Goal: Information Seeking & Learning: Learn about a topic

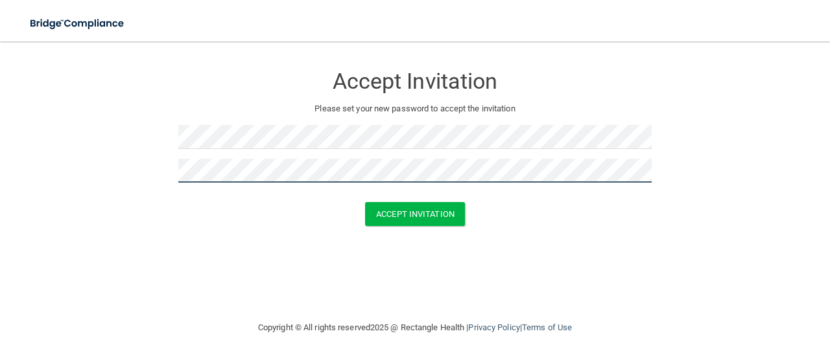
click at [365, 202] on button "Accept Invitation" at bounding box center [415, 214] width 100 height 24
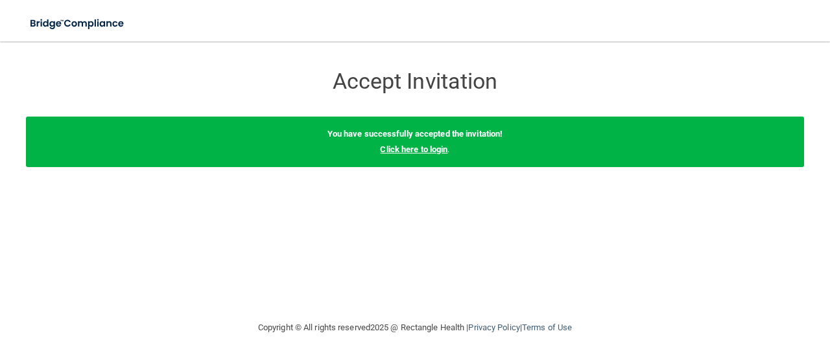
click at [444, 149] on link "Click here to login" at bounding box center [413, 150] width 67 height 10
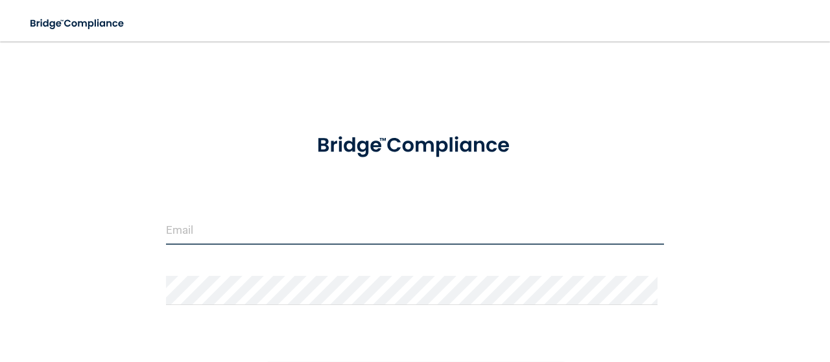
click at [394, 224] on input "email" at bounding box center [415, 230] width 498 height 29
type input "j"
type input "[PERSON_NAME][EMAIL_ADDRESS][DOMAIN_NAME]"
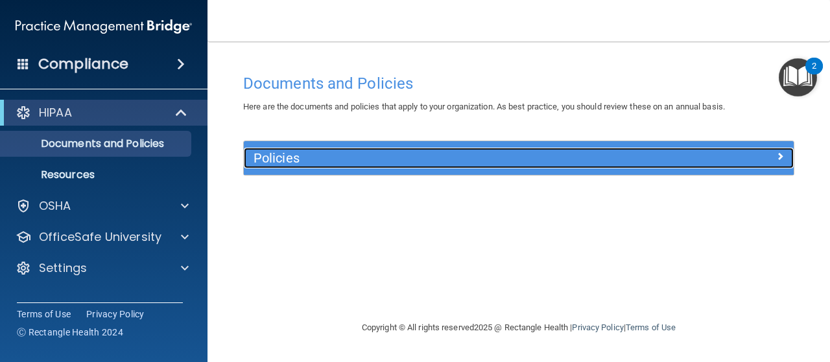
click at [727, 165] on div "Policies" at bounding box center [519, 158] width 550 height 21
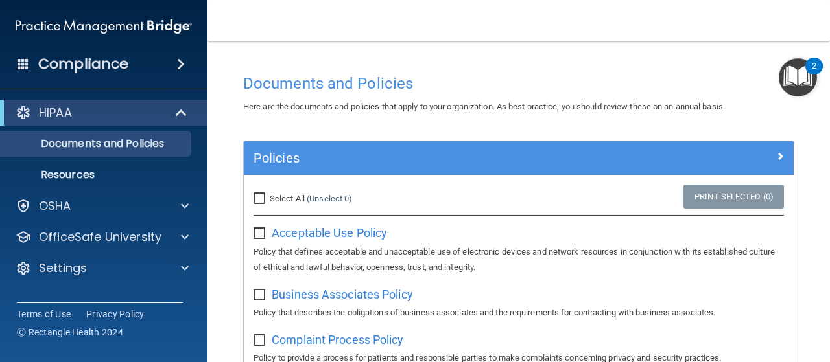
click at [260, 202] on input "Select All (Unselect 0) Unselect All" at bounding box center [261, 199] width 15 height 10
checkbox input "true"
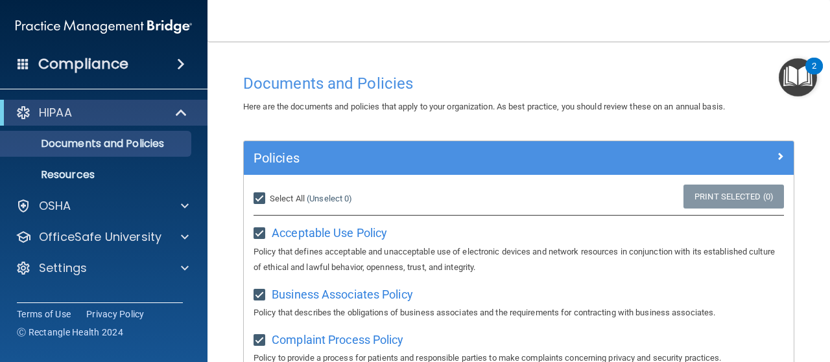
checkbox input "true"
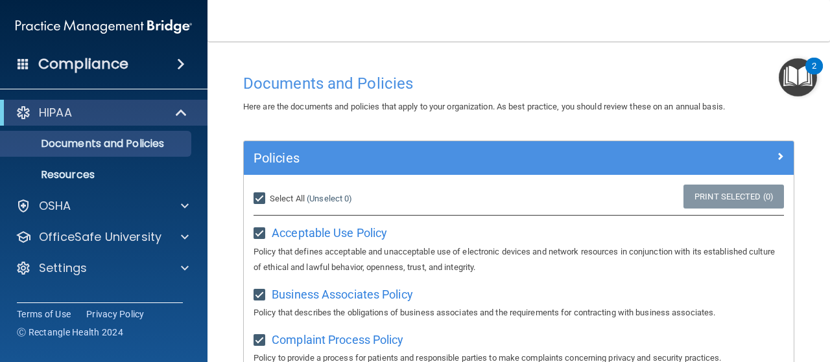
checkbox input "true"
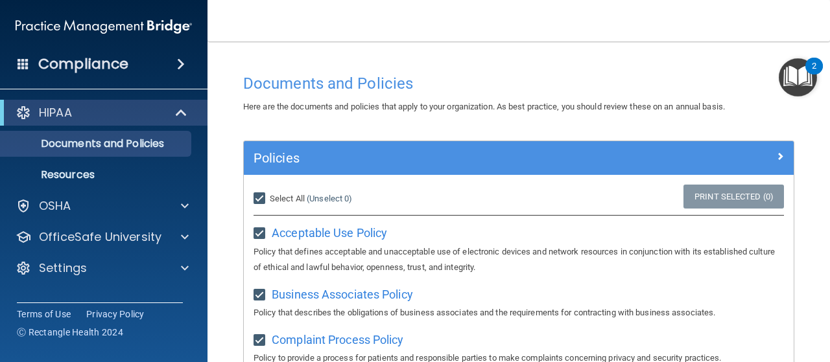
checkbox input "true"
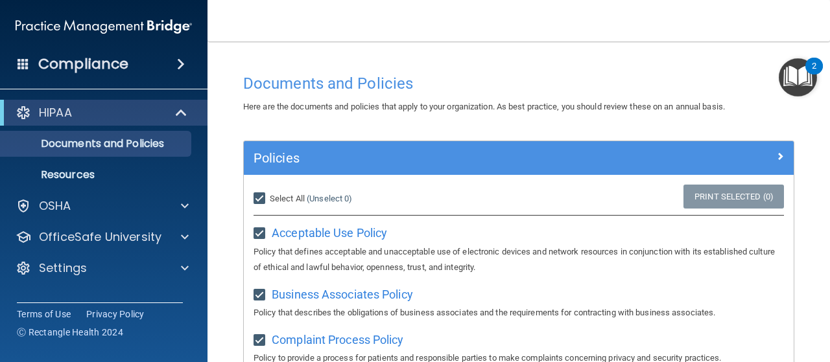
checkbox input "true"
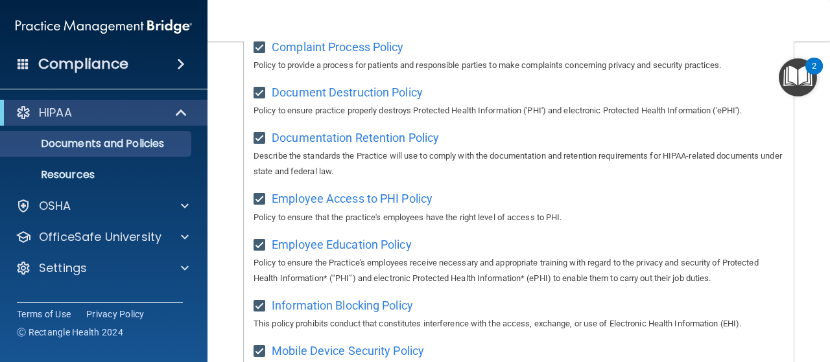
scroll to position [341, 0]
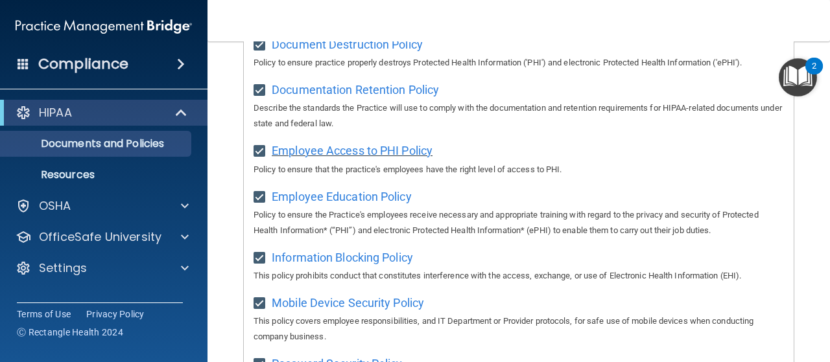
click at [369, 149] on span "Employee Access to PHI Policy" at bounding box center [352, 151] width 161 height 14
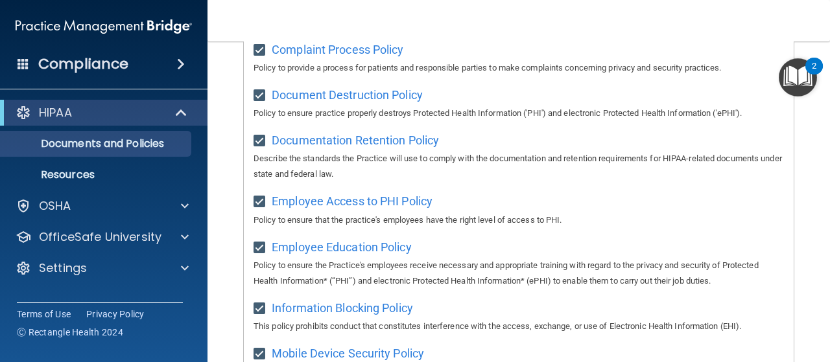
scroll to position [270, 0]
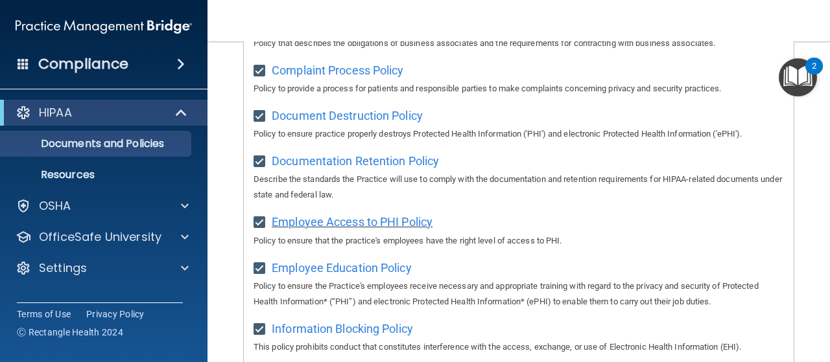
click at [415, 217] on span "Employee Access to PHI Policy" at bounding box center [352, 222] width 161 height 14
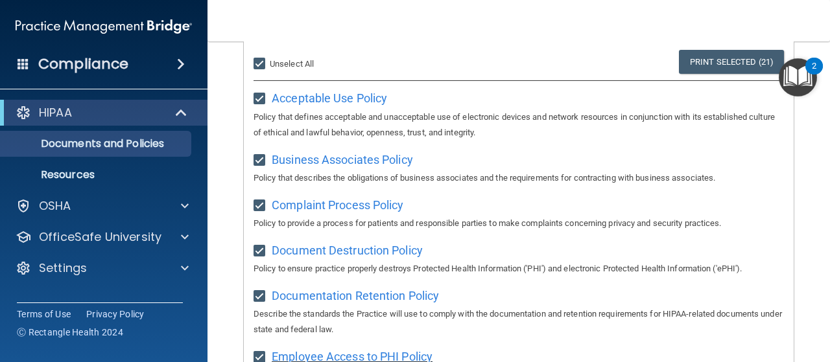
scroll to position [134, 0]
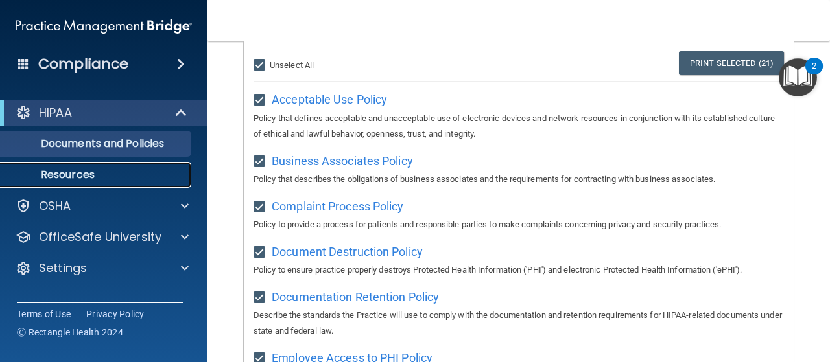
click at [150, 178] on p "Resources" at bounding box center [96, 175] width 177 height 13
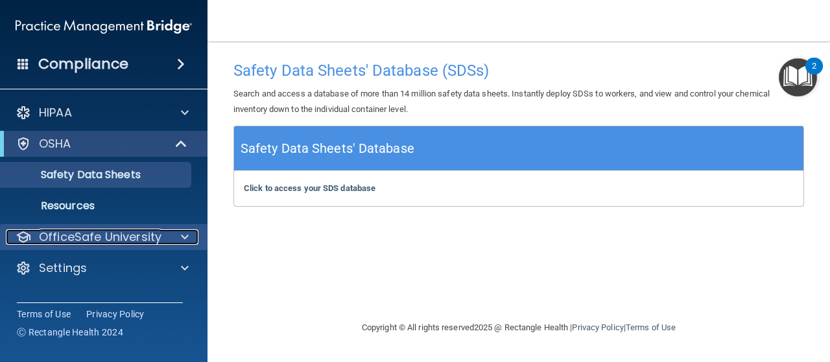
click at [134, 237] on p "OfficeSafe University" at bounding box center [100, 238] width 123 height 16
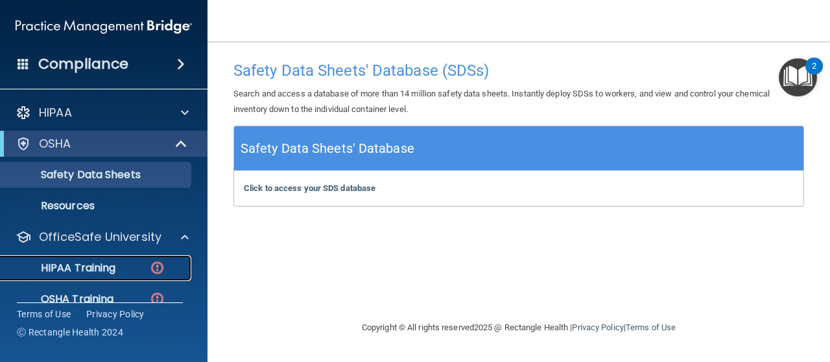
click at [115, 273] on p "HIPAA Training" at bounding box center [61, 268] width 107 height 13
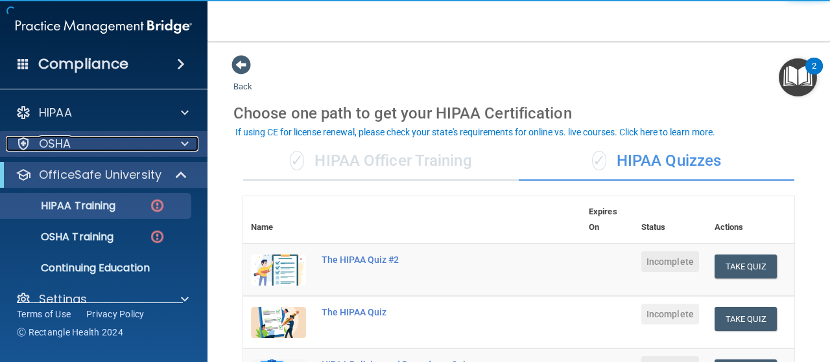
click at [107, 145] on div "OSHA" at bounding box center [86, 144] width 161 height 16
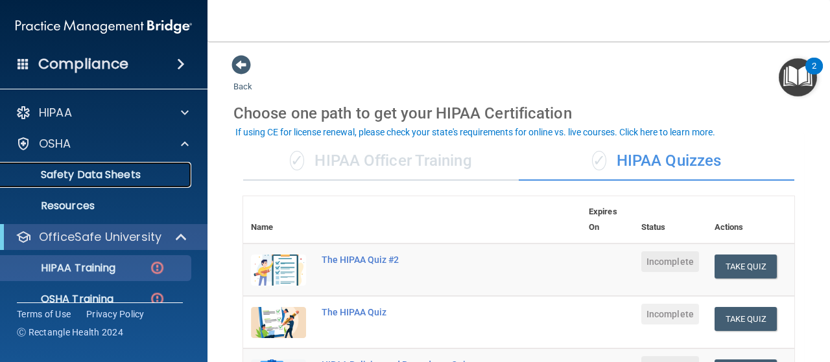
click at [125, 187] on link "Safety Data Sheets" at bounding box center [89, 175] width 204 height 26
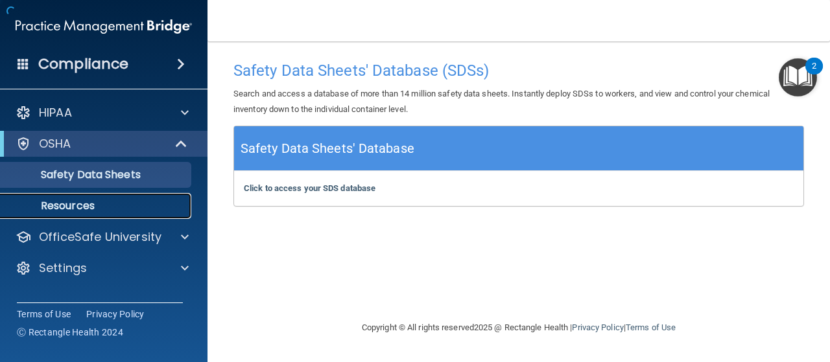
click at [78, 206] on p "Resources" at bounding box center [96, 206] width 177 height 13
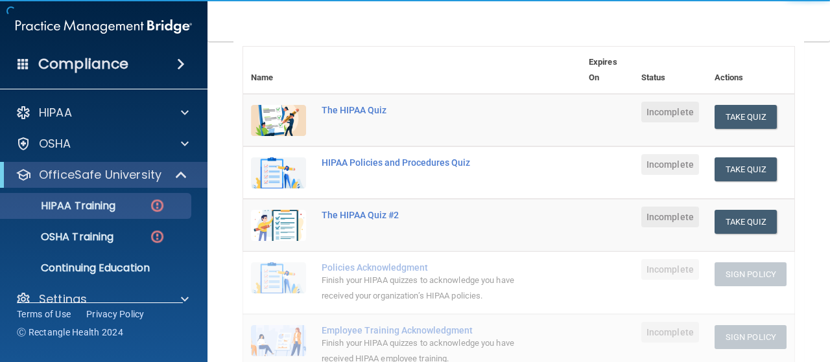
scroll to position [176, 0]
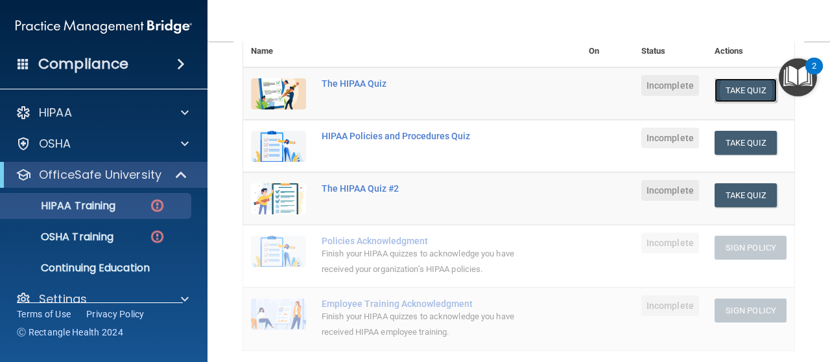
click at [736, 83] on button "Take Quiz" at bounding box center [746, 90] width 62 height 24
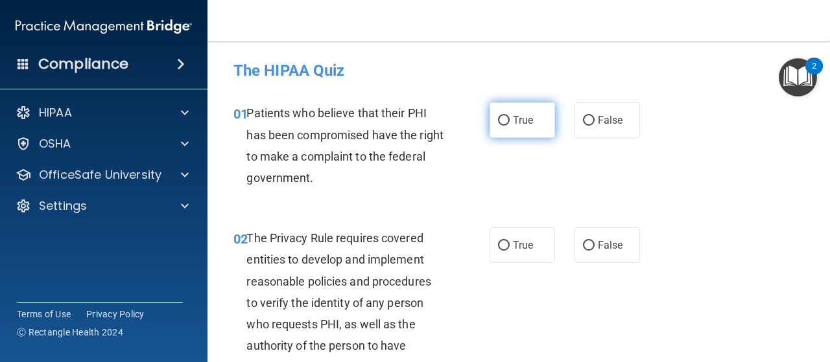
click at [523, 130] on label "True" at bounding box center [522, 120] width 65 height 36
click at [510, 126] on input "True" at bounding box center [504, 121] width 12 height 10
radio input "true"
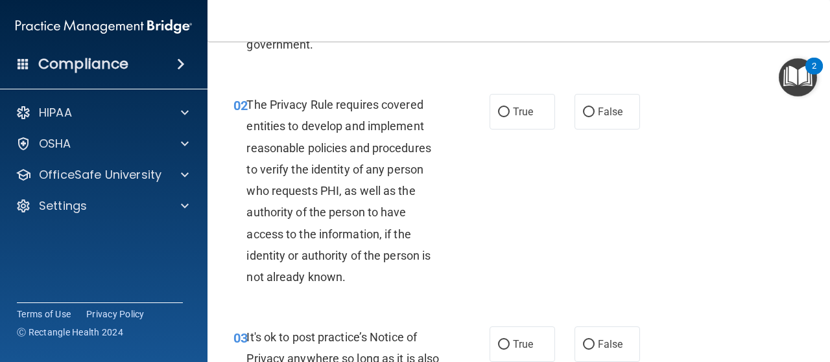
scroll to position [132, 0]
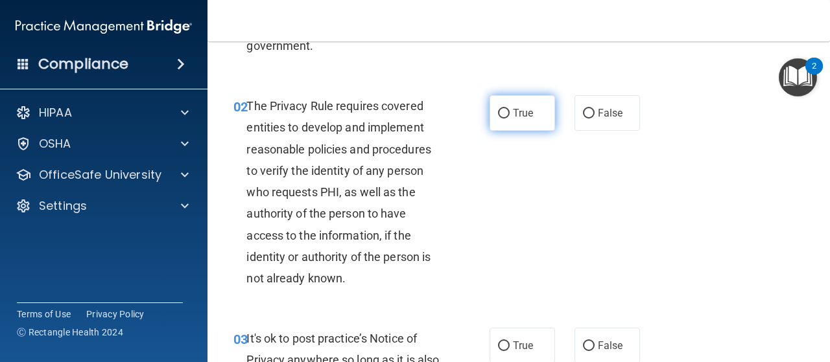
click at [527, 128] on label "True" at bounding box center [522, 113] width 65 height 36
click at [510, 119] on input "True" at bounding box center [504, 114] width 12 height 10
radio input "true"
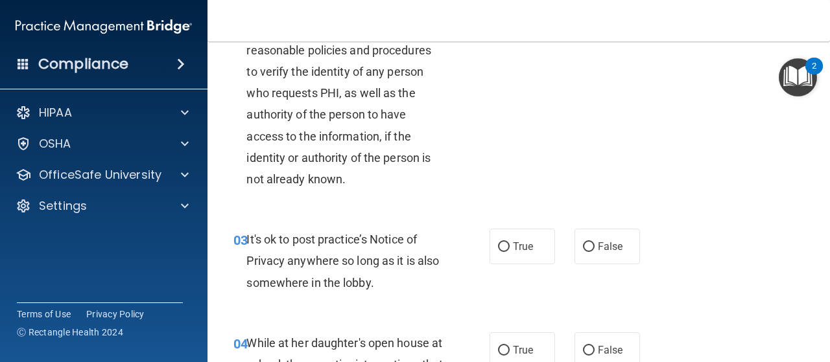
scroll to position [236, 0]
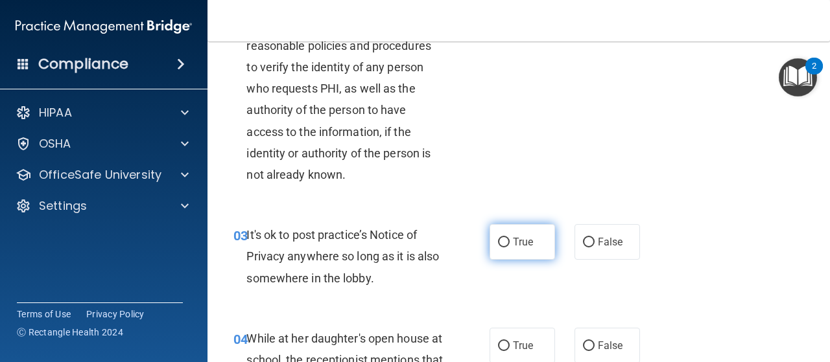
click at [518, 244] on span "True" at bounding box center [523, 242] width 20 height 12
click at [510, 244] on input "True" at bounding box center [504, 243] width 12 height 10
radio input "true"
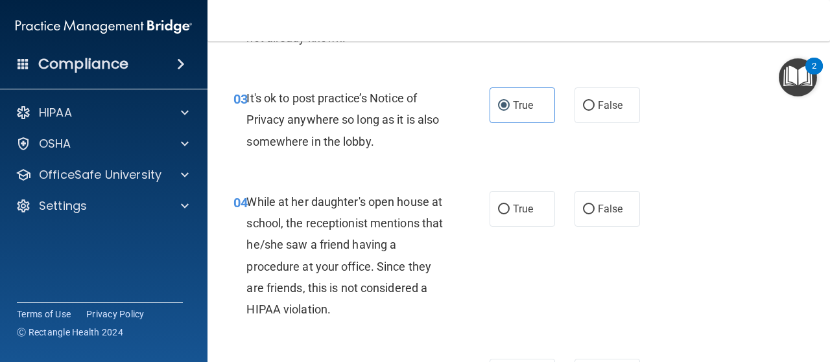
scroll to position [396, 0]
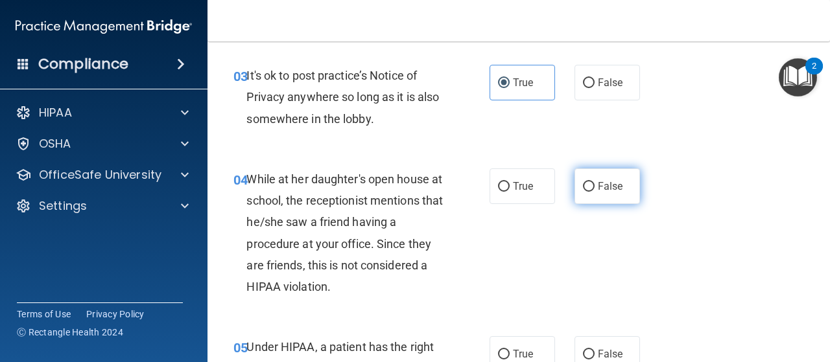
click at [615, 195] on label "False" at bounding box center [607, 187] width 65 height 36
click at [595, 192] on input "False" at bounding box center [589, 187] width 12 height 10
radio input "true"
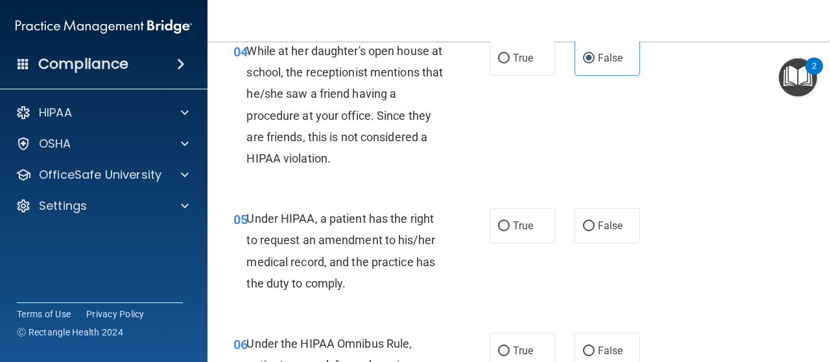
scroll to position [531, 0]
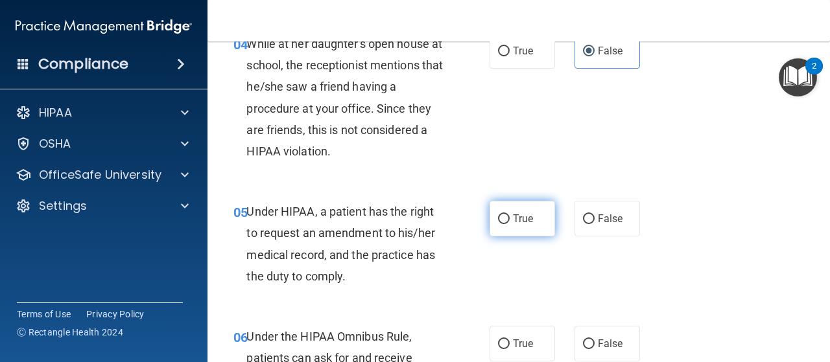
click at [545, 235] on label "True" at bounding box center [522, 219] width 65 height 36
click at [510, 224] on input "True" at bounding box center [504, 220] width 12 height 10
radio input "true"
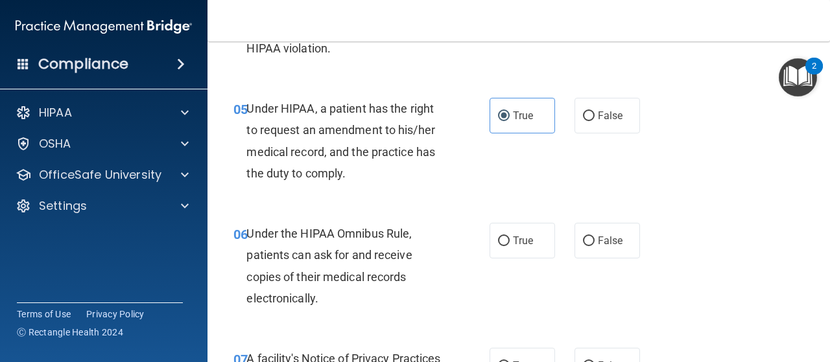
scroll to position [639, 0]
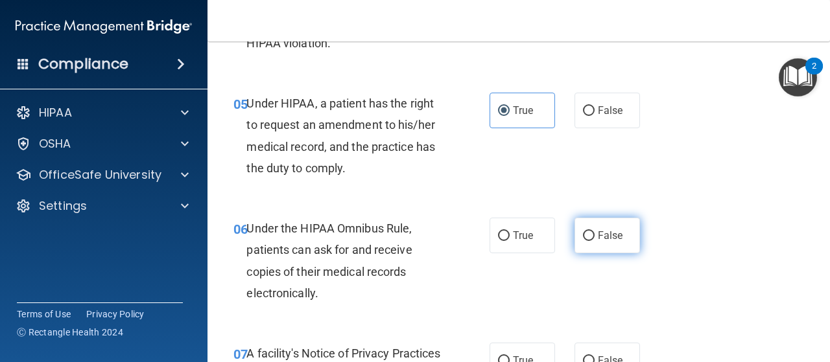
click at [605, 250] on label "False" at bounding box center [607, 236] width 65 height 36
click at [595, 241] on input "False" at bounding box center [589, 236] width 12 height 10
radio input "true"
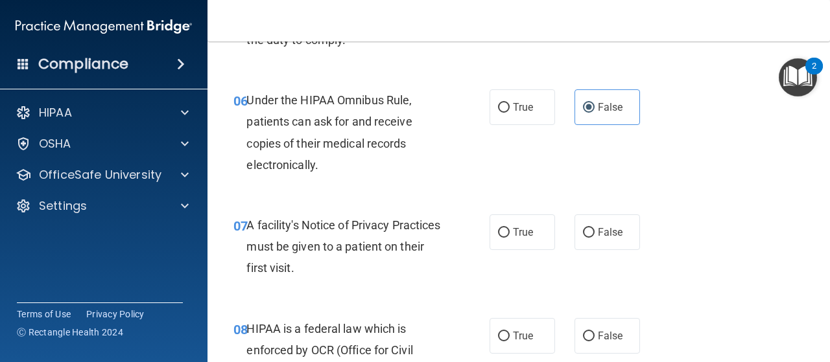
scroll to position [770, 0]
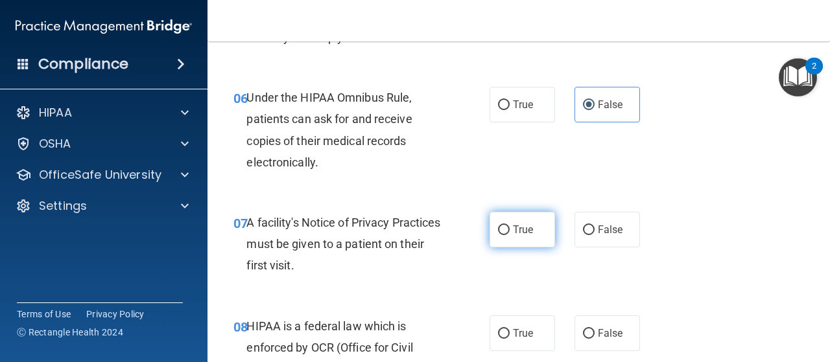
click at [503, 231] on input "True" at bounding box center [504, 231] width 12 height 10
radio input "true"
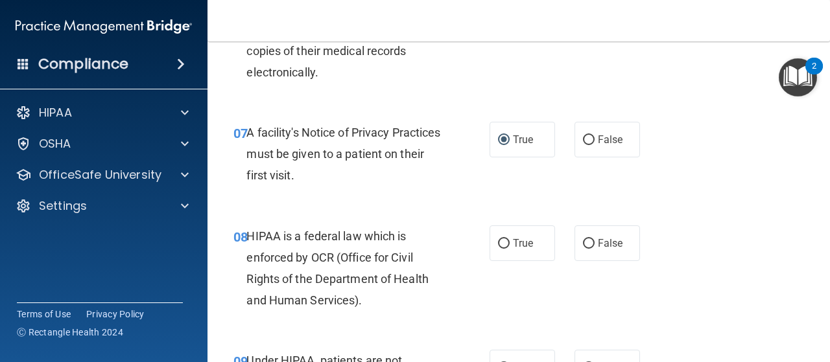
scroll to position [863, 0]
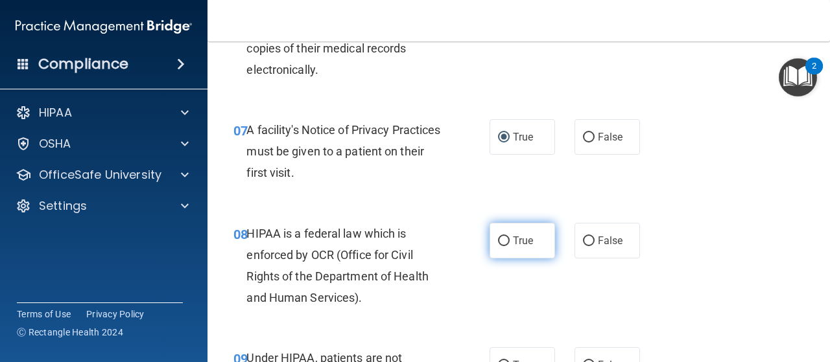
click at [522, 243] on span "True" at bounding box center [523, 241] width 20 height 12
click at [510, 243] on input "True" at bounding box center [504, 242] width 12 height 10
radio input "true"
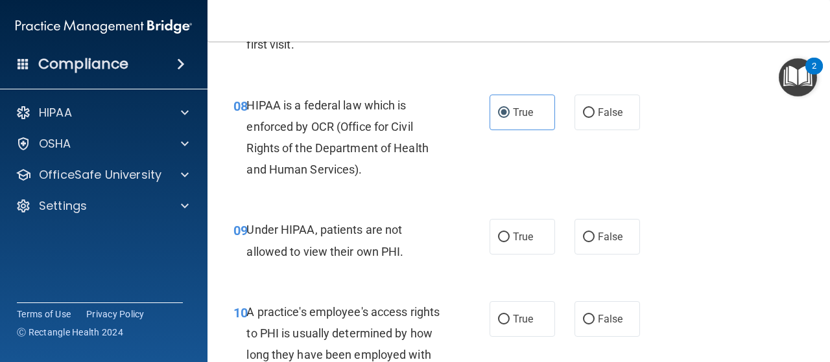
scroll to position [999, 0]
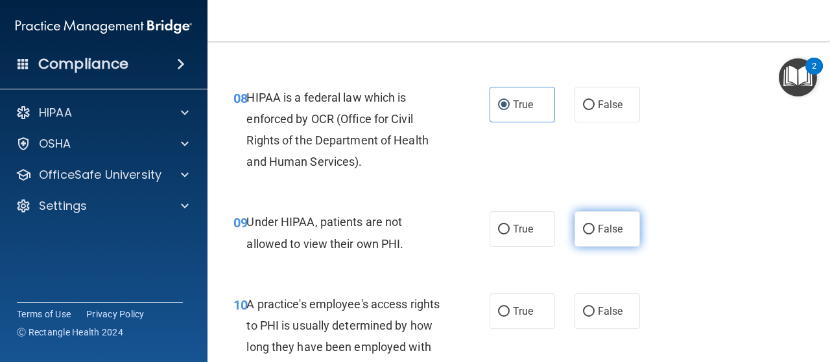
click at [582, 239] on label "False" at bounding box center [607, 229] width 65 height 36
click at [583, 235] on input "False" at bounding box center [589, 230] width 12 height 10
radio input "true"
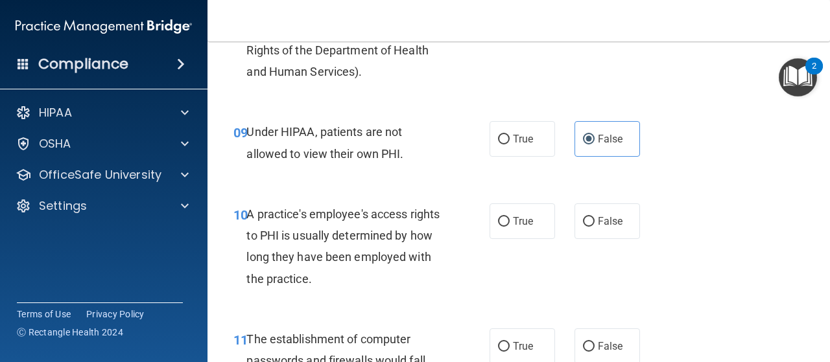
scroll to position [1102, 0]
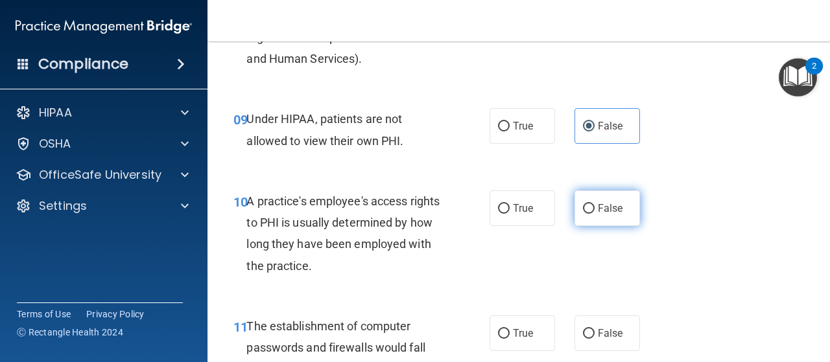
click at [593, 218] on label "False" at bounding box center [607, 209] width 65 height 36
click at [593, 214] on input "False" at bounding box center [589, 209] width 12 height 10
radio input "true"
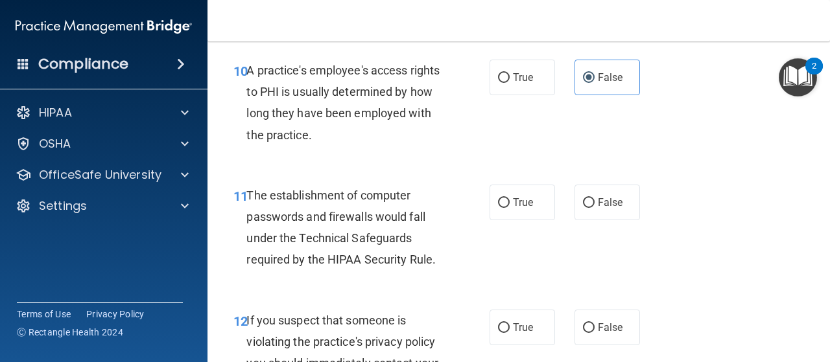
scroll to position [1250, 0]
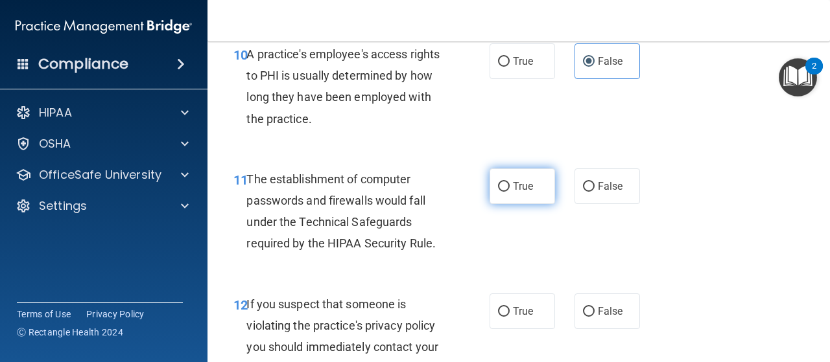
click at [536, 197] on label "True" at bounding box center [522, 187] width 65 height 36
click at [510, 192] on input "True" at bounding box center [504, 187] width 12 height 10
radio input "true"
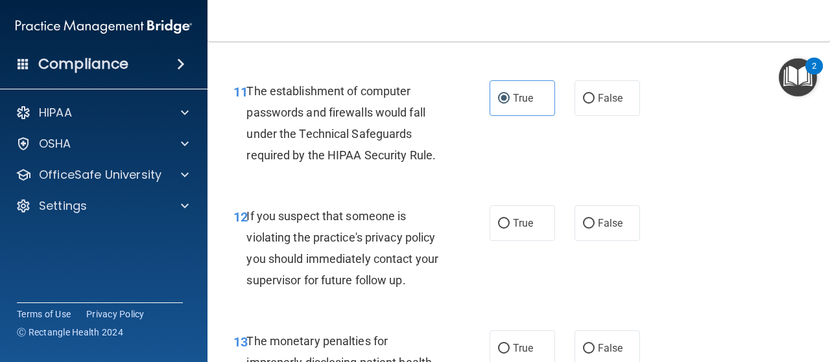
scroll to position [1347, 0]
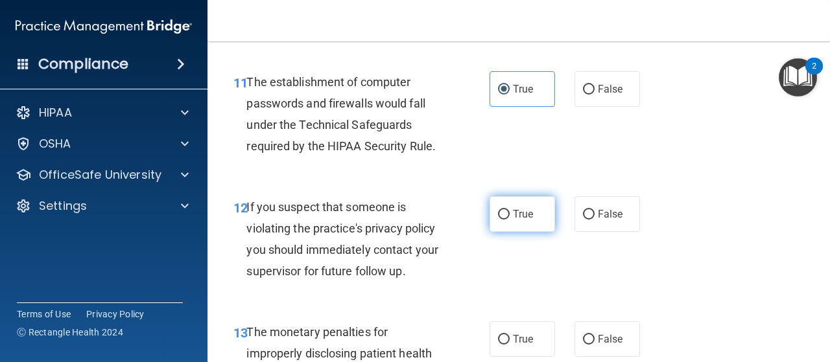
click at [536, 213] on label "True" at bounding box center [522, 214] width 65 height 36
click at [510, 213] on input "True" at bounding box center [504, 215] width 12 height 10
radio input "true"
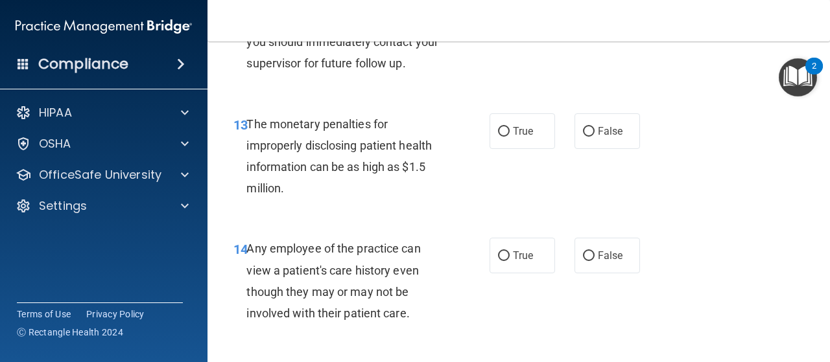
scroll to position [1557, 0]
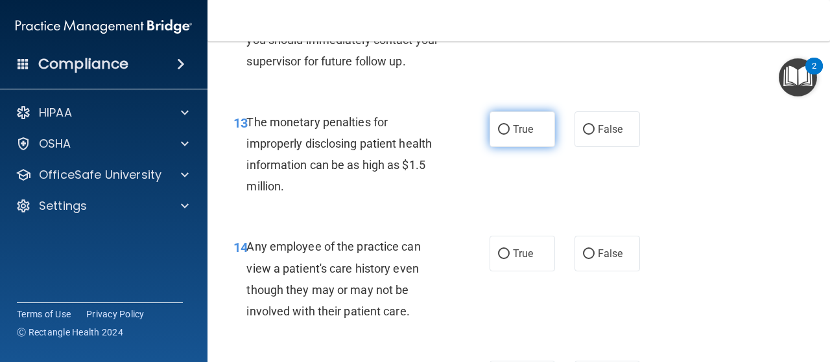
click at [520, 131] on span "True" at bounding box center [523, 129] width 20 height 12
click at [510, 131] on input "True" at bounding box center [504, 130] width 12 height 10
radio input "true"
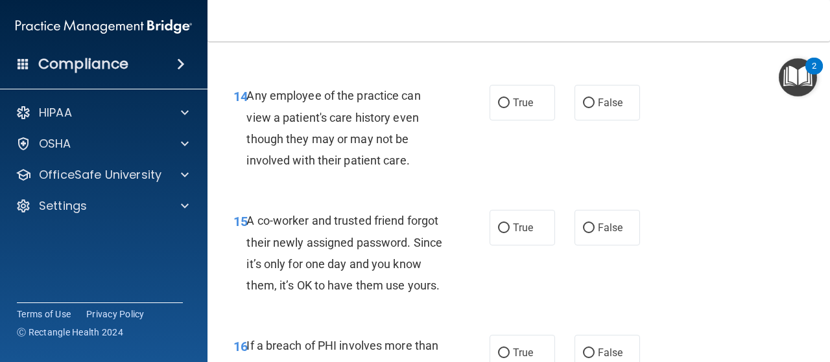
scroll to position [1716, 0]
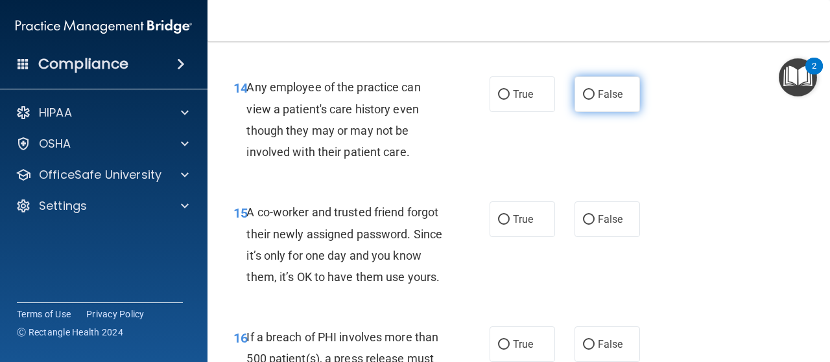
click at [598, 97] on span "False" at bounding box center [610, 94] width 25 height 12
click at [595, 97] on input "False" at bounding box center [589, 95] width 12 height 10
radio input "true"
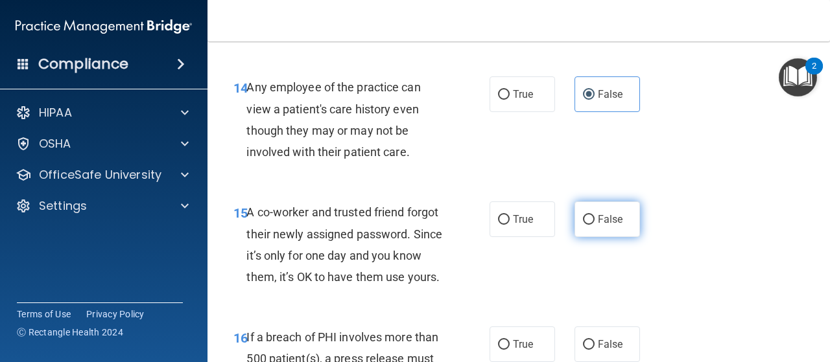
click at [582, 230] on label "False" at bounding box center [607, 220] width 65 height 36
click at [583, 225] on input "False" at bounding box center [589, 220] width 12 height 10
radio input "true"
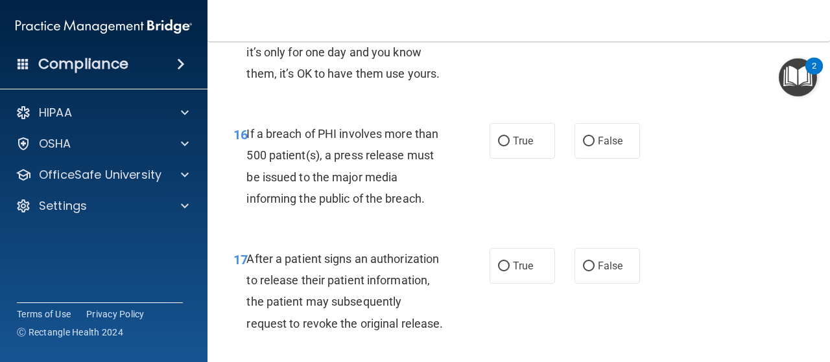
scroll to position [1919, 0]
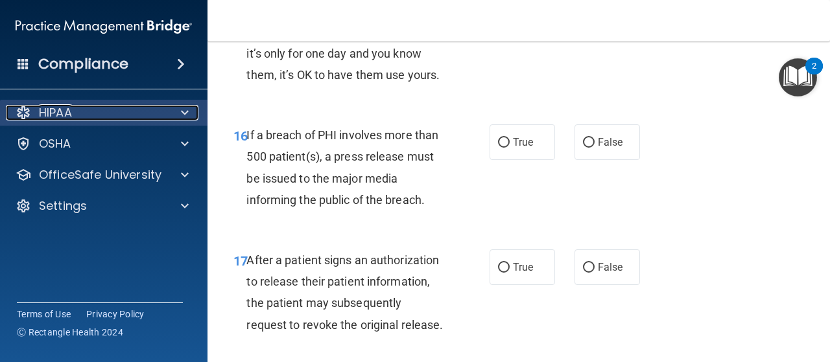
click at [155, 110] on div "HIPAA" at bounding box center [86, 113] width 161 height 16
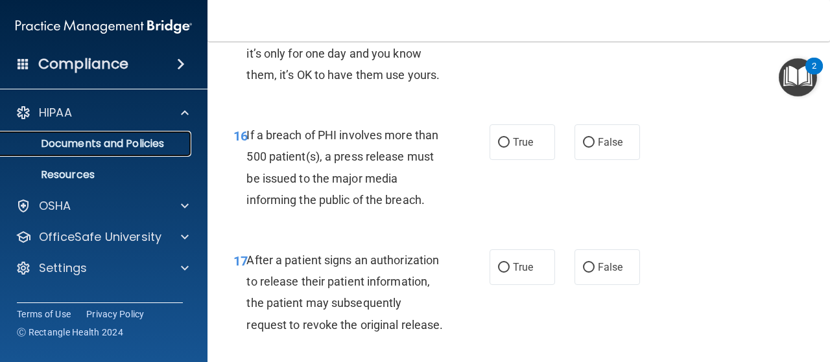
click at [162, 148] on p "Documents and Policies" at bounding box center [96, 143] width 177 height 13
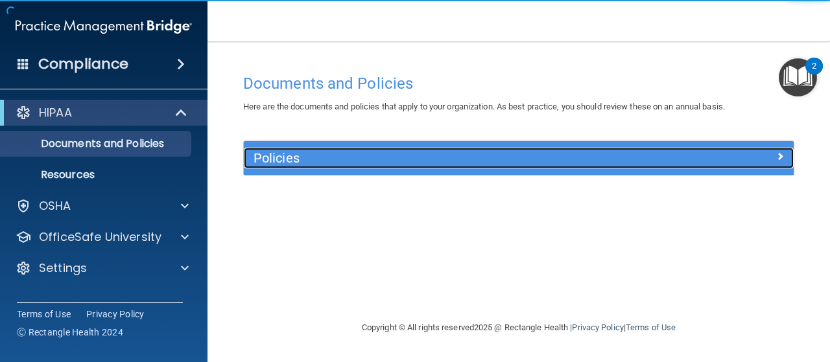
click at [302, 154] on h5 "Policies" at bounding box center [450, 158] width 393 height 14
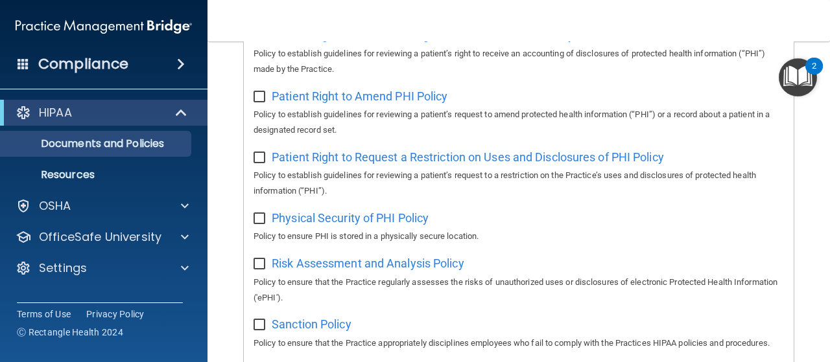
scroll to position [777, 0]
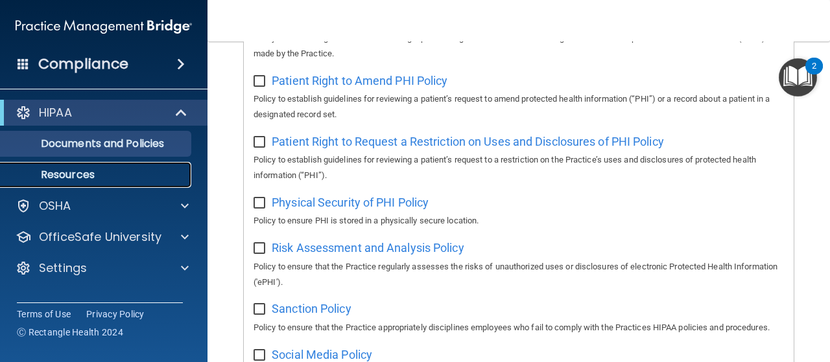
click at [157, 178] on p "Resources" at bounding box center [96, 175] width 177 height 13
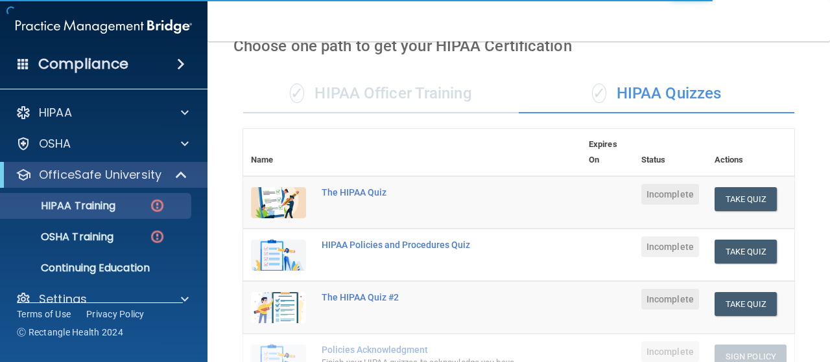
scroll to position [67, 0]
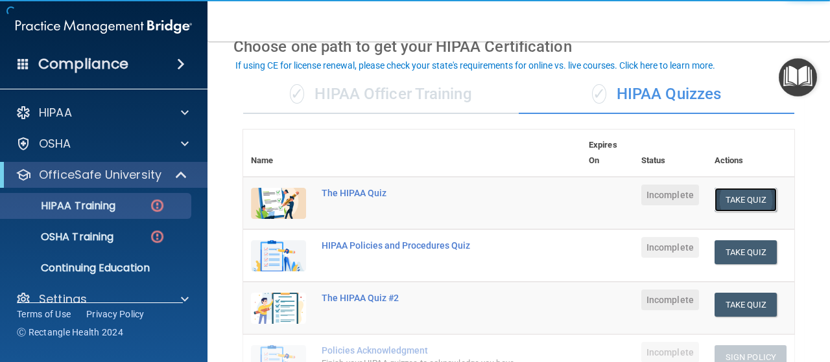
click at [734, 195] on button "Take Quiz" at bounding box center [746, 200] width 62 height 24
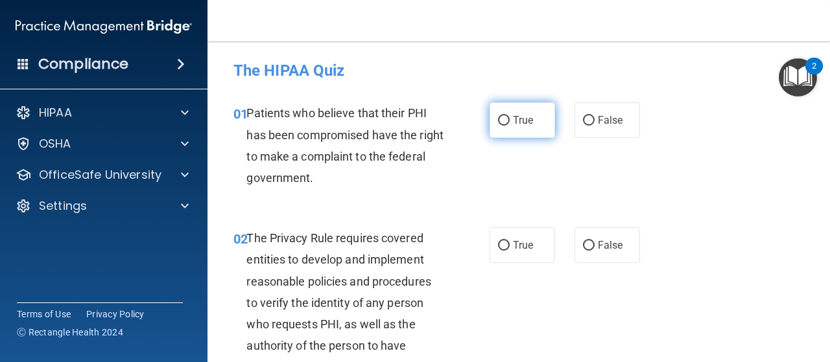
click at [514, 132] on label "True" at bounding box center [522, 120] width 65 height 36
click at [510, 126] on input "True" at bounding box center [504, 121] width 12 height 10
radio input "true"
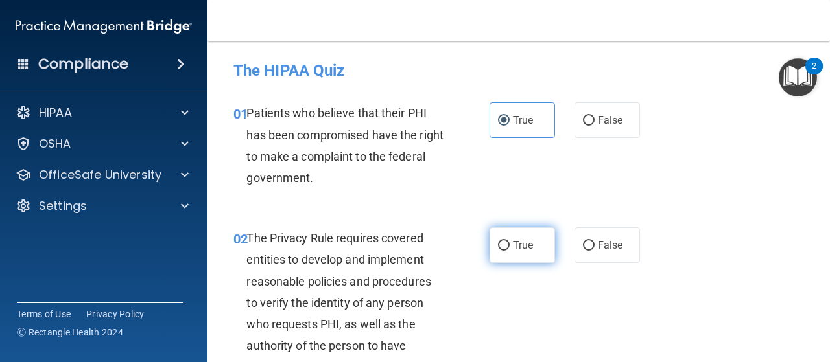
click at [534, 237] on label "True" at bounding box center [522, 246] width 65 height 36
click at [510, 241] on input "True" at bounding box center [504, 246] width 12 height 10
radio input "true"
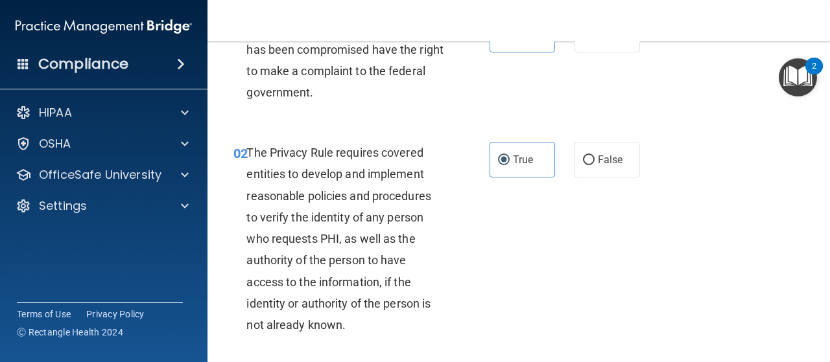
scroll to position [93, 0]
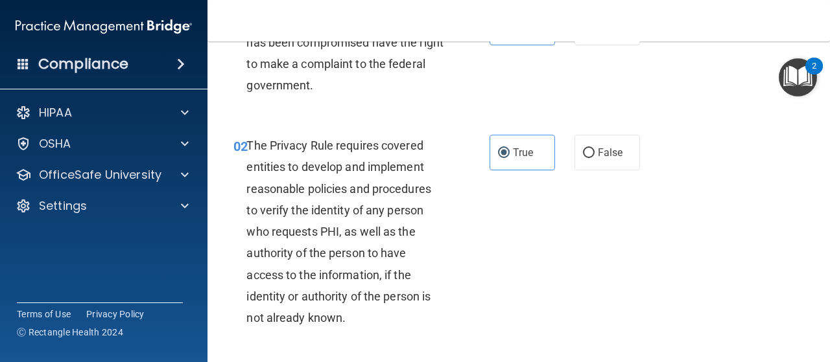
click at [535, 190] on div "02 The Privacy Rule requires covered entities to develop and implement reasonab…" at bounding box center [519, 235] width 590 height 233
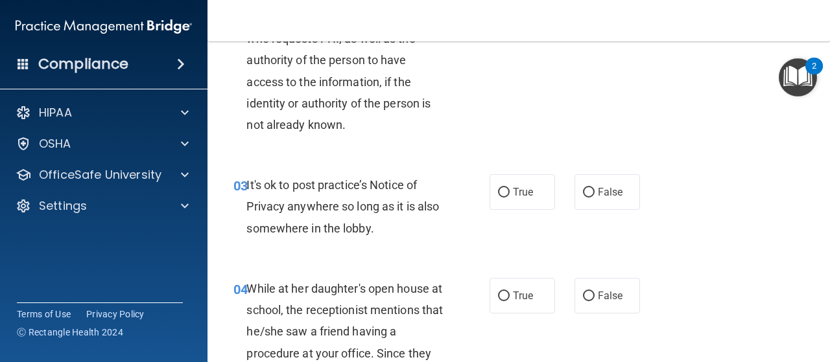
scroll to position [293, 0]
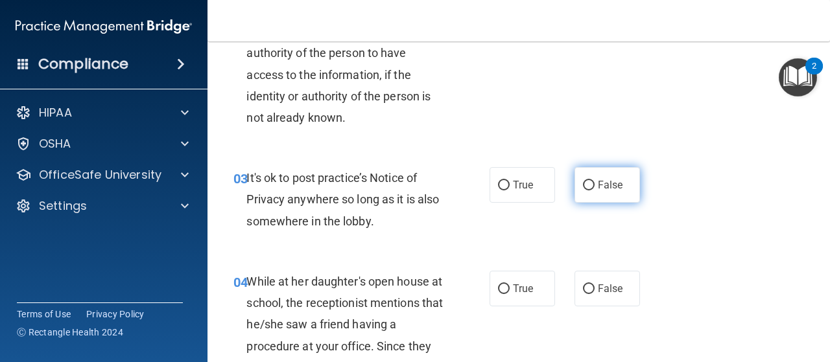
click at [584, 193] on label "False" at bounding box center [607, 185] width 65 height 36
click at [584, 191] on input "False" at bounding box center [589, 186] width 12 height 10
radio input "true"
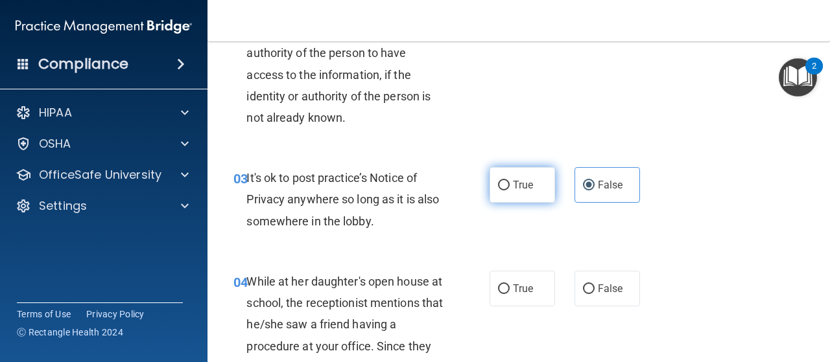
click at [517, 191] on label "True" at bounding box center [522, 185] width 65 height 36
click at [510, 191] on input "True" at bounding box center [504, 186] width 12 height 10
radio input "true"
radio input "false"
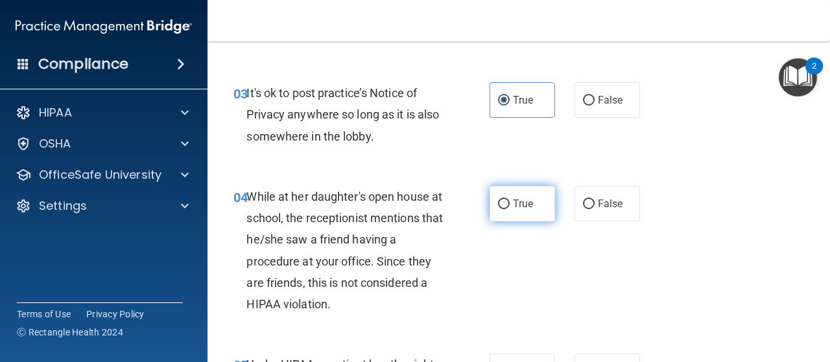
scroll to position [381, 0]
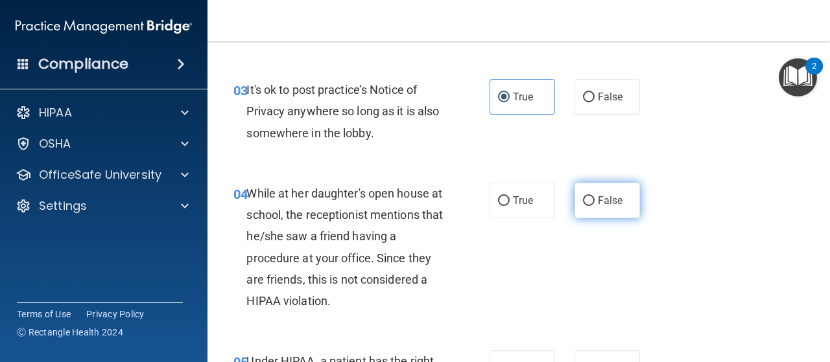
click at [608, 207] on label "False" at bounding box center [607, 201] width 65 height 36
click at [595, 206] on input "False" at bounding box center [589, 201] width 12 height 10
radio input "true"
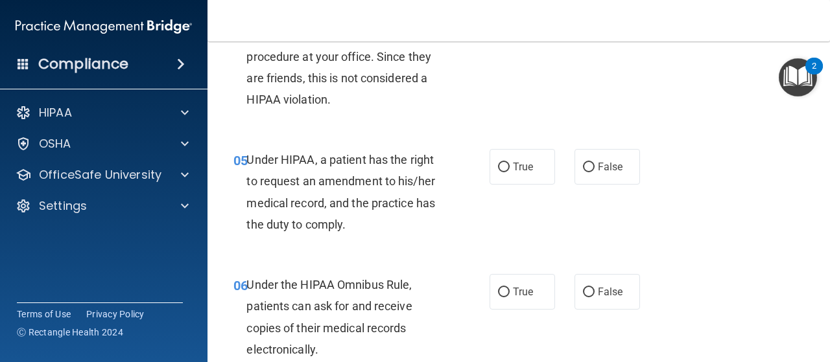
scroll to position [587, 0]
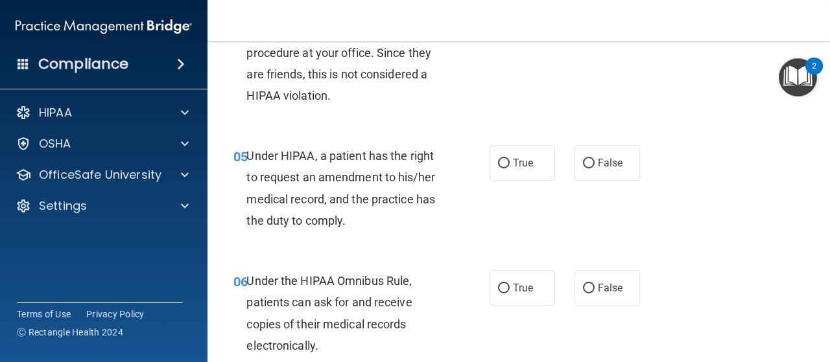
click at [551, 169] on div "True False" at bounding box center [569, 163] width 158 height 36
click at [527, 167] on span "True" at bounding box center [523, 163] width 20 height 12
click at [510, 167] on input "True" at bounding box center [504, 164] width 12 height 10
radio input "true"
click at [583, 291] on input "False" at bounding box center [589, 289] width 12 height 10
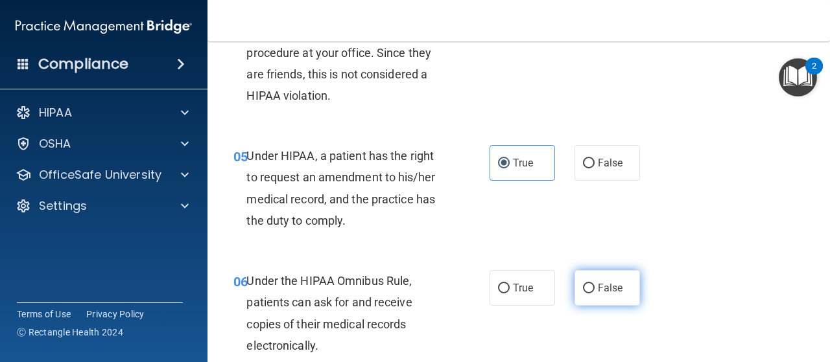
radio input "true"
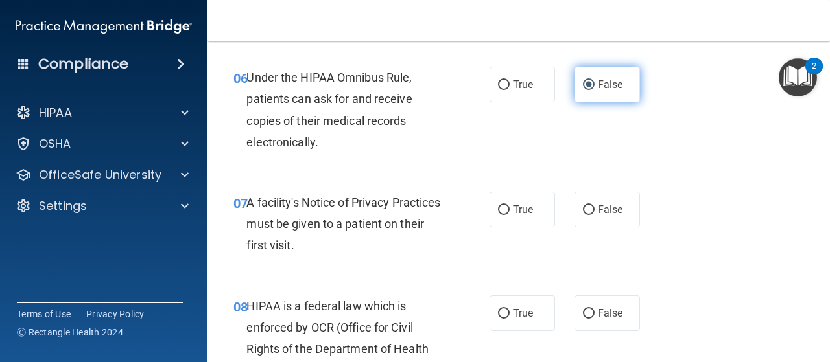
scroll to position [790, 0]
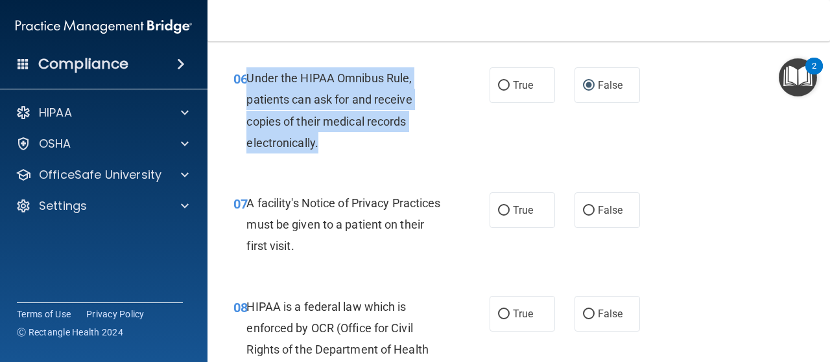
drag, startPoint x: 337, startPoint y: 150, endPoint x: 245, endPoint y: 77, distance: 117.6
click at [245, 77] on div "06 Under the HIPAA Omnibus Rule, patients can ask for and receive copies of the…" at bounding box center [361, 113] width 295 height 93
copy div "Under the HIPAA Omnibus Rule, patients can ask for and receive copies of their …"
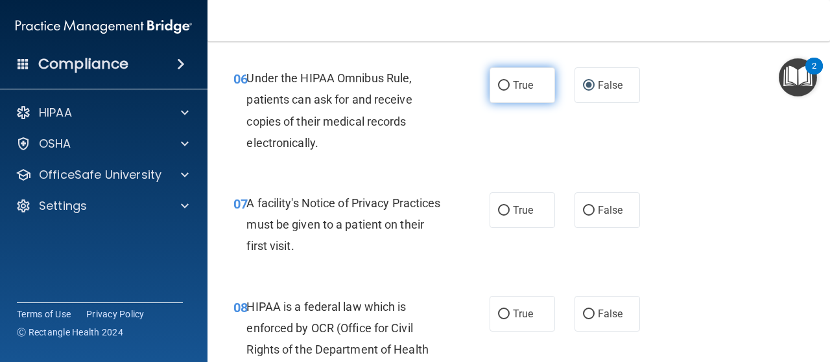
click at [518, 93] on label "True" at bounding box center [522, 85] width 65 height 36
click at [510, 91] on input "True" at bounding box center [504, 86] width 12 height 10
radio input "true"
radio input "false"
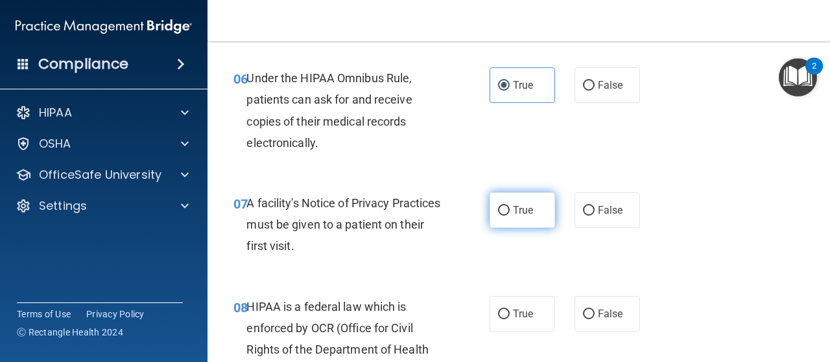
click at [530, 200] on label "True" at bounding box center [522, 211] width 65 height 36
click at [510, 206] on input "True" at bounding box center [504, 211] width 12 height 10
radio input "true"
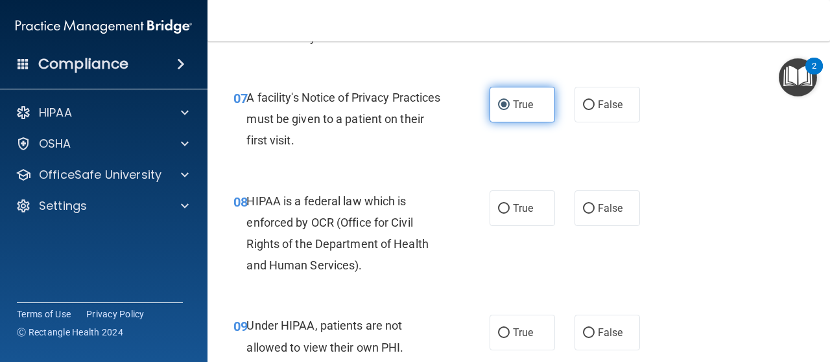
scroll to position [914, 0]
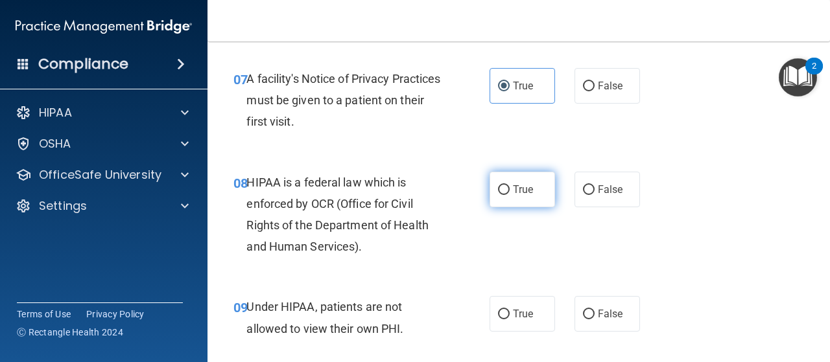
click at [540, 184] on label "True" at bounding box center [522, 190] width 65 height 36
click at [510, 185] on input "True" at bounding box center [504, 190] width 12 height 10
radio input "true"
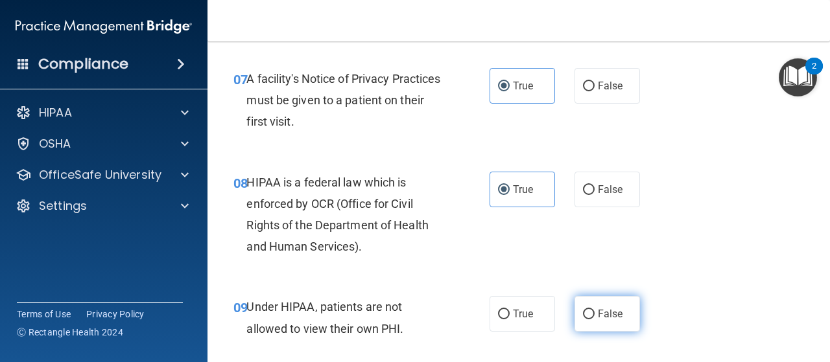
click at [591, 305] on label "False" at bounding box center [607, 314] width 65 height 36
click at [591, 310] on input "False" at bounding box center [589, 315] width 12 height 10
radio input "true"
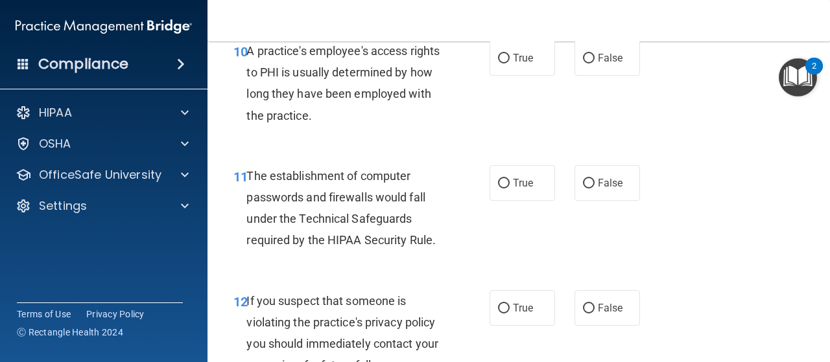
scroll to position [1253, 0]
click at [519, 184] on span "True" at bounding box center [523, 182] width 20 height 12
click at [510, 184] on input "True" at bounding box center [504, 183] width 12 height 10
radio input "true"
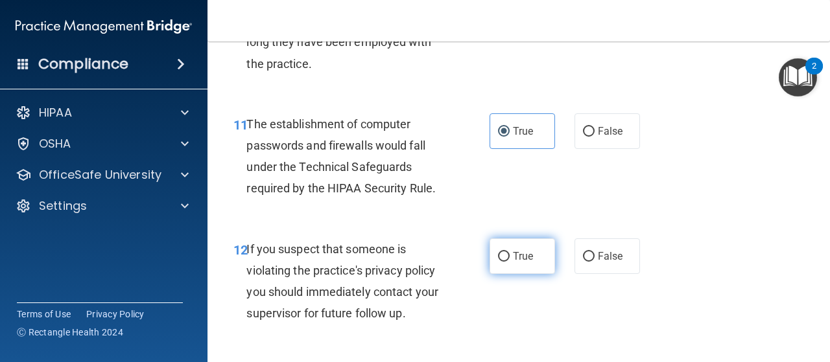
scroll to position [1307, 0]
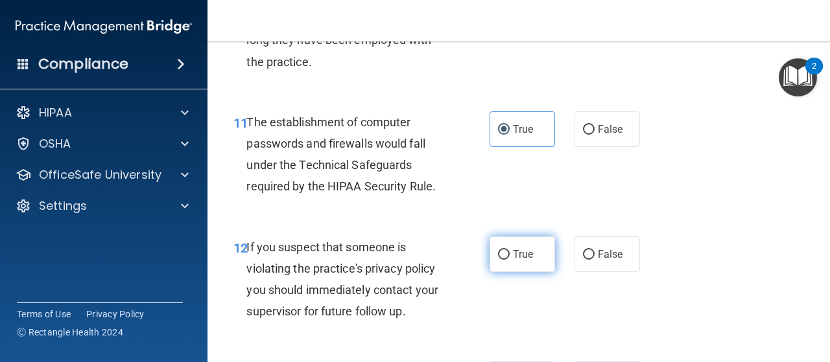
click at [520, 252] on span "True" at bounding box center [523, 254] width 20 height 12
click at [510, 252] on input "True" at bounding box center [504, 255] width 12 height 10
radio input "true"
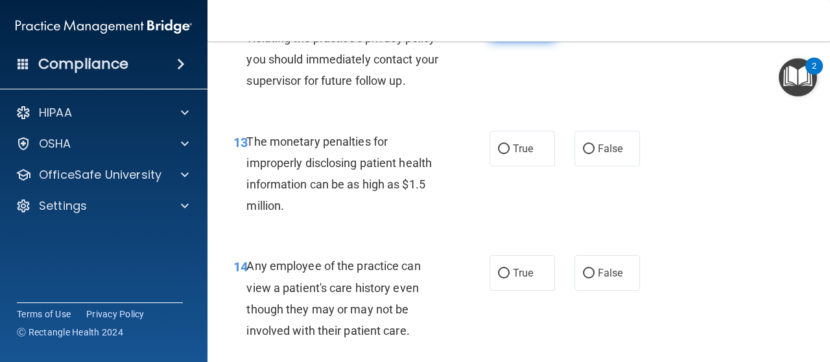
scroll to position [1538, 0]
click at [519, 156] on label "True" at bounding box center [522, 148] width 65 height 36
click at [510, 154] on input "True" at bounding box center [504, 149] width 12 height 10
radio input "true"
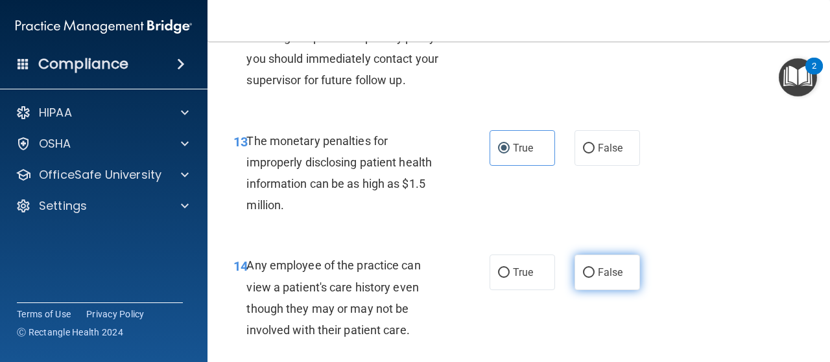
click at [583, 274] on input "False" at bounding box center [589, 273] width 12 height 10
radio input "true"
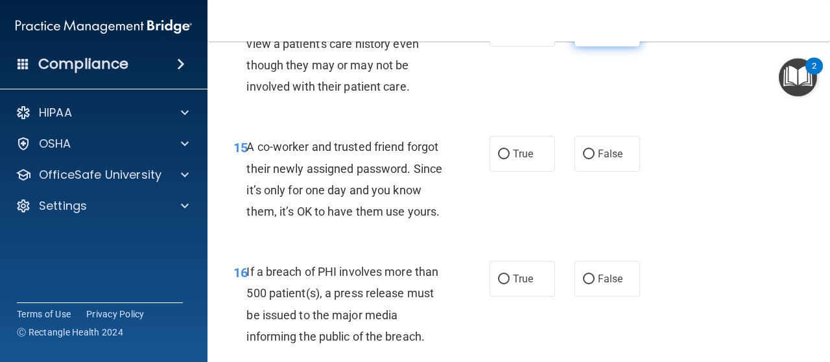
scroll to position [1782, 0]
click at [591, 161] on label "False" at bounding box center [607, 154] width 65 height 36
click at [591, 160] on input "False" at bounding box center [589, 155] width 12 height 10
radio input "true"
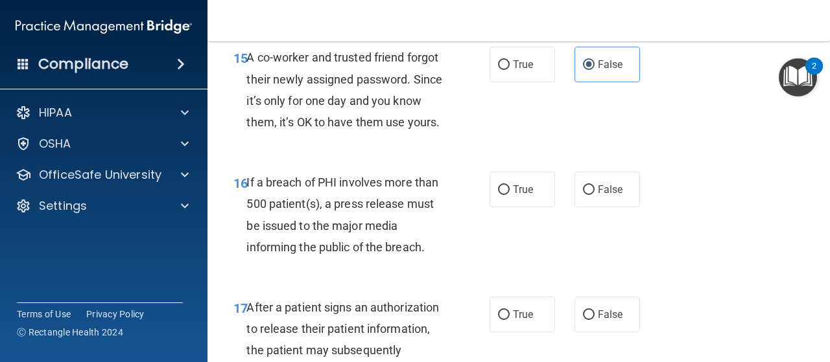
scroll to position [1873, 0]
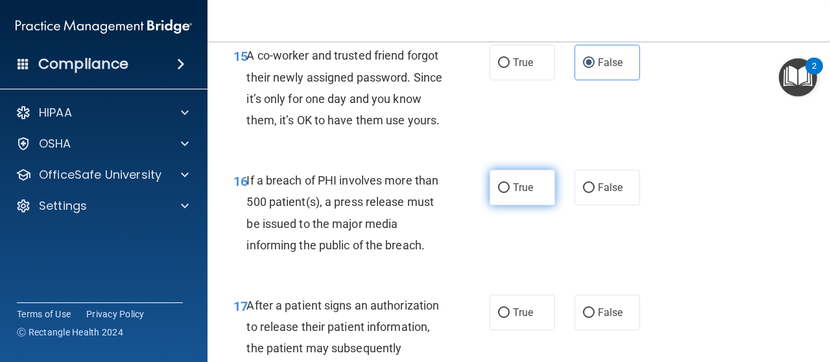
click at [519, 206] on label "True" at bounding box center [522, 188] width 65 height 36
click at [510, 193] on input "True" at bounding box center [504, 189] width 12 height 10
radio input "true"
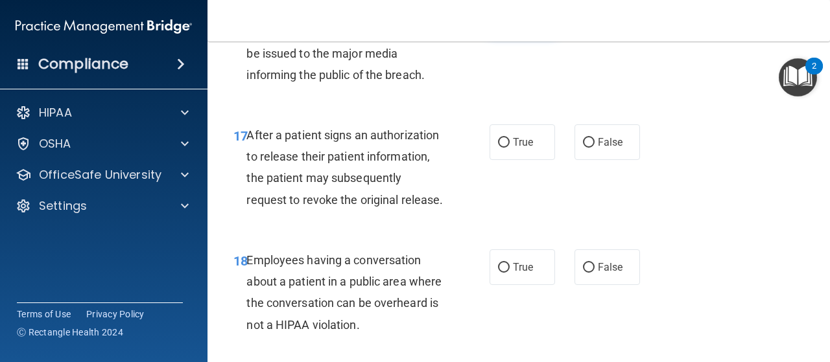
scroll to position [2045, 0]
click at [543, 158] on label "True" at bounding box center [522, 142] width 65 height 36
click at [510, 147] on input "True" at bounding box center [504, 142] width 12 height 10
radio input "true"
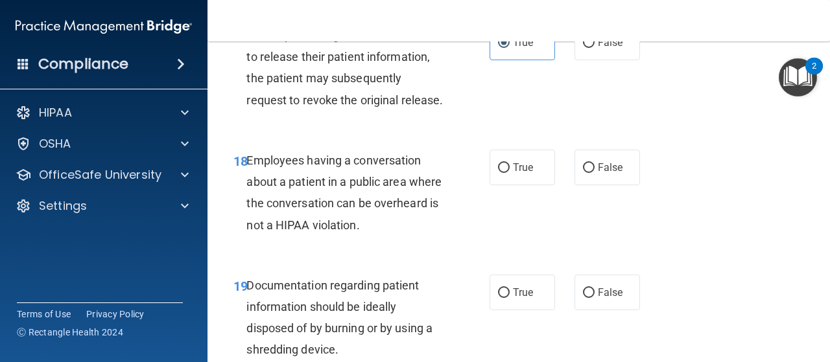
scroll to position [2160, 0]
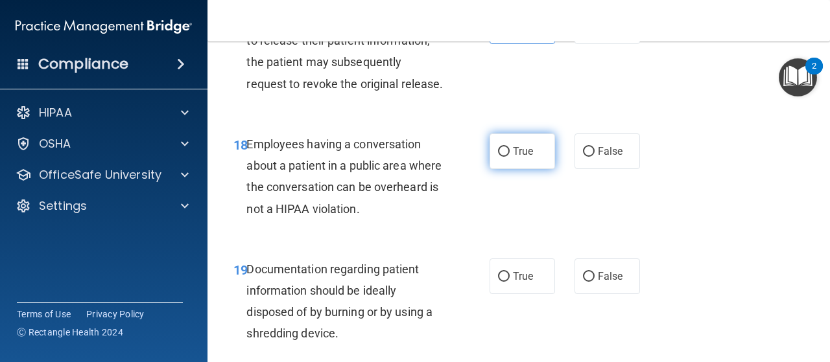
click at [522, 158] on span "True" at bounding box center [523, 151] width 20 height 12
click at [510, 157] on input "True" at bounding box center [504, 152] width 12 height 10
radio input "true"
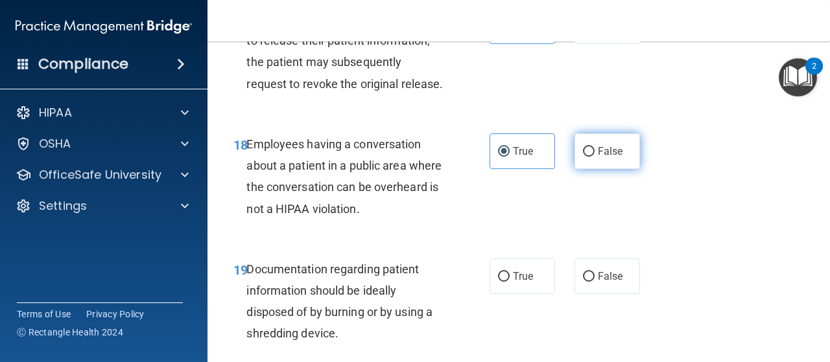
click at [589, 169] on label "False" at bounding box center [607, 152] width 65 height 36
click at [589, 157] on input "False" at bounding box center [589, 152] width 12 height 10
radio input "true"
radio input "false"
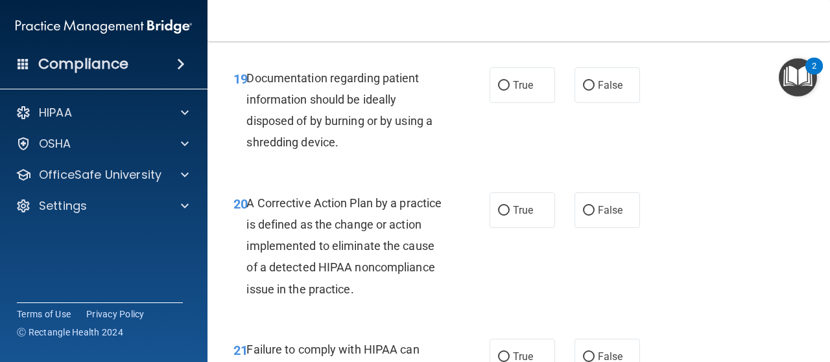
scroll to position [2360, 0]
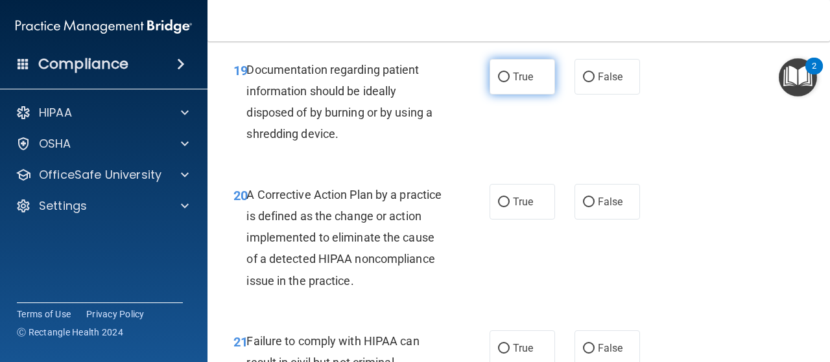
click at [543, 95] on label "True" at bounding box center [522, 77] width 65 height 36
click at [510, 82] on input "True" at bounding box center [504, 78] width 12 height 10
radio input "true"
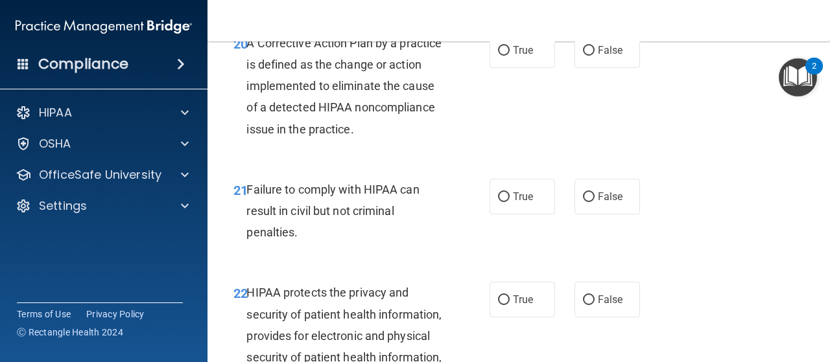
scroll to position [2510, 0]
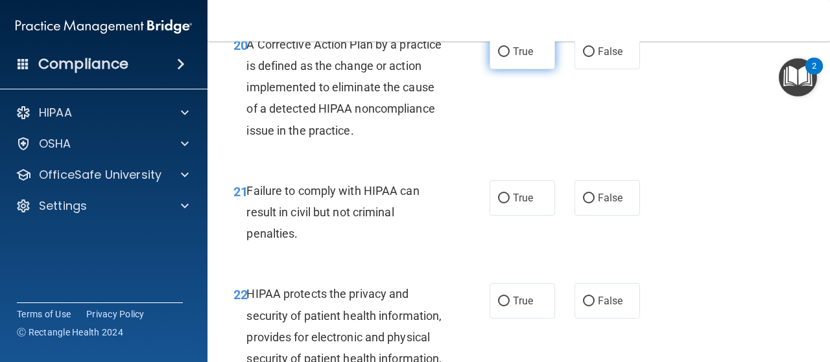
click at [543, 69] on label "True" at bounding box center [522, 52] width 65 height 36
click at [510, 57] on input "True" at bounding box center [504, 52] width 12 height 10
radio input "true"
click at [538, 216] on label "True" at bounding box center [522, 198] width 65 height 36
click at [510, 204] on input "True" at bounding box center [504, 199] width 12 height 10
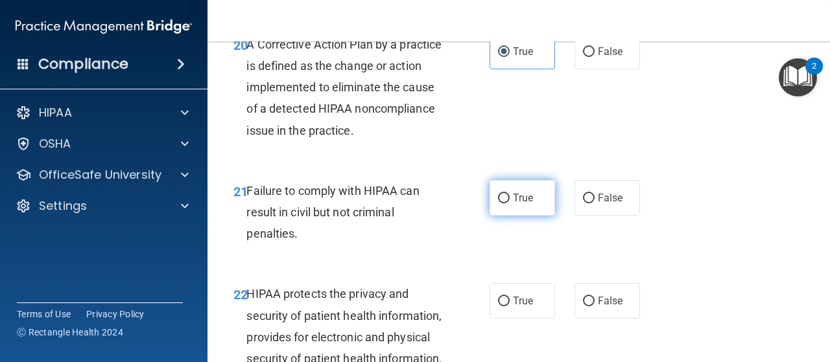
radio input "true"
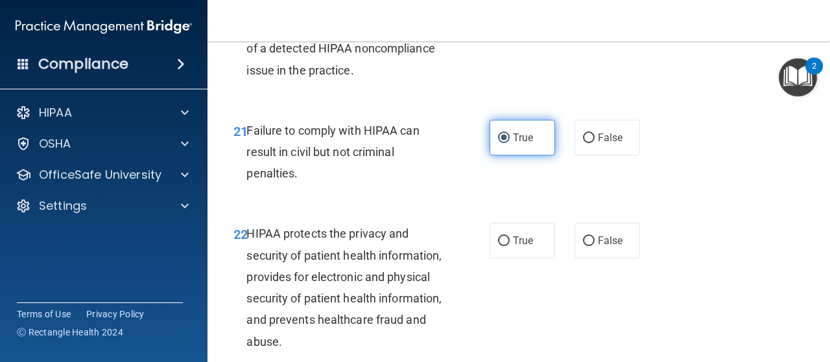
scroll to position [2572, 0]
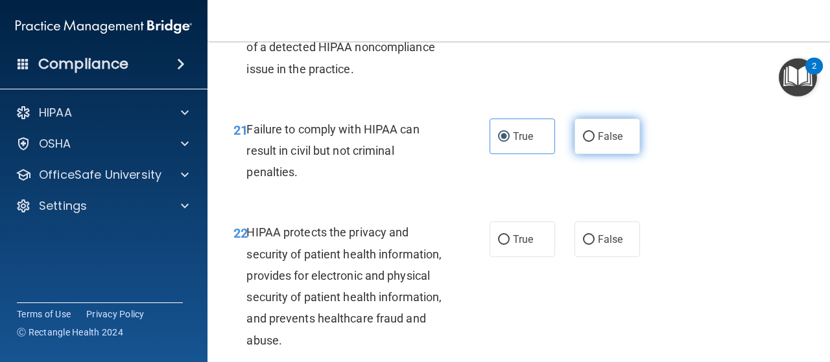
click at [614, 154] on label "False" at bounding box center [607, 137] width 65 height 36
click at [595, 142] on input "False" at bounding box center [589, 137] width 12 height 10
radio input "true"
radio input "false"
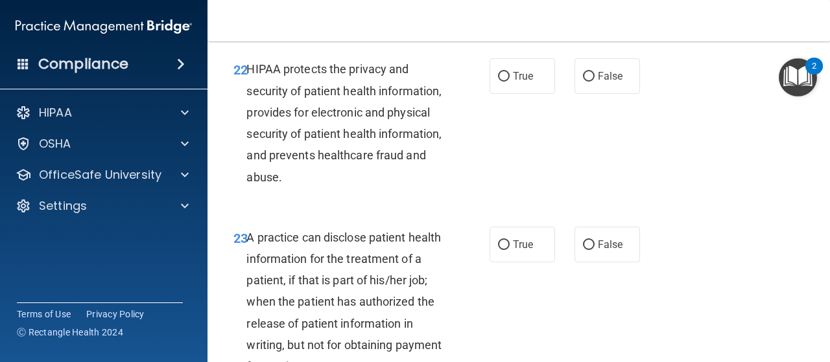
scroll to position [2770, 0]
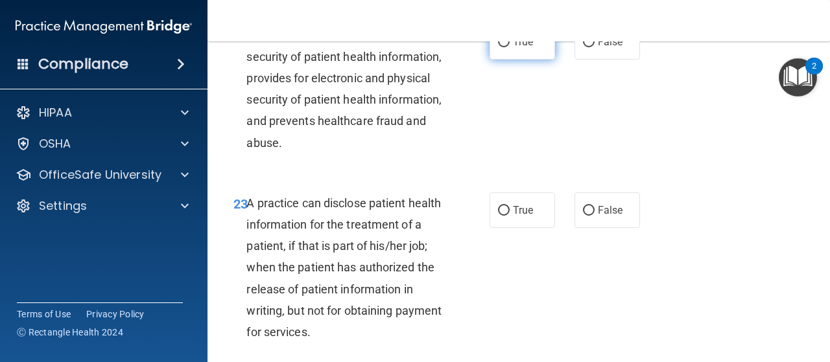
click at [531, 60] on label "True" at bounding box center [522, 42] width 65 height 36
click at [510, 47] on input "True" at bounding box center [504, 43] width 12 height 10
radio input "true"
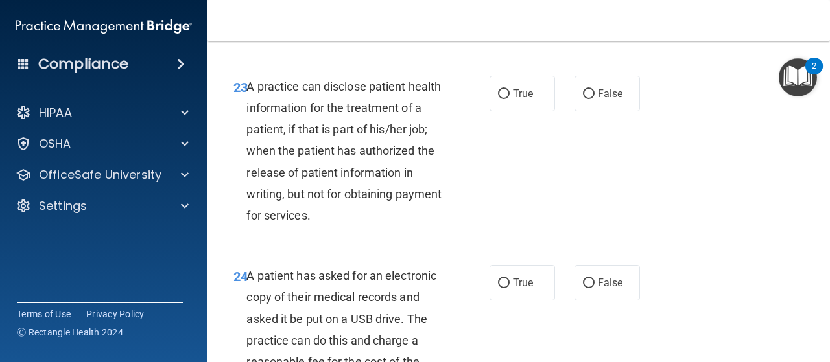
scroll to position [2894, 0]
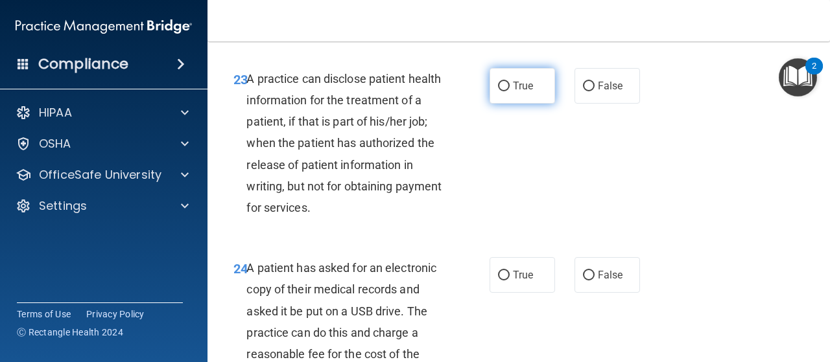
click at [526, 92] on span "True" at bounding box center [523, 86] width 20 height 12
click at [510, 91] on input "True" at bounding box center [504, 87] width 12 height 10
radio input "true"
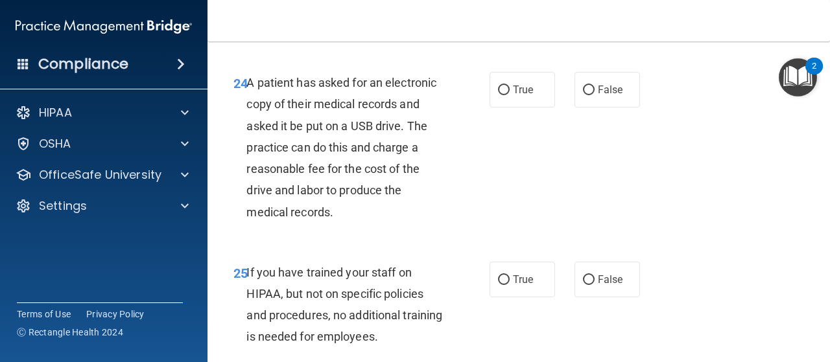
scroll to position [3116, 0]
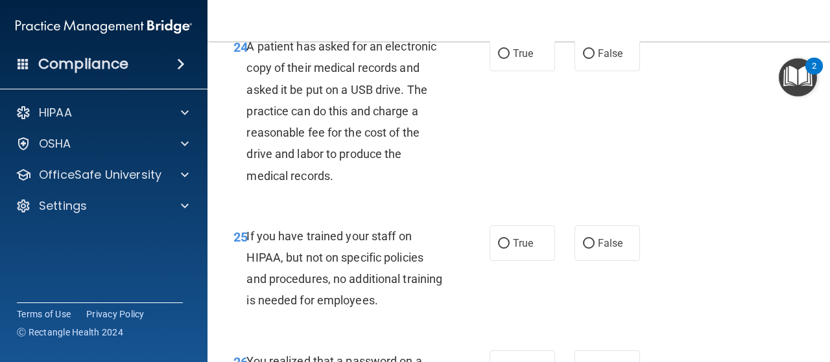
click at [595, 118] on div "24 A patient has asked for an electronic copy of their medical records and aske…" at bounding box center [519, 114] width 590 height 190
click at [601, 60] on span "False" at bounding box center [610, 53] width 25 height 12
click at [595, 59] on input "False" at bounding box center [589, 54] width 12 height 10
radio input "true"
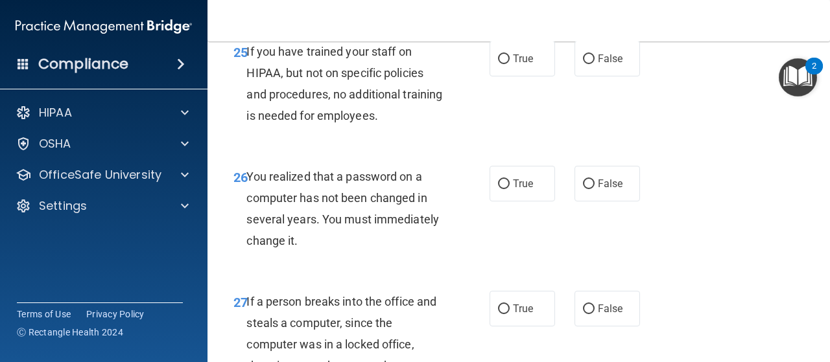
scroll to position [3300, 0]
click at [582, 77] on label "False" at bounding box center [607, 60] width 65 height 36
click at [583, 65] on input "False" at bounding box center [589, 60] width 12 height 10
radio input "true"
click at [532, 202] on label "True" at bounding box center [522, 185] width 65 height 36
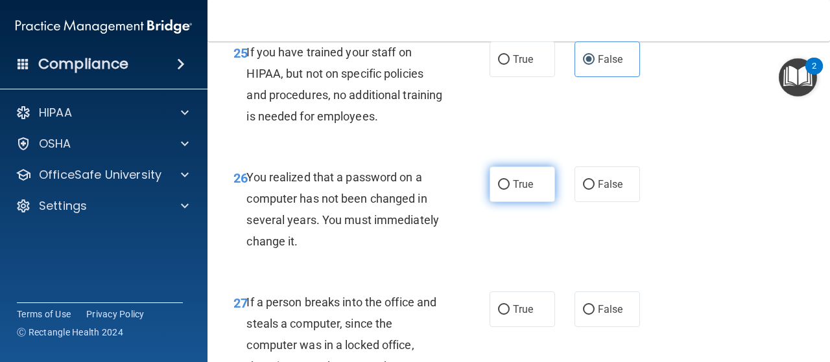
click at [510, 190] on input "True" at bounding box center [504, 185] width 12 height 10
radio input "true"
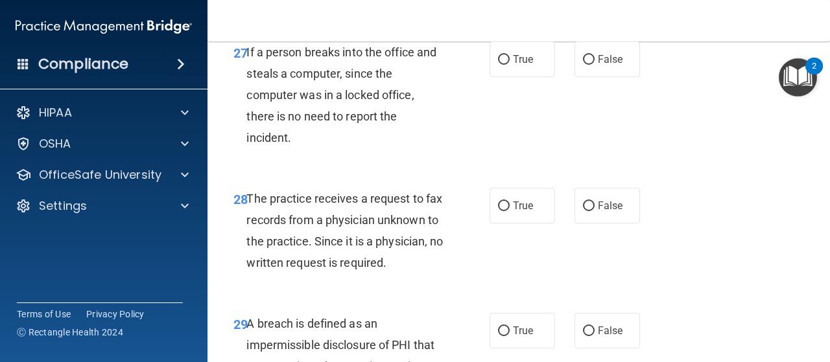
scroll to position [3559, 0]
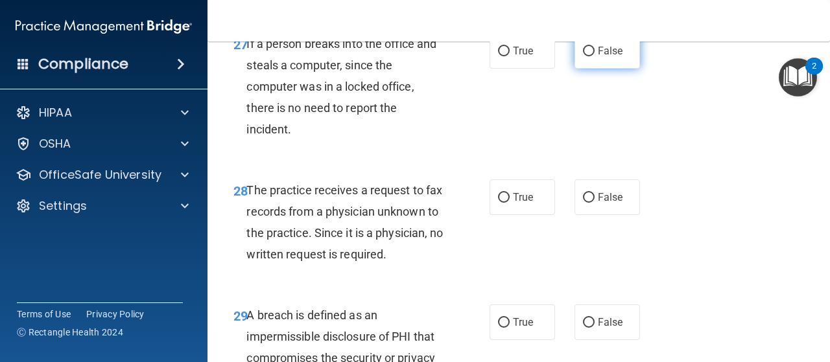
click at [603, 69] on label "False" at bounding box center [607, 51] width 65 height 36
click at [595, 56] on input "False" at bounding box center [589, 52] width 12 height 10
radio input "true"
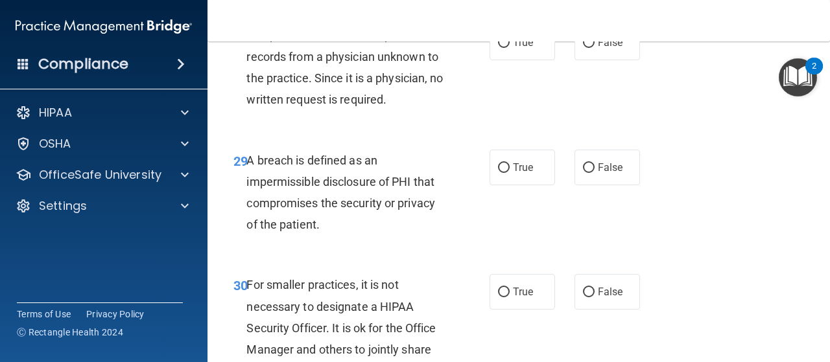
scroll to position [3723, 0]
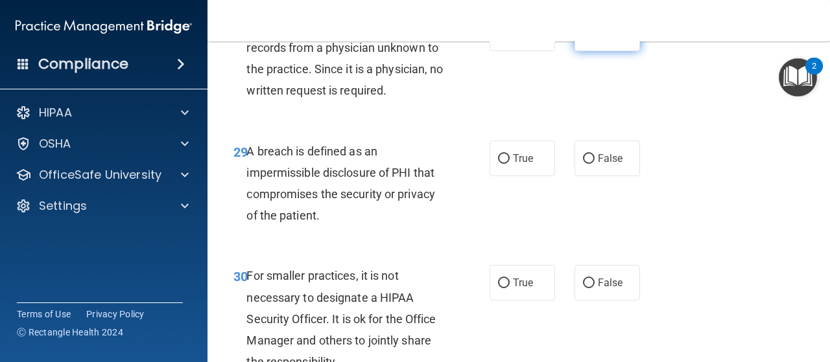
click at [604, 51] on label "False" at bounding box center [607, 34] width 65 height 36
click at [595, 39] on input "False" at bounding box center [589, 34] width 12 height 10
radio input "true"
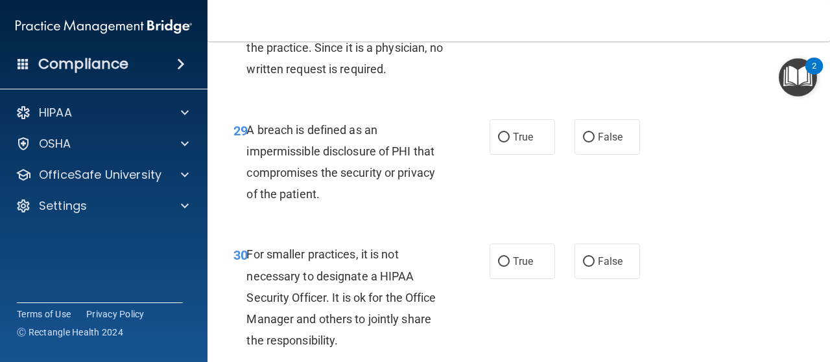
scroll to position [3742, 0]
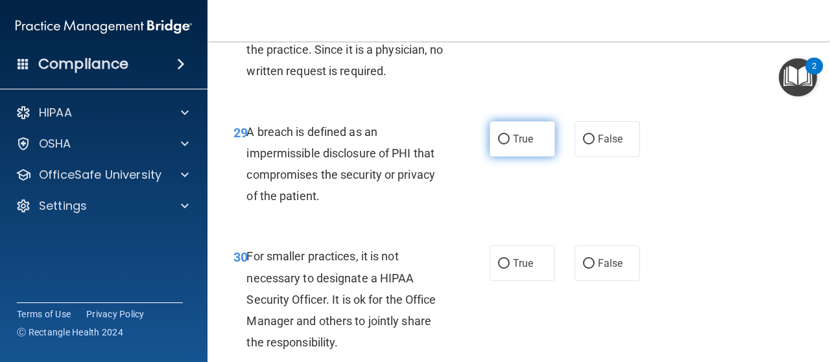
click at [523, 157] on label "True" at bounding box center [522, 139] width 65 height 36
click at [510, 145] on input "True" at bounding box center [504, 140] width 12 height 10
radio input "true"
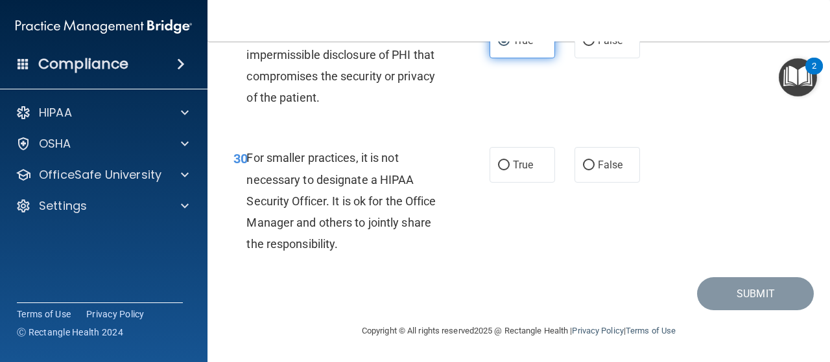
scroll to position [3906, 0]
click at [600, 173] on label "False" at bounding box center [607, 165] width 65 height 36
click at [595, 171] on input "False" at bounding box center [589, 166] width 12 height 10
radio input "true"
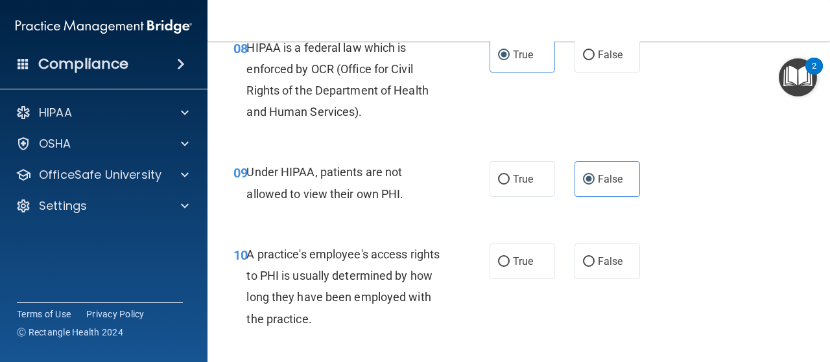
scroll to position [1050, 0]
click at [602, 267] on label "False" at bounding box center [607, 261] width 65 height 36
click at [595, 267] on input "False" at bounding box center [589, 262] width 12 height 10
radio input "true"
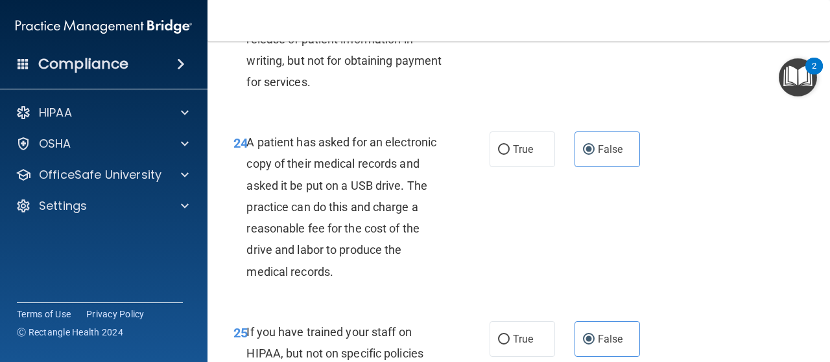
scroll to position [3906, 0]
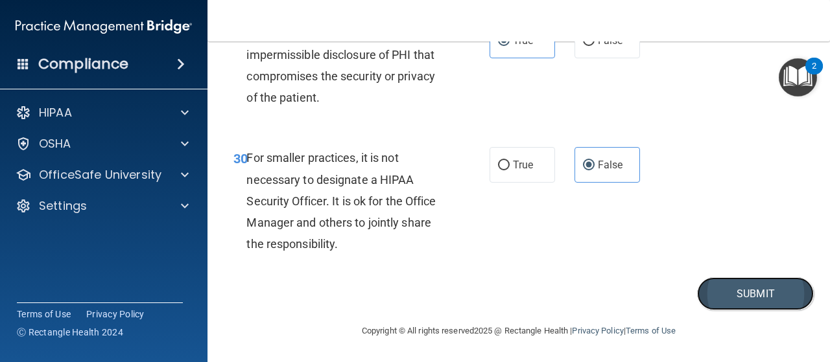
click at [761, 294] on button "Submit" at bounding box center [755, 294] width 117 height 33
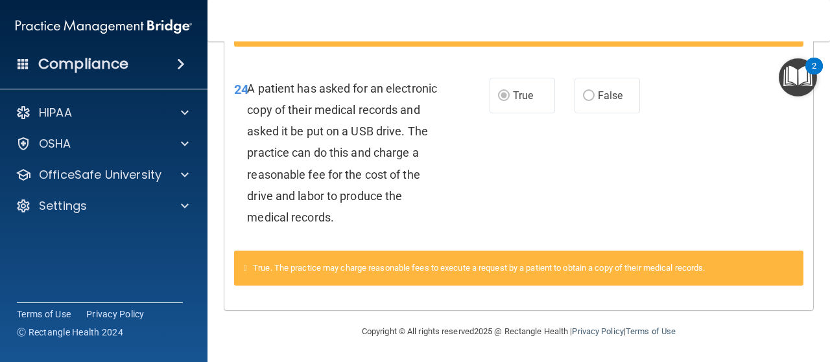
scroll to position [871, 0]
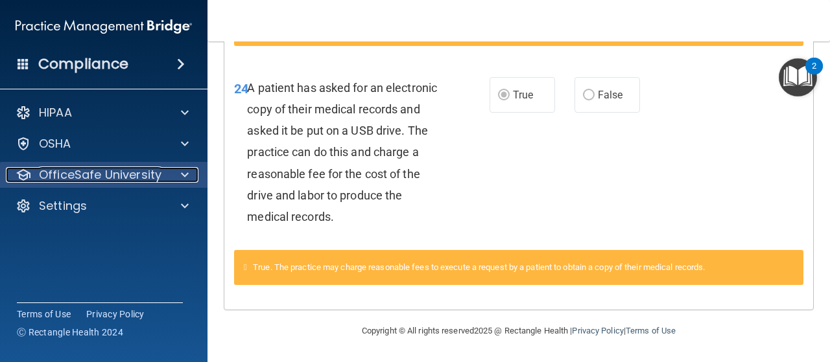
click at [182, 182] on span at bounding box center [185, 175] width 8 height 16
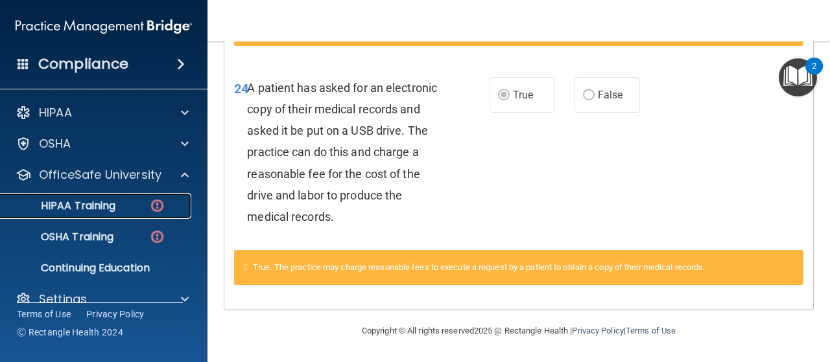
click at [121, 206] on div "HIPAA Training" at bounding box center [96, 206] width 177 height 13
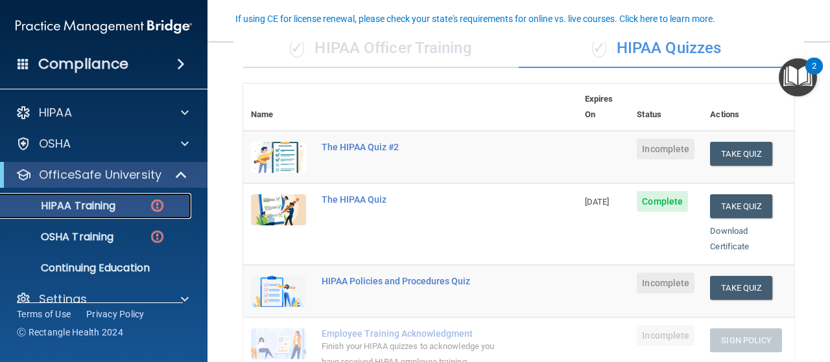
scroll to position [113, 0]
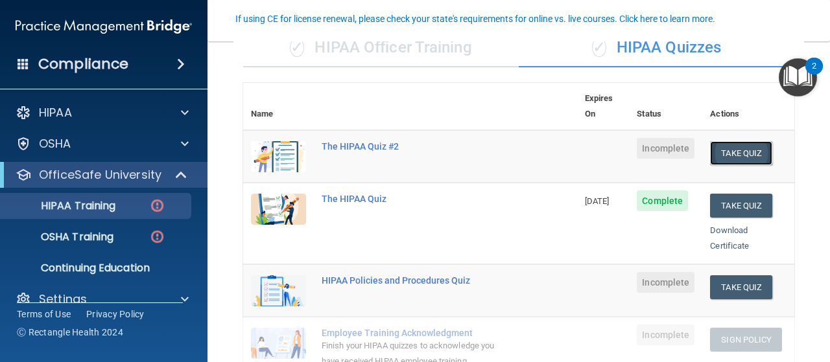
click at [728, 143] on button "Take Quiz" at bounding box center [741, 153] width 62 height 24
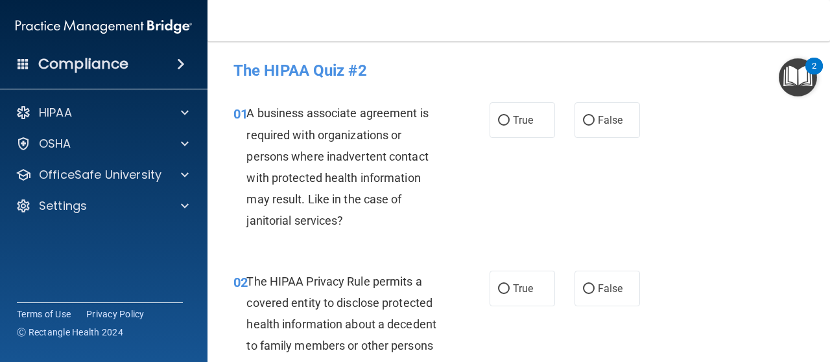
scroll to position [1, 0]
click at [526, 121] on span "True" at bounding box center [523, 119] width 20 height 12
click at [510, 121] on input "True" at bounding box center [504, 120] width 12 height 10
radio input "true"
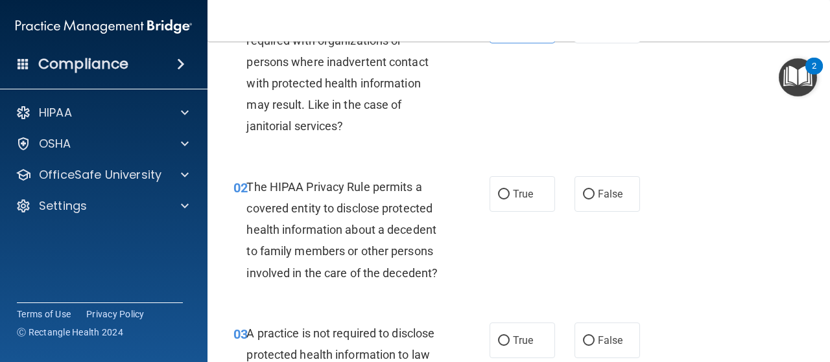
scroll to position [101, 0]
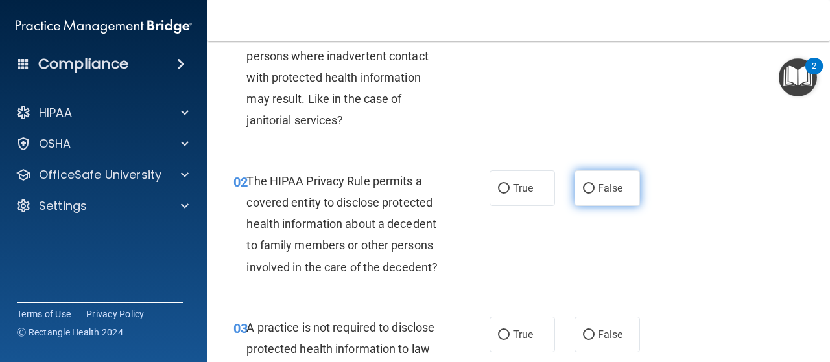
click at [612, 200] on label "False" at bounding box center [607, 189] width 65 height 36
click at [595, 194] on input "False" at bounding box center [589, 189] width 12 height 10
radio input "true"
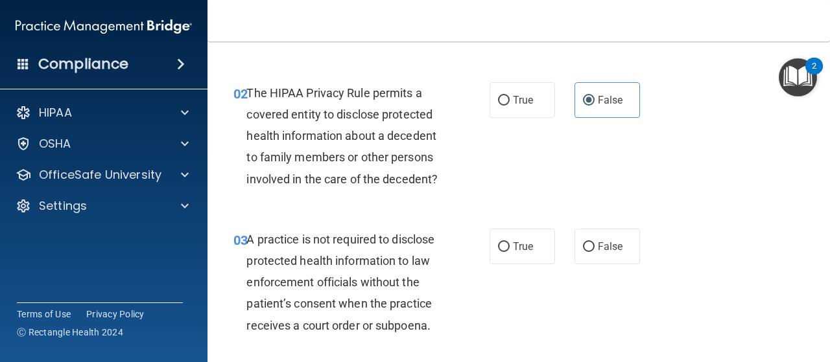
scroll to position [200, 0]
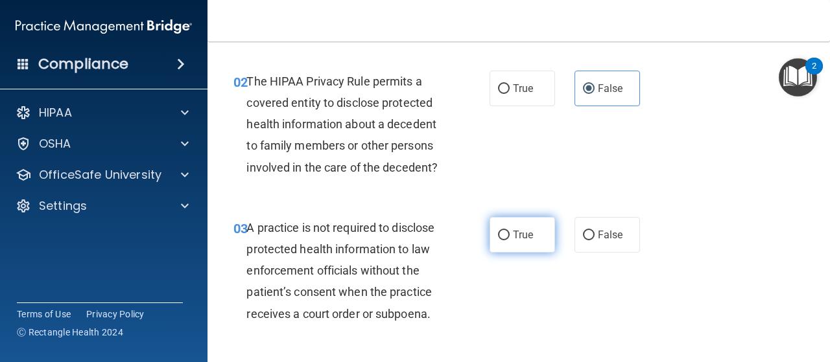
click at [513, 235] on span "True" at bounding box center [523, 235] width 20 height 12
click at [509, 235] on input "True" at bounding box center [504, 236] width 12 height 10
radio input "true"
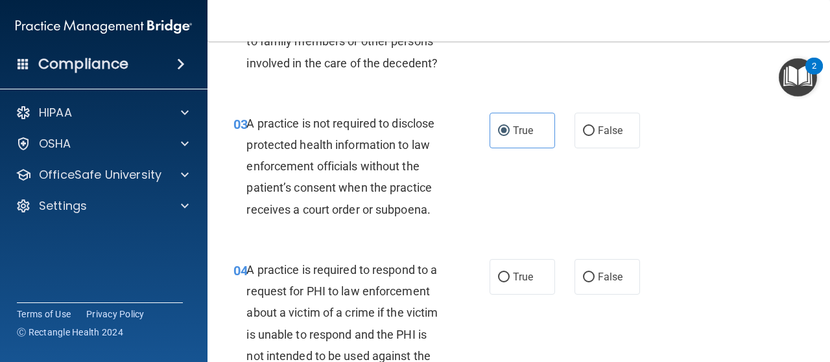
scroll to position [311, 0]
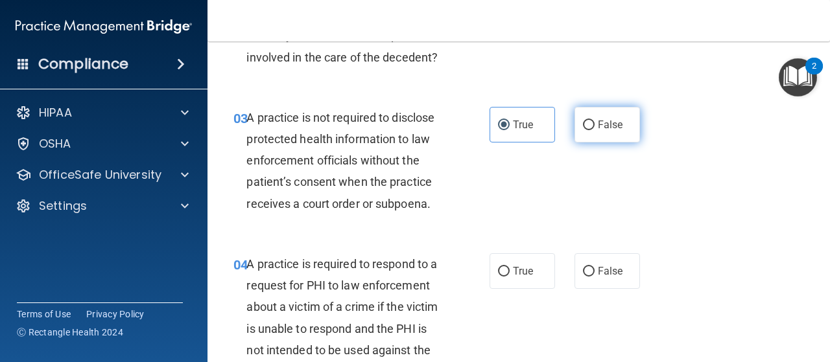
click at [598, 124] on span "False" at bounding box center [610, 125] width 25 height 12
click at [595, 124] on input "False" at bounding box center [589, 126] width 12 height 10
radio input "true"
radio input "false"
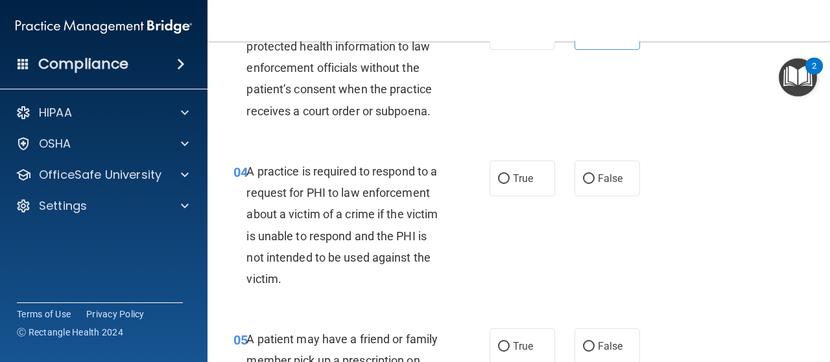
scroll to position [421, 0]
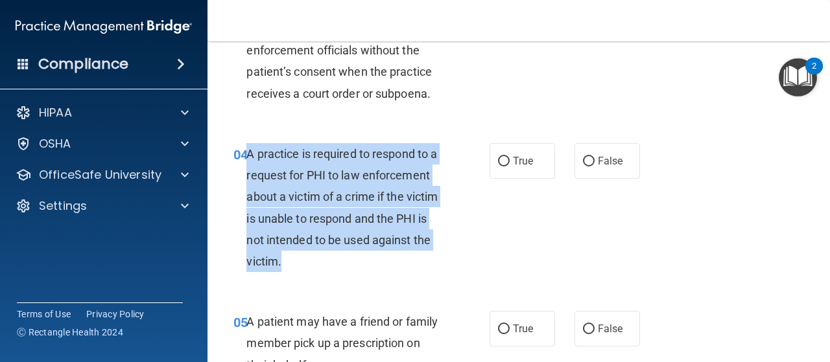
drag, startPoint x: 304, startPoint y: 267, endPoint x: 248, endPoint y: 157, distance: 123.8
click at [248, 157] on div "A practice is required to respond to a request for PHI to law enforcement about…" at bounding box center [349, 207] width 207 height 129
copy span "A practice is required to respond to a request for PHI to law enforcement about…"
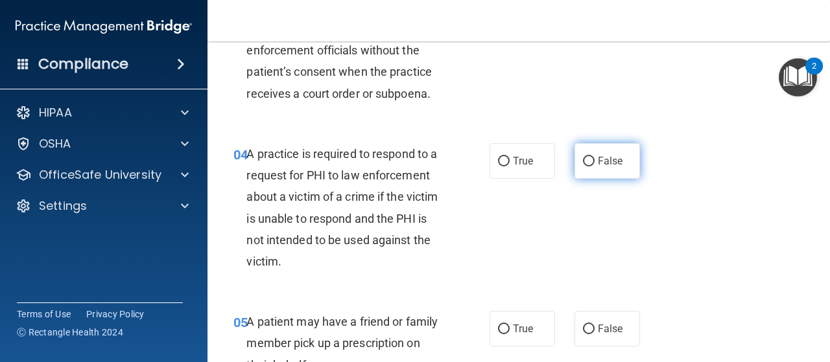
click at [604, 171] on label "False" at bounding box center [607, 161] width 65 height 36
click at [595, 167] on input "False" at bounding box center [589, 162] width 12 height 10
radio input "true"
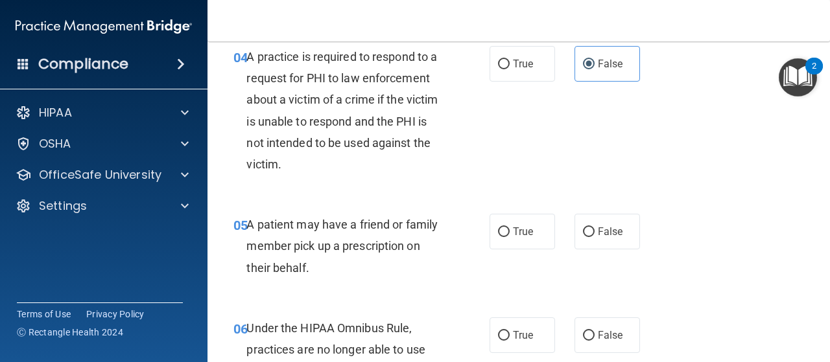
scroll to position [527, 0]
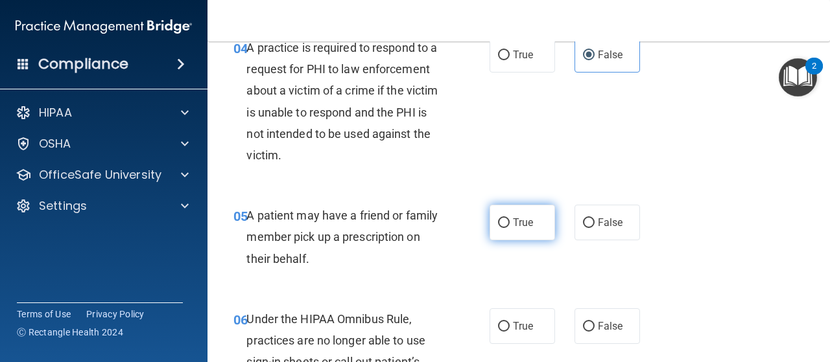
click at [538, 223] on label "True" at bounding box center [522, 223] width 65 height 36
click at [510, 223] on input "True" at bounding box center [504, 224] width 12 height 10
radio input "true"
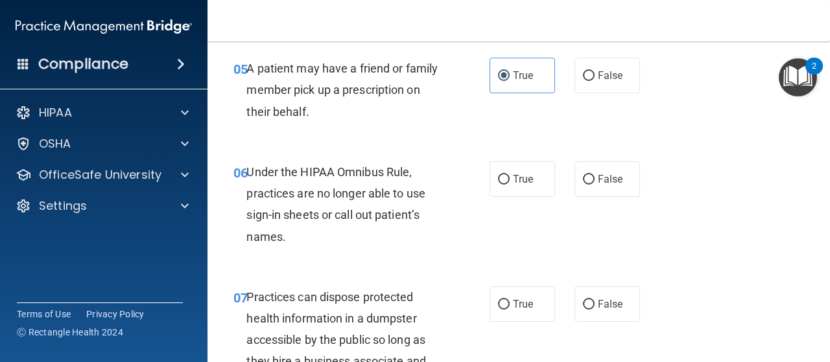
scroll to position [674, 0]
click at [541, 180] on label "True" at bounding box center [522, 180] width 65 height 36
click at [510, 180] on input "True" at bounding box center [504, 181] width 12 height 10
radio input "true"
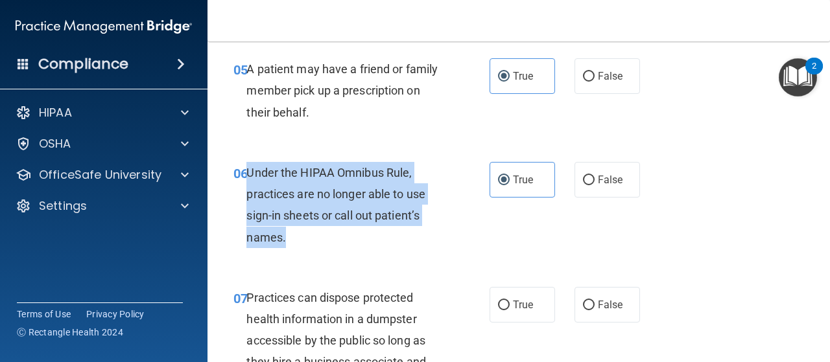
drag, startPoint x: 361, startPoint y: 235, endPoint x: 248, endPoint y: 175, distance: 127.6
click at [248, 175] on div "Under the HIPAA Omnibus Rule, practices are no longer able to use sign-in sheet…" at bounding box center [349, 205] width 207 height 86
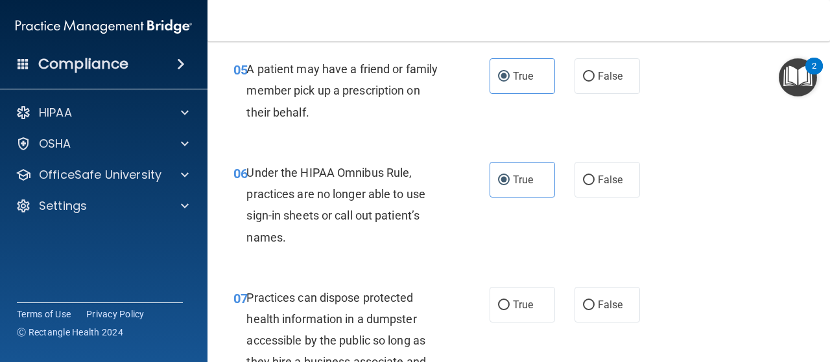
click at [482, 257] on div "06 Under the HIPAA Omnibus Rule, practices are no longer able to use sign-in sh…" at bounding box center [519, 208] width 590 height 125
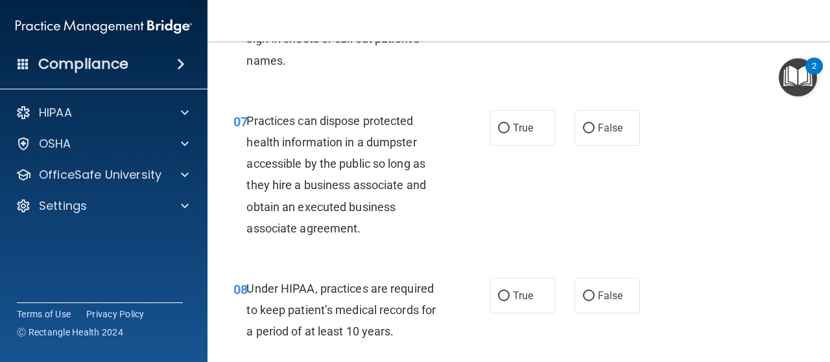
scroll to position [855, 0]
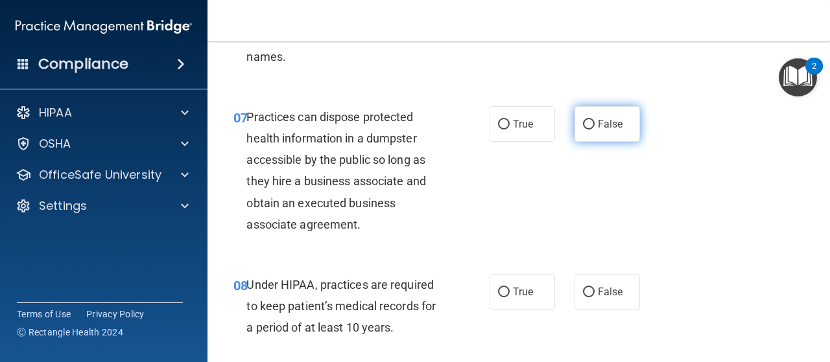
click at [603, 128] on span "False" at bounding box center [610, 124] width 25 height 12
click at [595, 128] on input "False" at bounding box center [589, 125] width 12 height 10
radio input "true"
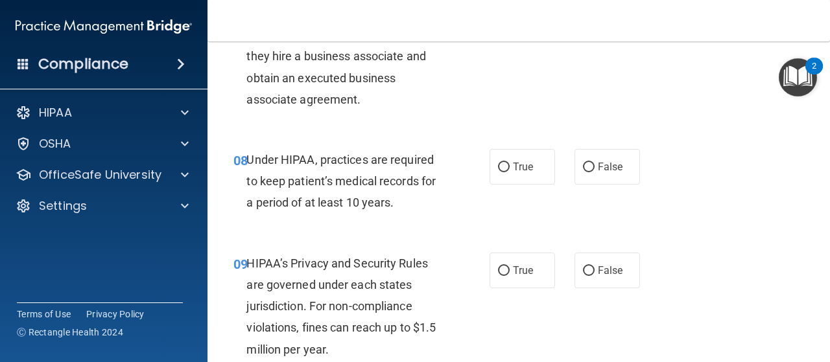
scroll to position [979, 0]
click at [537, 179] on label "True" at bounding box center [522, 168] width 65 height 36
click at [510, 173] on input "True" at bounding box center [504, 168] width 12 height 10
radio input "true"
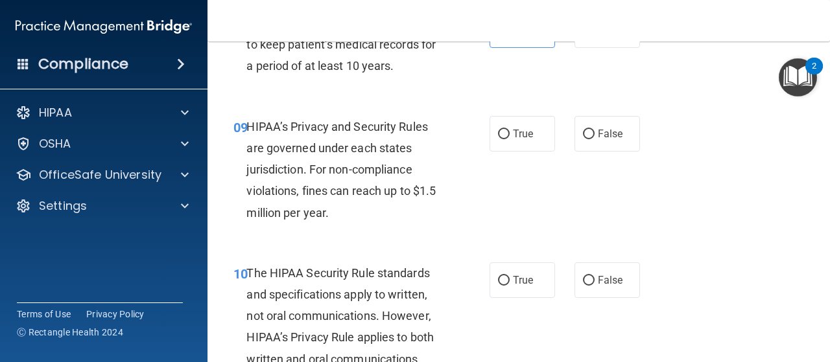
scroll to position [1123, 0]
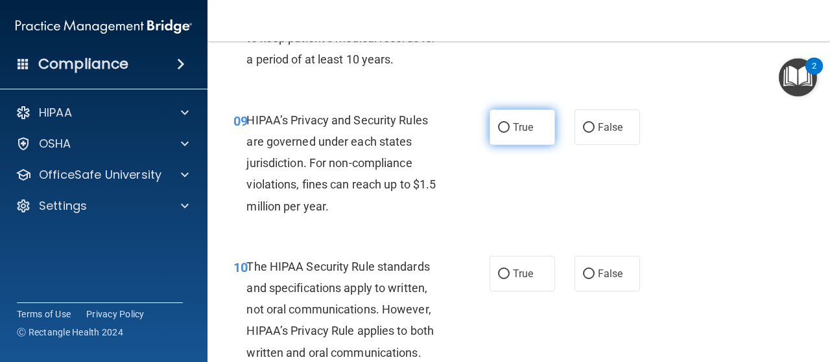
click at [539, 132] on label "True" at bounding box center [522, 128] width 65 height 36
click at [510, 132] on input "True" at bounding box center [504, 128] width 12 height 10
radio input "true"
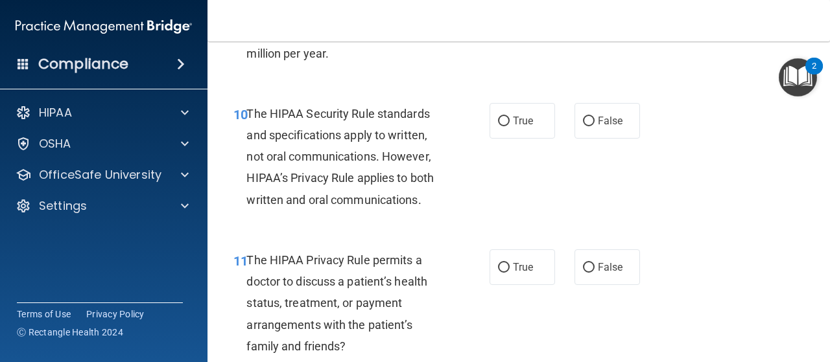
scroll to position [1292, 0]
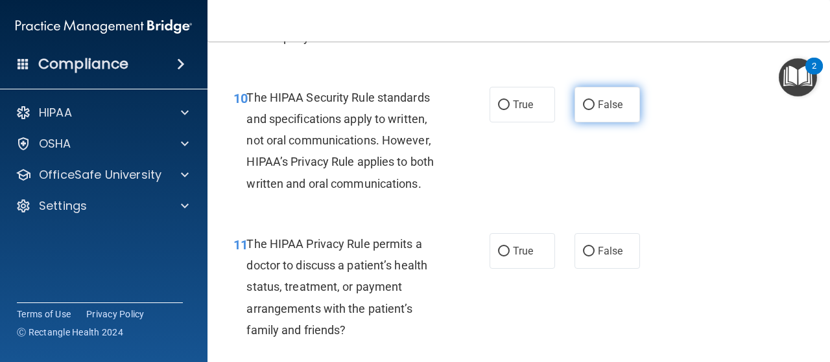
click at [578, 113] on label "False" at bounding box center [607, 105] width 65 height 36
click at [583, 110] on input "False" at bounding box center [589, 106] width 12 height 10
radio input "true"
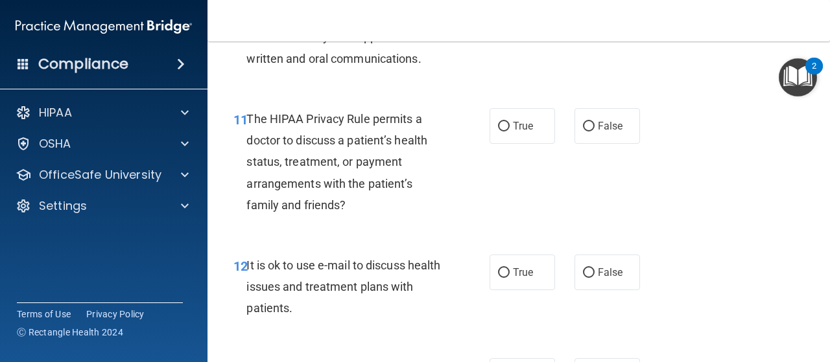
scroll to position [1419, 0]
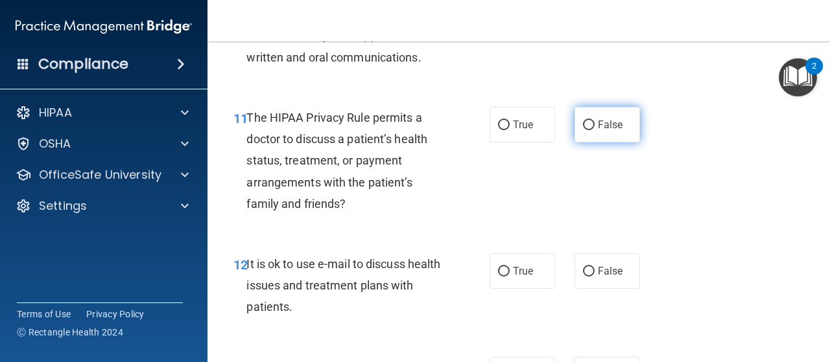
click at [604, 123] on span "False" at bounding box center [610, 125] width 25 height 12
click at [595, 123] on input "False" at bounding box center [589, 126] width 12 height 10
radio input "true"
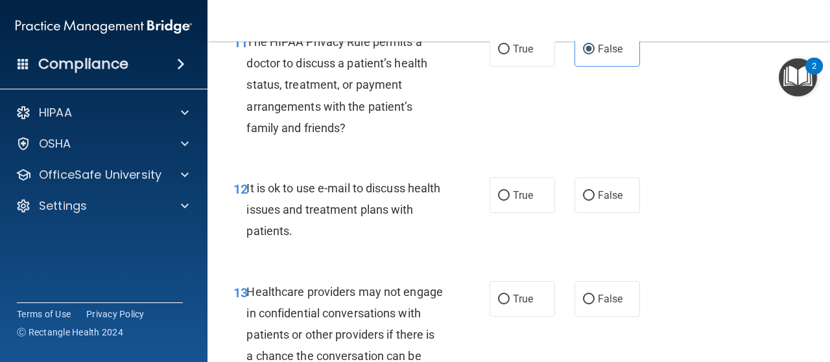
scroll to position [1498, 0]
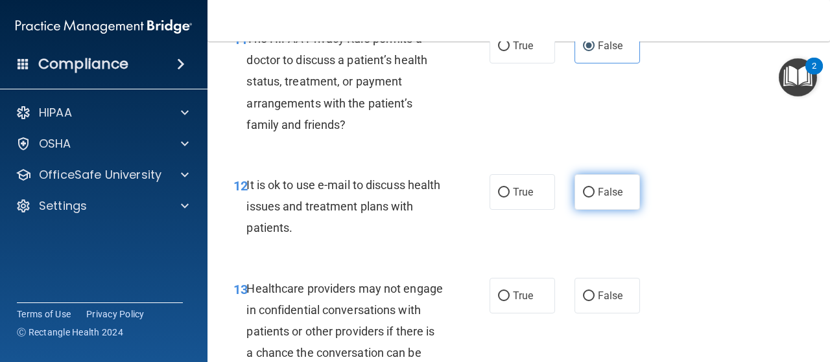
click at [608, 198] on label "False" at bounding box center [607, 192] width 65 height 36
click at [595, 198] on input "False" at bounding box center [589, 193] width 12 height 10
radio input "true"
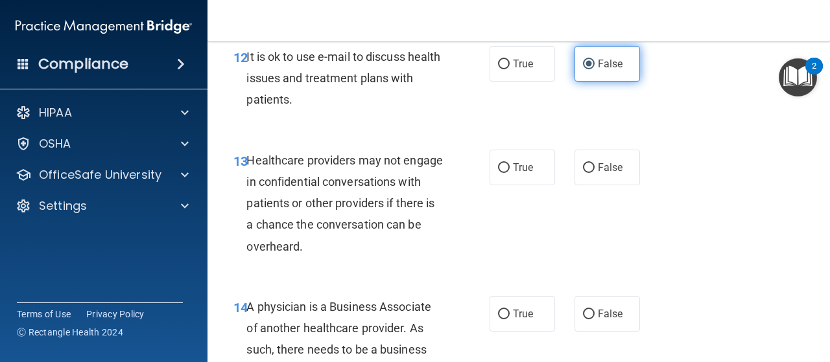
scroll to position [1628, 0]
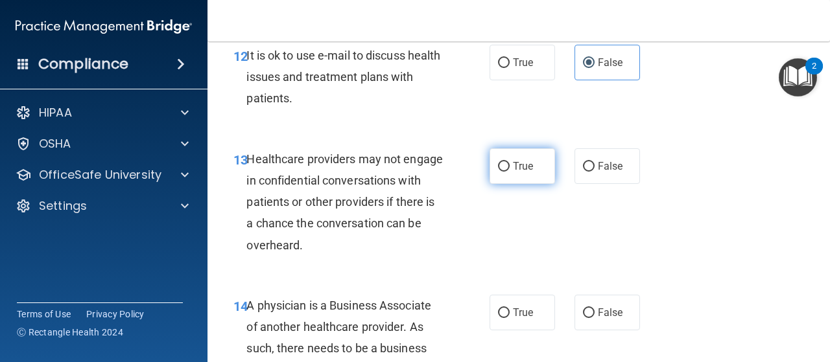
click at [538, 178] on label "True" at bounding box center [522, 166] width 65 height 36
click at [510, 172] on input "True" at bounding box center [504, 167] width 12 height 10
radio input "true"
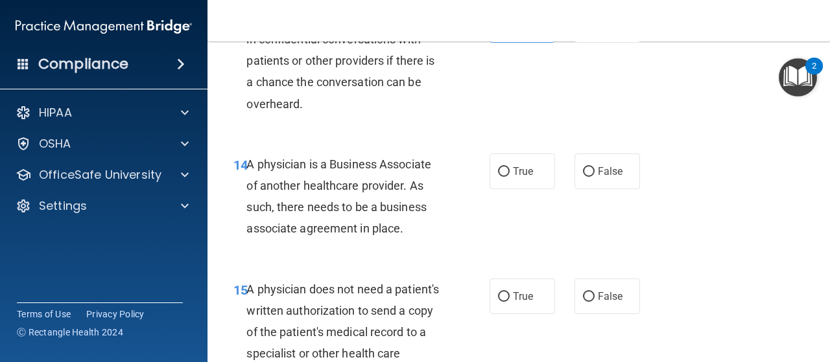
scroll to position [1782, 0]
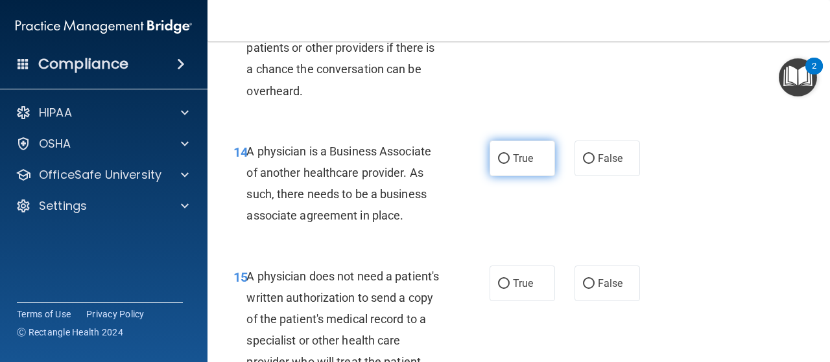
click at [517, 142] on label "True" at bounding box center [522, 159] width 65 height 36
click at [510, 154] on input "True" at bounding box center [504, 159] width 12 height 10
radio input "true"
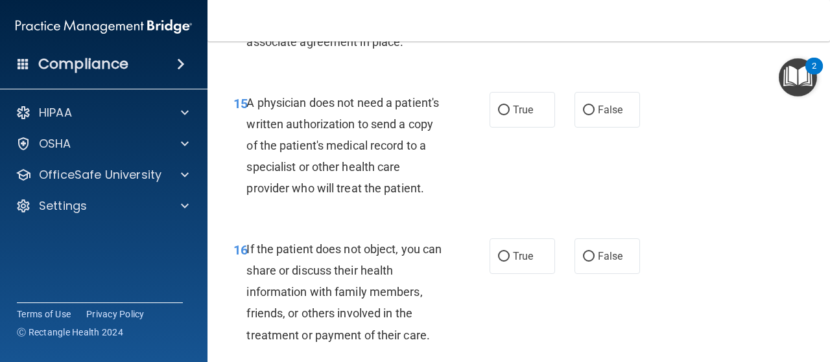
scroll to position [1960, 0]
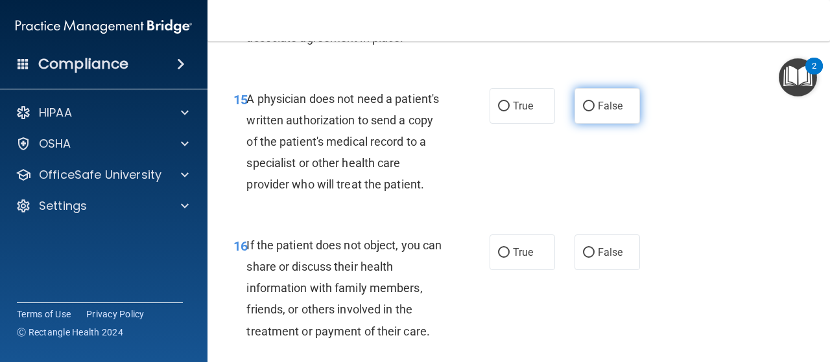
click at [582, 114] on label "False" at bounding box center [607, 106] width 65 height 36
click at [583, 112] on input "False" at bounding box center [589, 107] width 12 height 10
radio input "true"
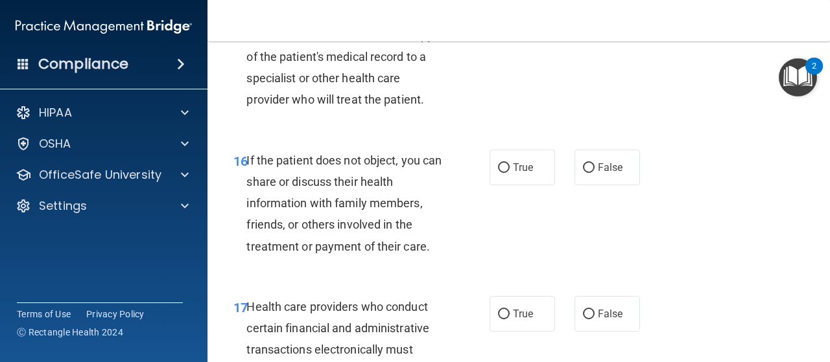
scroll to position [2046, 0]
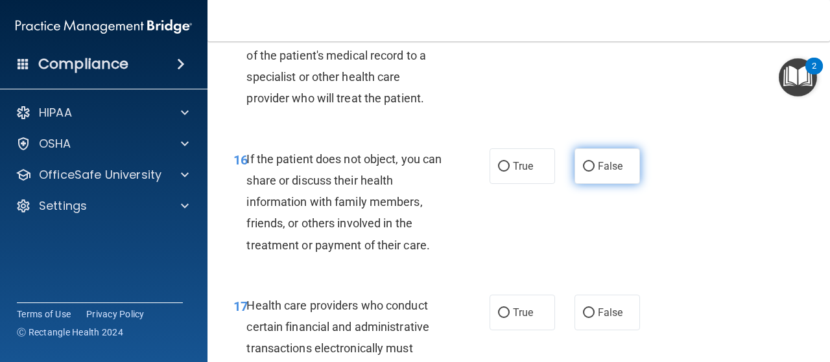
click at [589, 171] on label "False" at bounding box center [607, 166] width 65 height 36
click at [589, 171] on input "False" at bounding box center [589, 167] width 12 height 10
radio input "true"
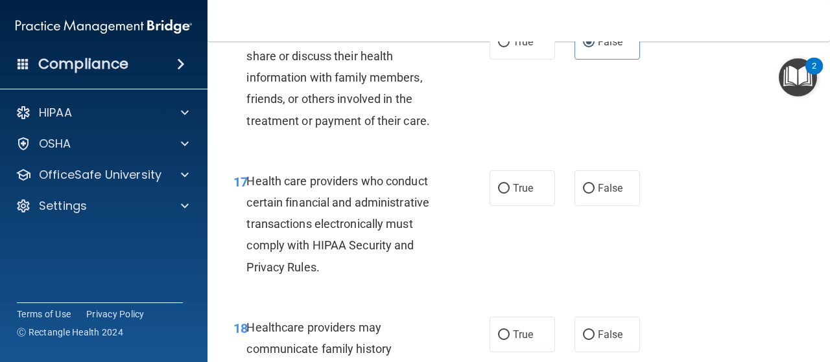
scroll to position [2189, 0]
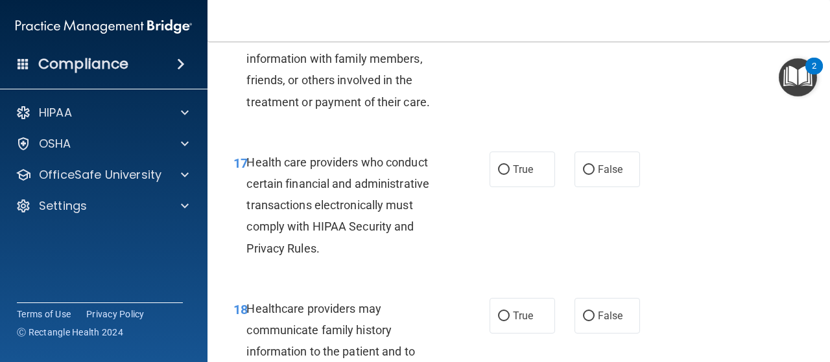
click at [559, 174] on div "True False" at bounding box center [569, 170] width 158 height 36
click at [523, 171] on span "True" at bounding box center [523, 169] width 20 height 12
click at [510, 171] on input "True" at bounding box center [504, 170] width 12 height 10
radio input "true"
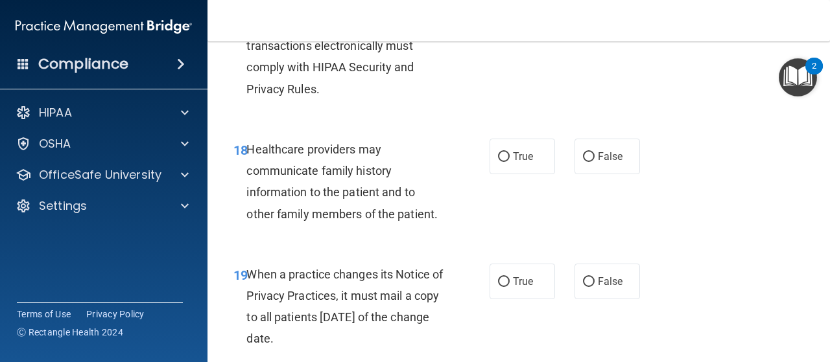
scroll to position [2349, 0]
click at [613, 162] on label "False" at bounding box center [607, 156] width 65 height 36
click at [595, 161] on input "False" at bounding box center [589, 157] width 12 height 10
radio input "true"
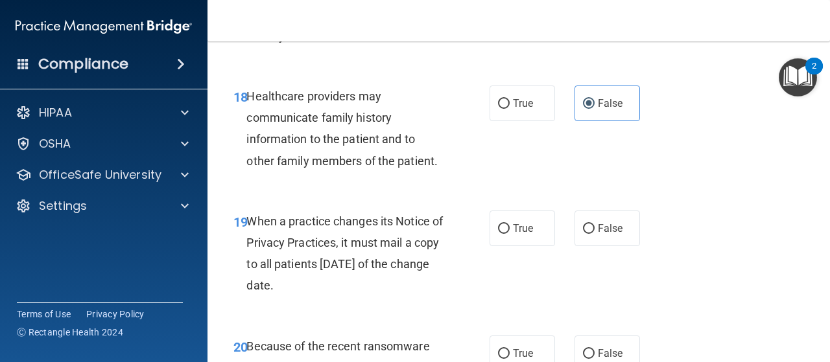
scroll to position [2404, 0]
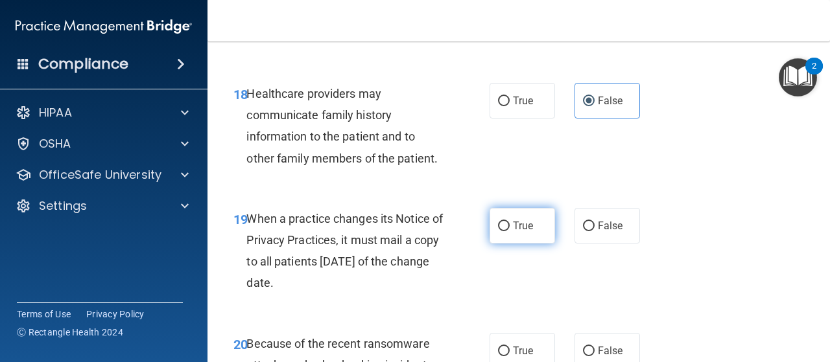
click at [516, 232] on label "True" at bounding box center [522, 226] width 65 height 36
click at [510, 231] on input "True" at bounding box center [504, 227] width 12 height 10
radio input "true"
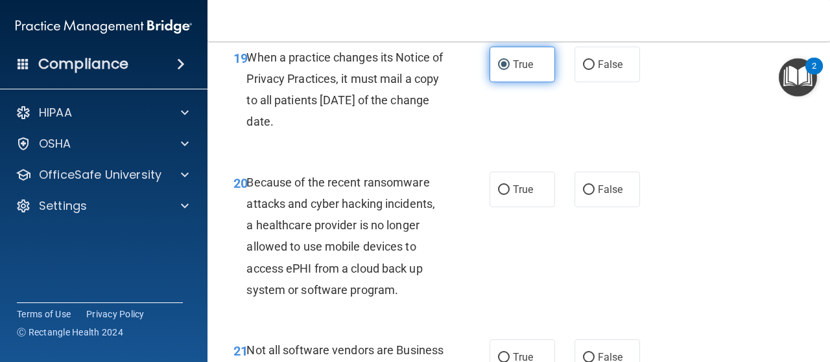
scroll to position [2570, 0]
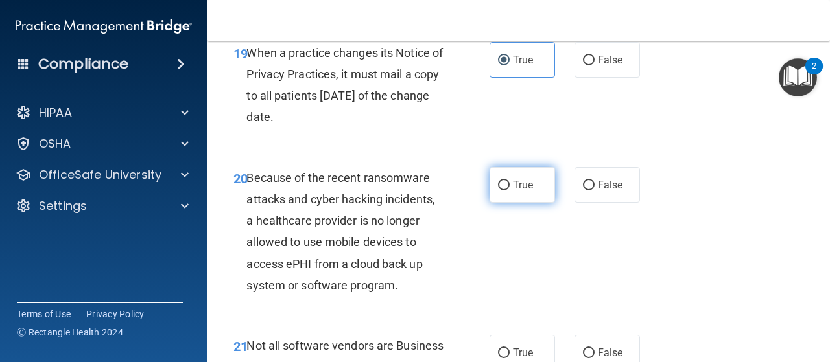
click at [539, 189] on label "True" at bounding box center [522, 185] width 65 height 36
click at [510, 189] on input "True" at bounding box center [504, 186] width 12 height 10
radio input "true"
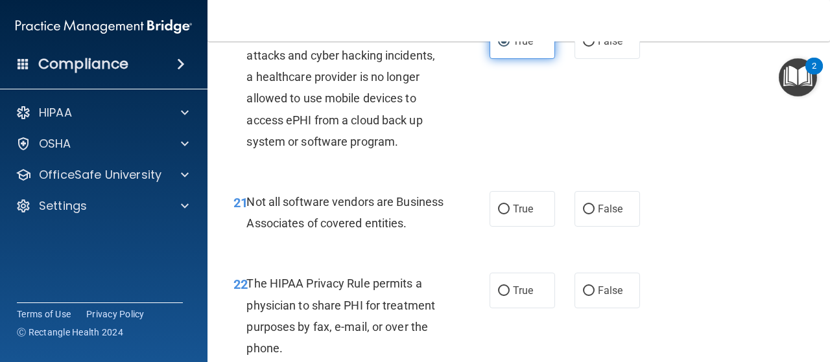
scroll to position [2716, 0]
click at [539, 190] on label "True" at bounding box center [522, 208] width 65 height 36
click at [510, 204] on input "True" at bounding box center [504, 209] width 12 height 10
radio input "true"
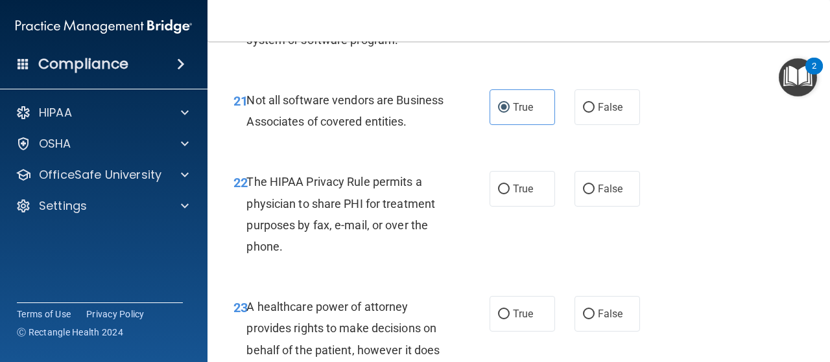
scroll to position [2823, 0]
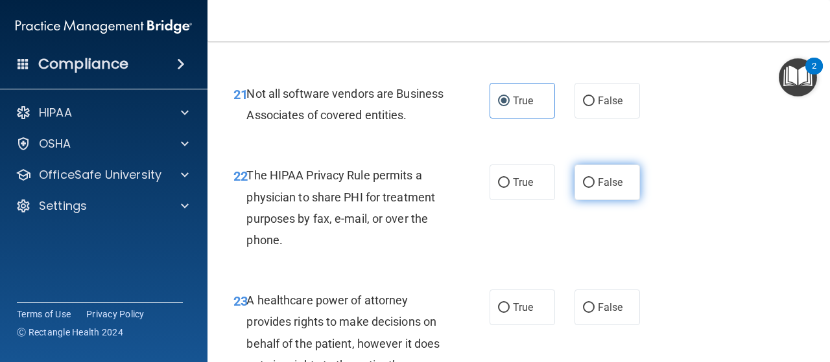
click at [591, 200] on label "False" at bounding box center [607, 183] width 65 height 36
click at [591, 188] on input "False" at bounding box center [589, 183] width 12 height 10
radio input "true"
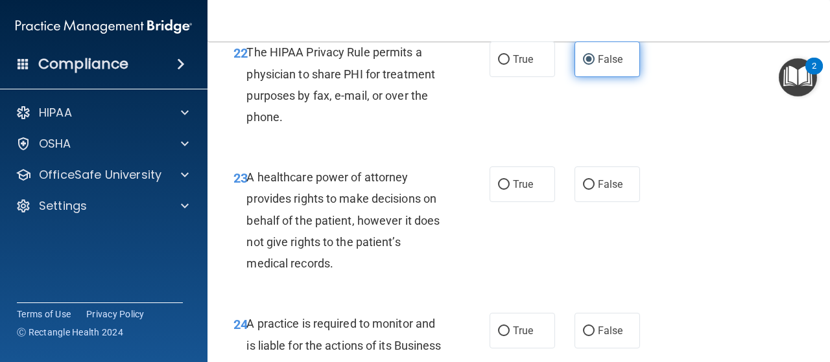
scroll to position [2952, 0]
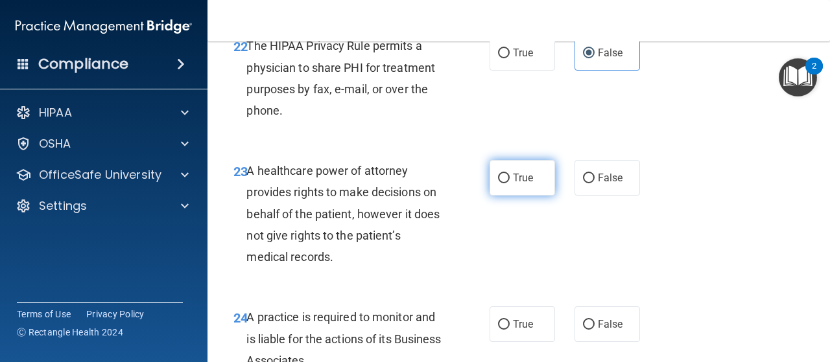
click at [537, 196] on label "True" at bounding box center [522, 178] width 65 height 36
click at [510, 184] on input "True" at bounding box center [504, 179] width 12 height 10
radio input "true"
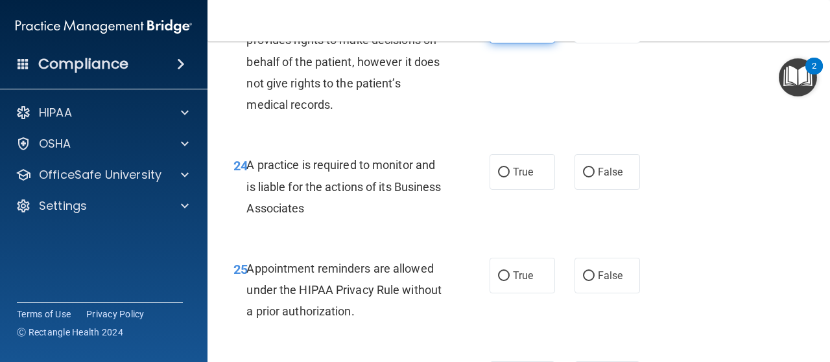
scroll to position [3104, 0]
click at [537, 191] on label "True" at bounding box center [522, 173] width 65 height 36
click at [510, 178] on input "True" at bounding box center [504, 174] width 12 height 10
radio input "true"
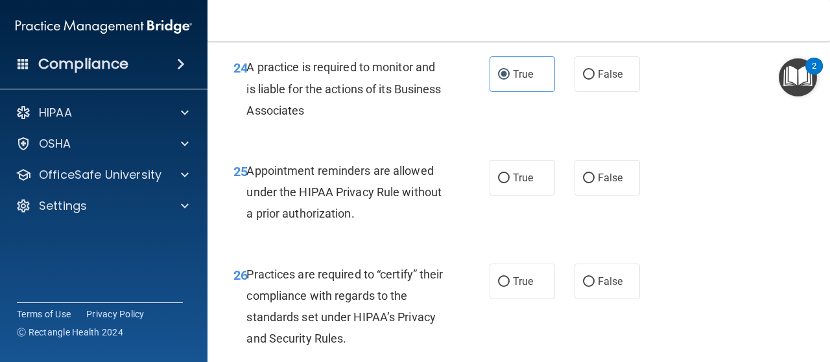
scroll to position [3206, 0]
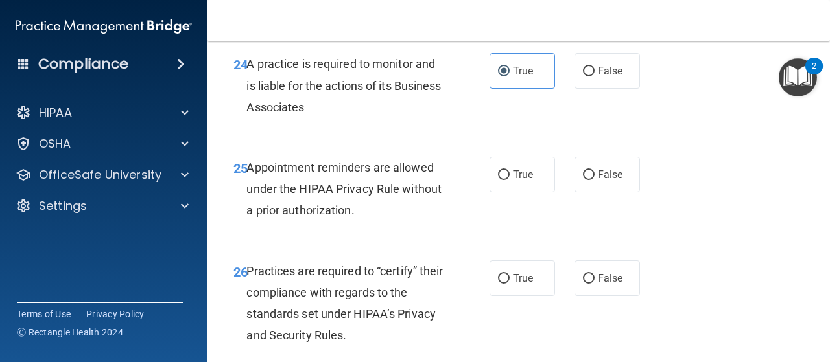
click at [537, 193] on label "True" at bounding box center [522, 175] width 65 height 36
click at [510, 180] on input "True" at bounding box center [504, 176] width 12 height 10
radio input "true"
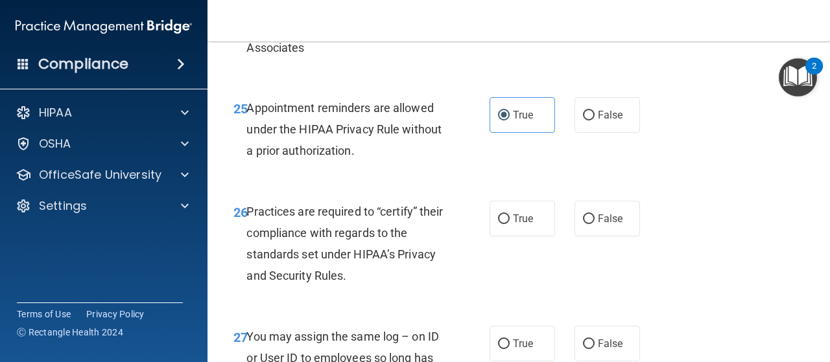
scroll to position [3270, 0]
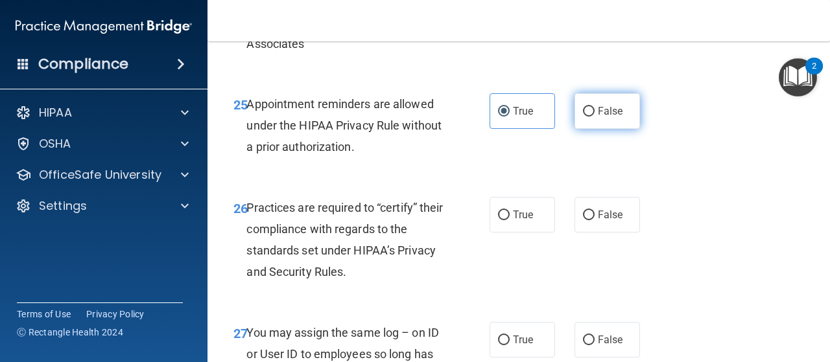
click at [583, 117] on input "False" at bounding box center [589, 112] width 12 height 10
radio input "true"
radio input "false"
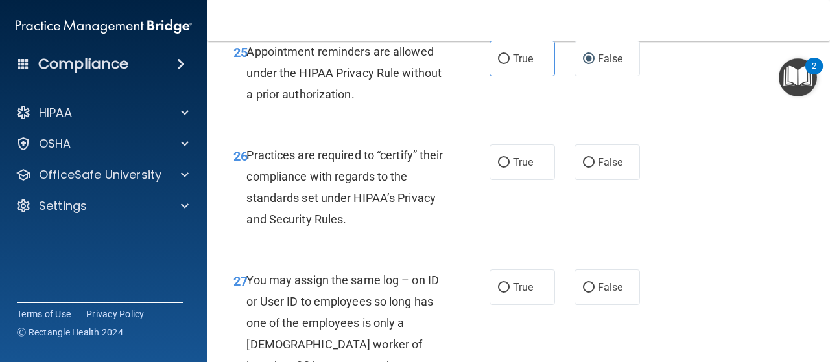
scroll to position [3340, 0]
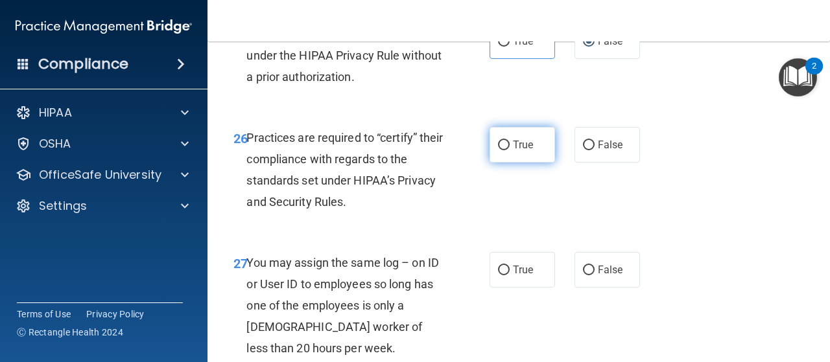
click at [532, 163] on label "True" at bounding box center [522, 145] width 65 height 36
click at [510, 150] on input "True" at bounding box center [504, 146] width 12 height 10
radio input "true"
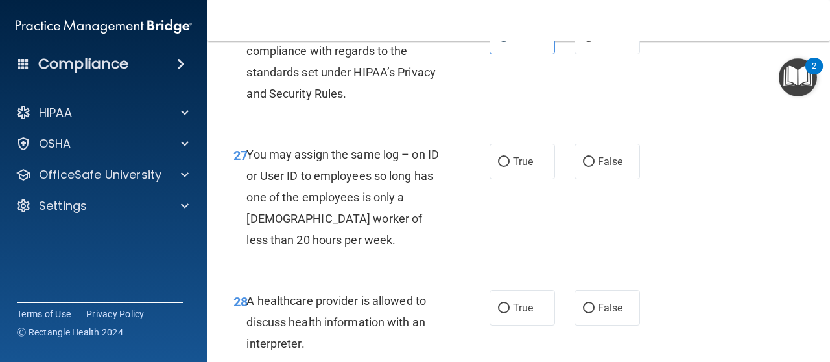
scroll to position [3458, 0]
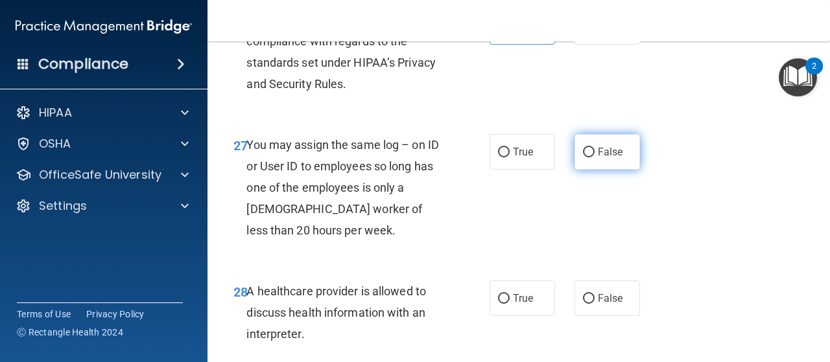
click at [583, 158] on input "False" at bounding box center [589, 153] width 12 height 10
radio input "true"
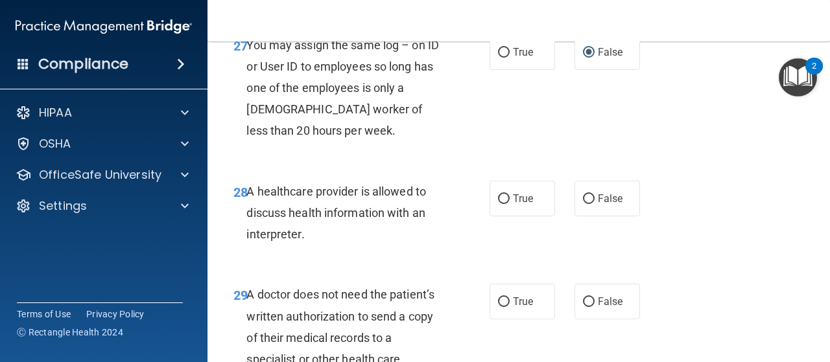
scroll to position [3557, 0]
click at [604, 213] on label "False" at bounding box center [607, 200] width 65 height 36
click at [595, 205] on input "False" at bounding box center [589, 200] width 12 height 10
radio input "true"
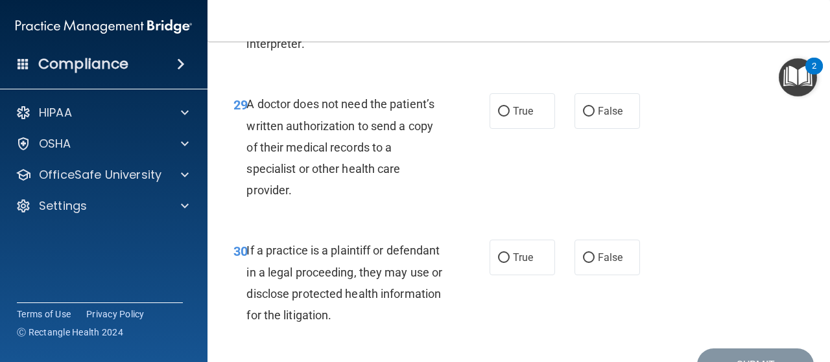
scroll to position [3775, 0]
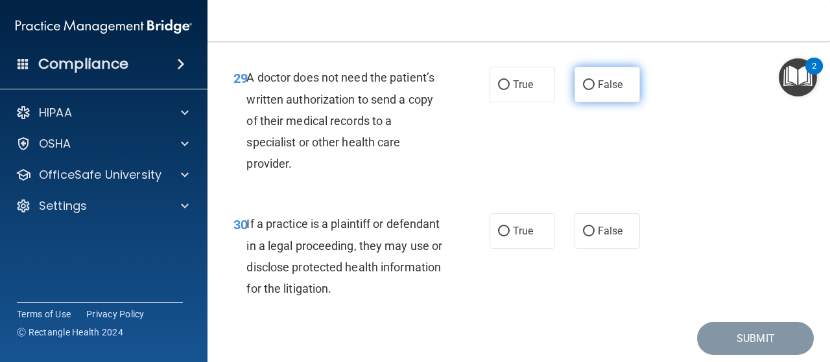
click at [598, 91] on span "False" at bounding box center [610, 84] width 25 height 12
click at [595, 90] on input "False" at bounding box center [589, 85] width 12 height 10
radio input "true"
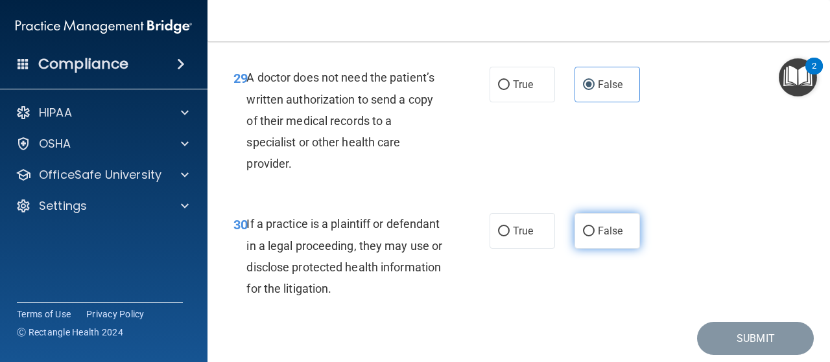
click at [583, 237] on input "False" at bounding box center [589, 232] width 12 height 10
radio input "true"
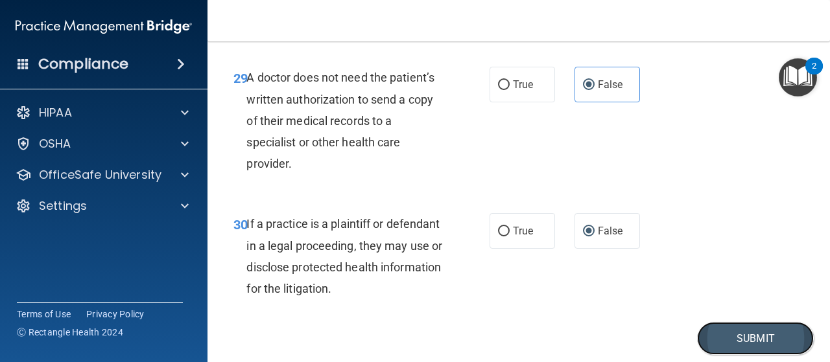
click at [737, 348] on button "Submit" at bounding box center [755, 338] width 117 height 33
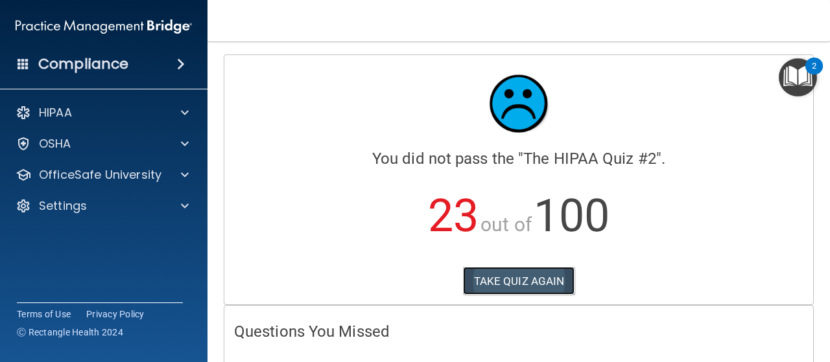
click at [530, 281] on button "TAKE QUIZ AGAIN" at bounding box center [519, 281] width 112 height 29
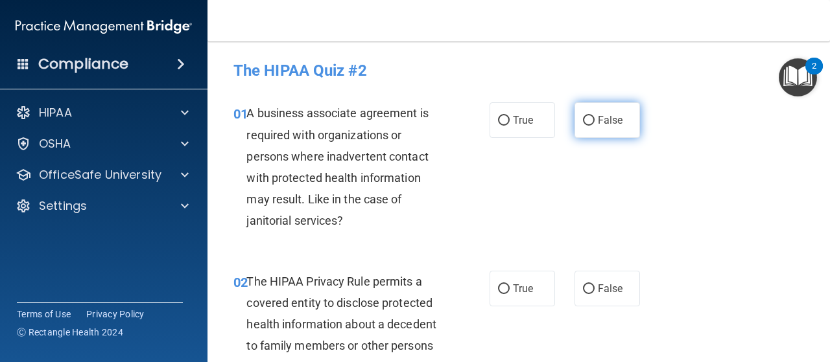
click at [606, 126] on span "False" at bounding box center [610, 120] width 25 height 12
click at [595, 126] on input "False" at bounding box center [589, 121] width 12 height 10
radio input "true"
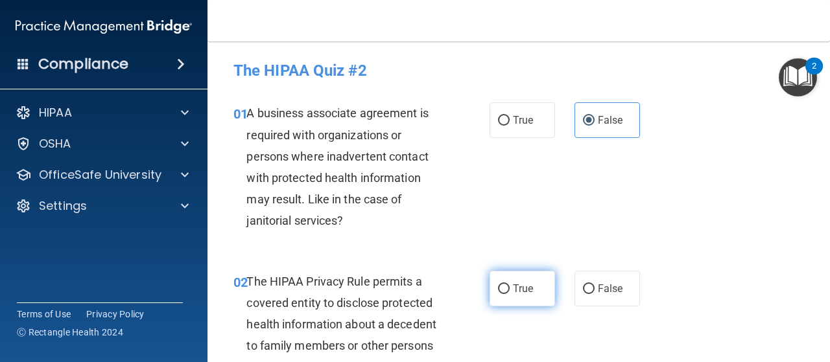
click at [522, 290] on span "True" at bounding box center [523, 289] width 20 height 12
click at [510, 290] on input "True" at bounding box center [504, 290] width 12 height 10
radio input "true"
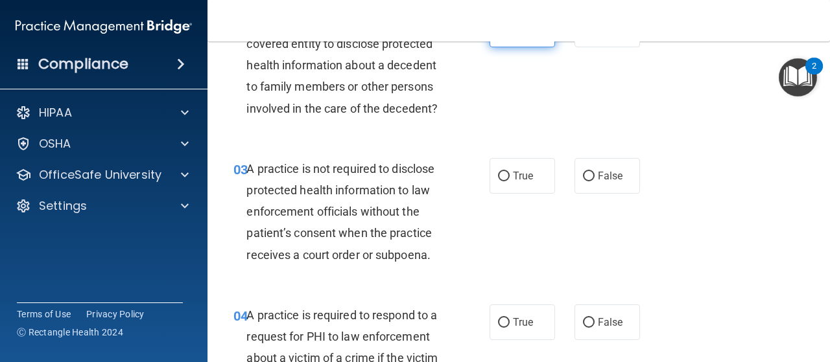
scroll to position [274, 0]
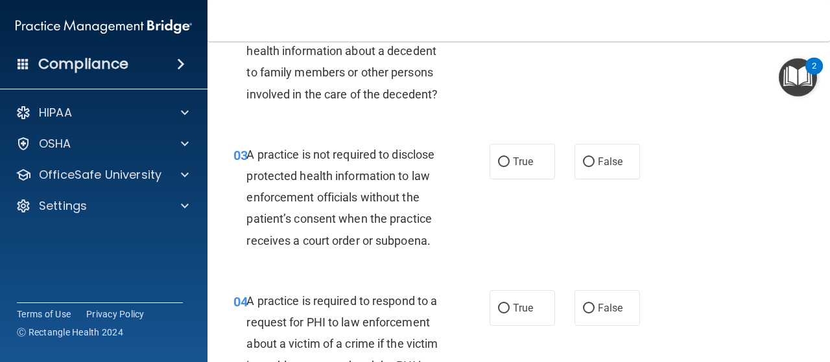
drag, startPoint x: 544, startPoint y: 157, endPoint x: 499, endPoint y: 222, distance: 79.2
click at [499, 222] on div "03 A practice is not required to disclose protected health information to law e…" at bounding box center [361, 201] width 295 height 114
click at [598, 162] on span "False" at bounding box center [610, 162] width 25 height 12
click at [592, 162] on input "False" at bounding box center [589, 163] width 12 height 10
radio input "true"
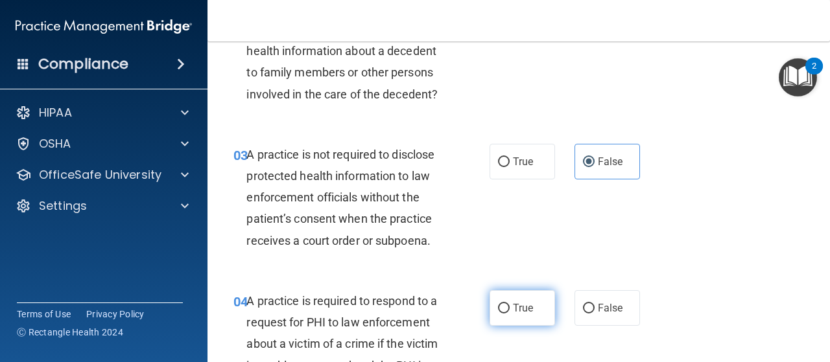
drag, startPoint x: 537, startPoint y: 302, endPoint x: 508, endPoint y: 306, distance: 29.5
drag, startPoint x: 508, startPoint y: 306, endPoint x: 492, endPoint y: 308, distance: 15.7
click at [492, 308] on label "True" at bounding box center [522, 309] width 65 height 36
click at [498, 308] on input "True" at bounding box center [504, 309] width 12 height 10
radio input "true"
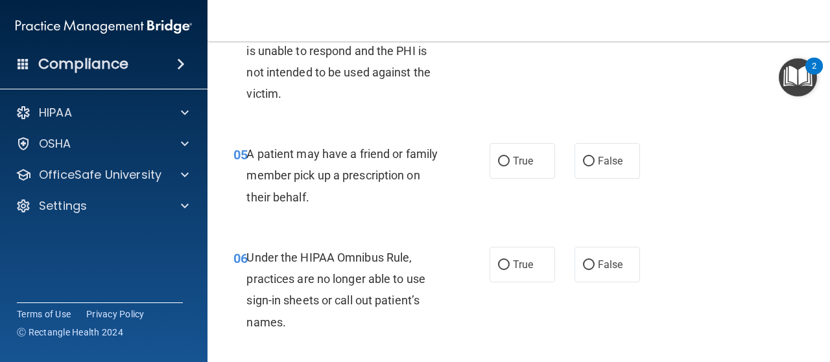
scroll to position [590, 0]
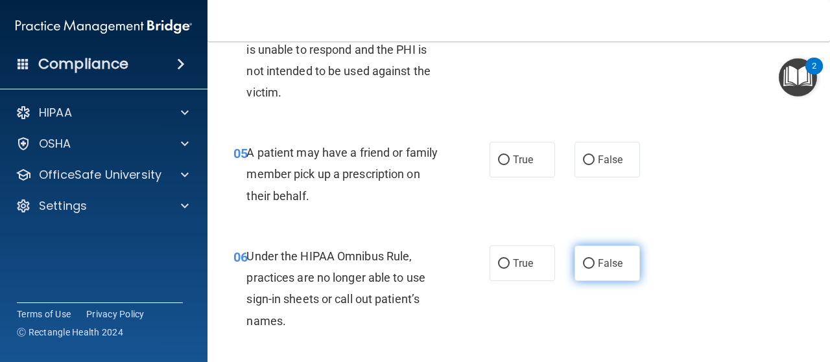
click at [597, 276] on label "False" at bounding box center [607, 264] width 65 height 36
click at [595, 269] on input "False" at bounding box center [589, 264] width 12 height 10
radio input "true"
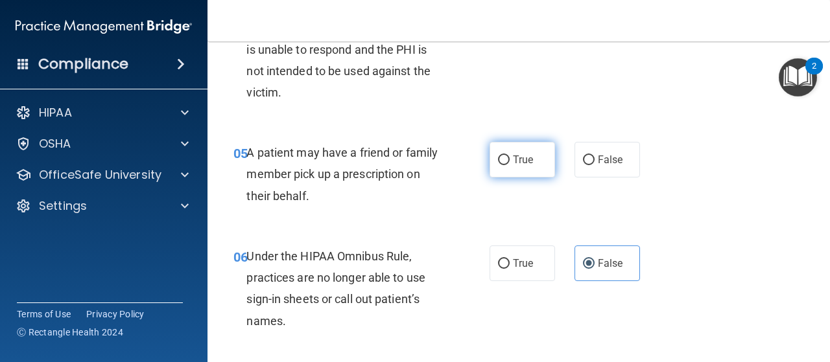
click at [536, 172] on label "True" at bounding box center [522, 160] width 65 height 36
click at [510, 165] on input "True" at bounding box center [504, 161] width 12 height 10
radio input "true"
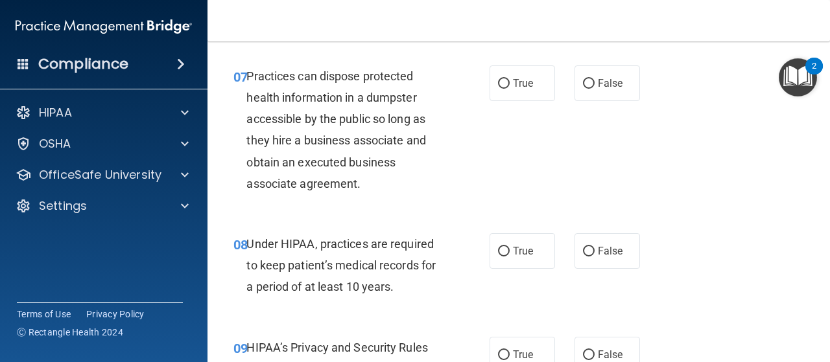
scroll to position [895, 0]
click at [605, 91] on label "False" at bounding box center [607, 84] width 65 height 36
click at [595, 89] on input "False" at bounding box center [589, 85] width 12 height 10
radio input "true"
click at [590, 243] on label "False" at bounding box center [607, 252] width 65 height 36
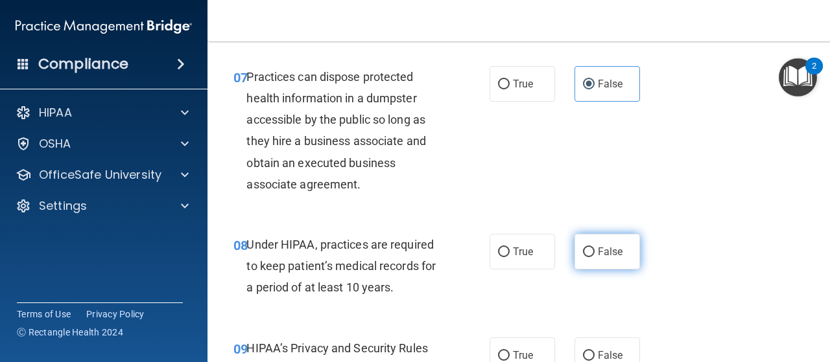
click at [590, 248] on input "False" at bounding box center [589, 253] width 12 height 10
radio input "true"
click at [609, 348] on label "False" at bounding box center [607, 356] width 65 height 36
click at [595, 351] on input "False" at bounding box center [589, 356] width 12 height 10
radio input "true"
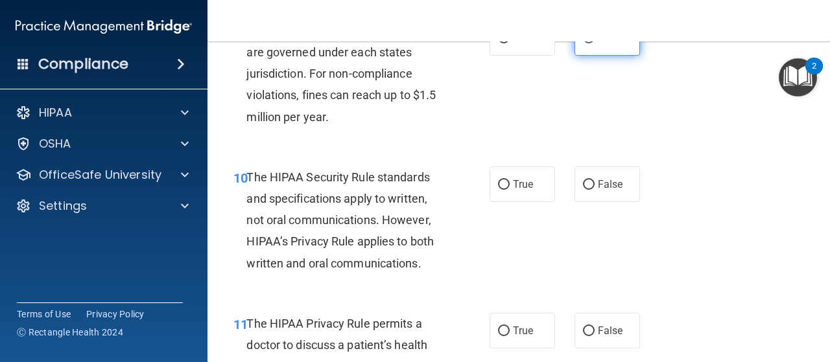
scroll to position [1212, 0]
click at [512, 196] on label "True" at bounding box center [522, 185] width 65 height 36
click at [510, 191] on input "True" at bounding box center [504, 186] width 12 height 10
radio input "true"
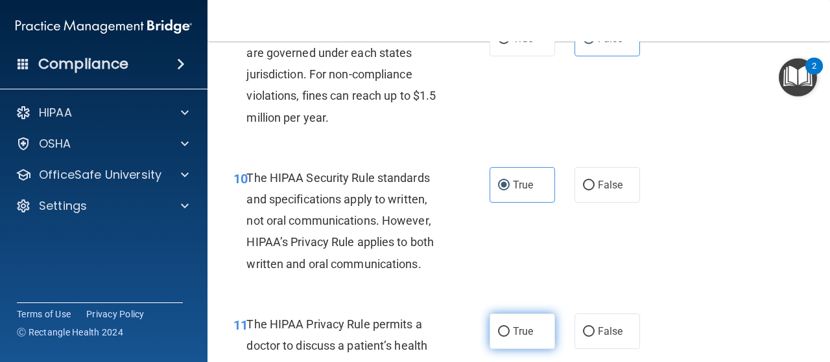
click at [512, 349] on label "True" at bounding box center [522, 332] width 65 height 36
click at [510, 337] on input "True" at bounding box center [504, 332] width 12 height 10
radio input "true"
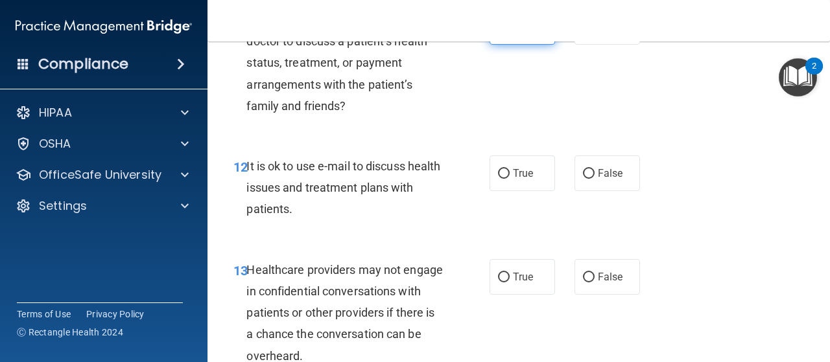
scroll to position [1519, 0]
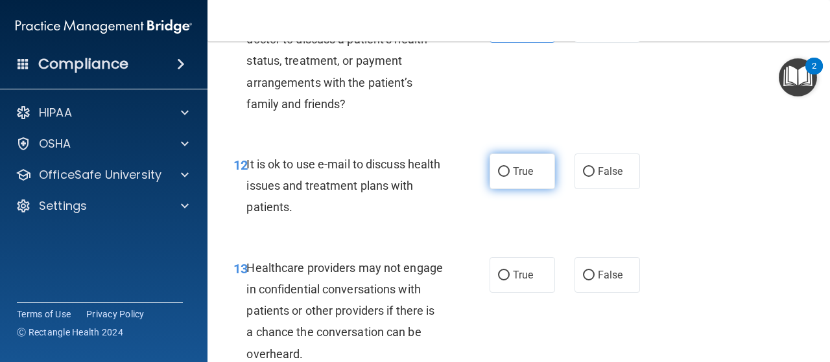
click at [516, 179] on label "True" at bounding box center [522, 172] width 65 height 36
click at [510, 177] on input "True" at bounding box center [504, 172] width 12 height 10
radio input "true"
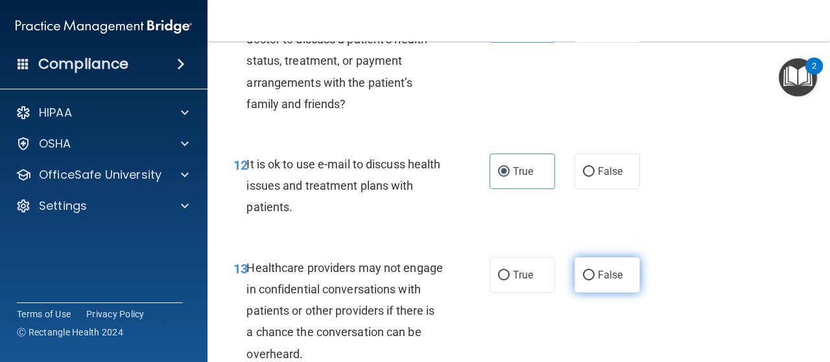
click at [592, 281] on label "False" at bounding box center [607, 275] width 65 height 36
click at [592, 281] on input "False" at bounding box center [589, 276] width 12 height 10
radio input "true"
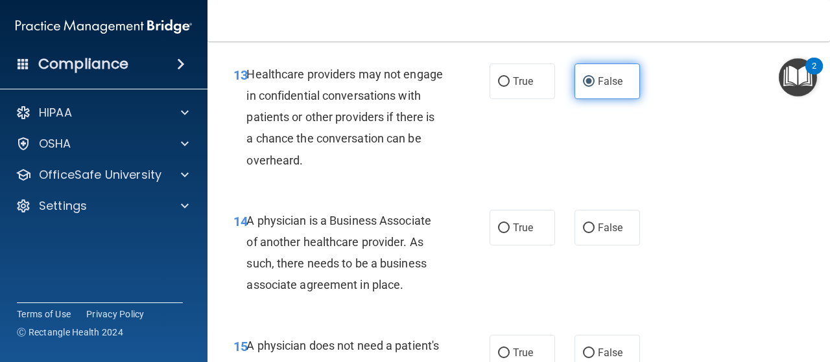
scroll to position [1729, 0]
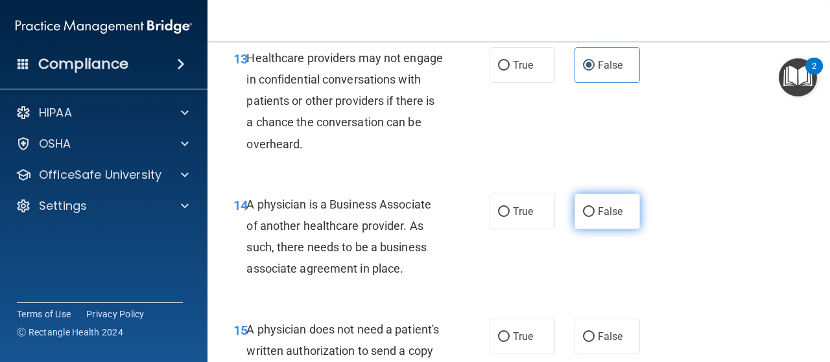
click at [598, 213] on span "False" at bounding box center [610, 212] width 25 height 12
click at [595, 213] on input "False" at bounding box center [589, 213] width 12 height 10
radio input "true"
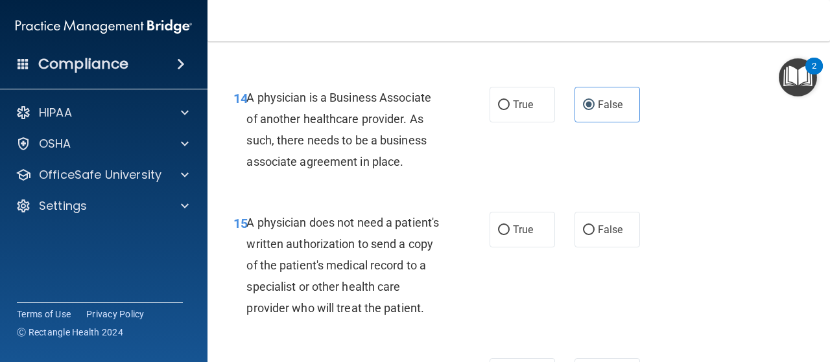
scroll to position [1846, 0]
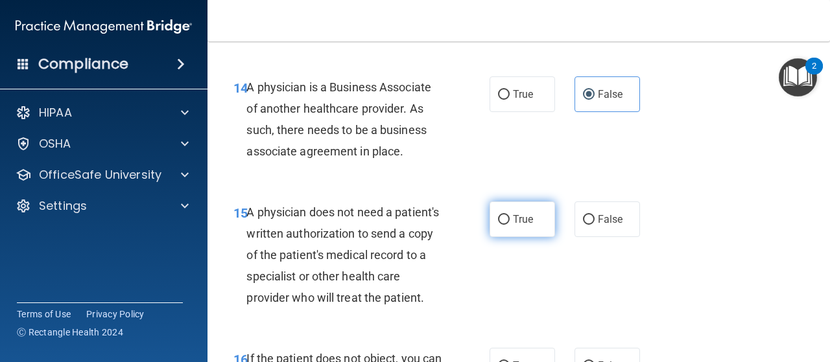
click at [535, 235] on label "True" at bounding box center [522, 220] width 65 height 36
click at [510, 225] on input "True" at bounding box center [504, 220] width 12 height 10
radio input "true"
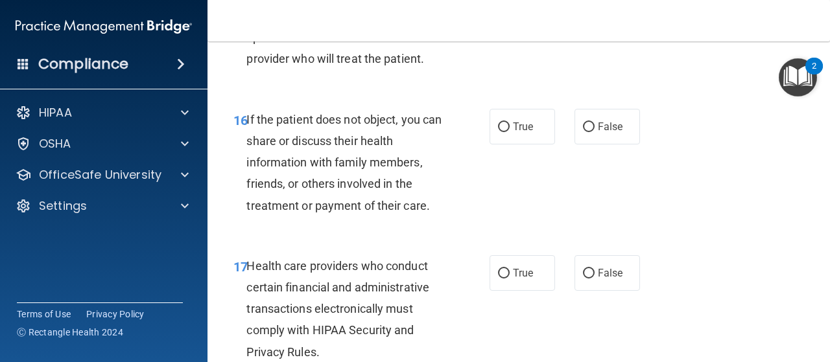
scroll to position [2084, 0]
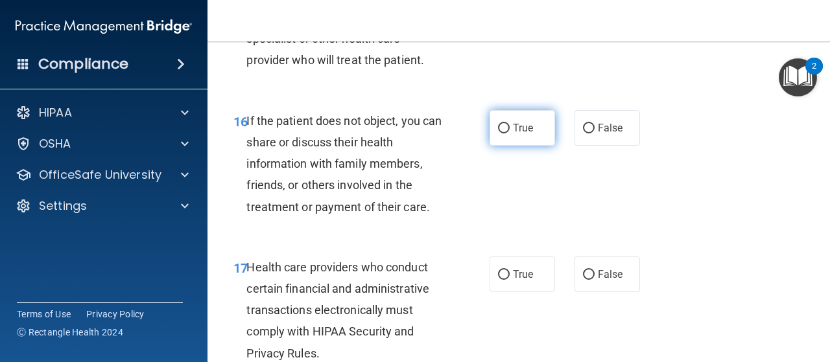
click at [532, 128] on label "True" at bounding box center [522, 128] width 65 height 36
click at [510, 128] on input "True" at bounding box center [504, 129] width 12 height 10
radio input "true"
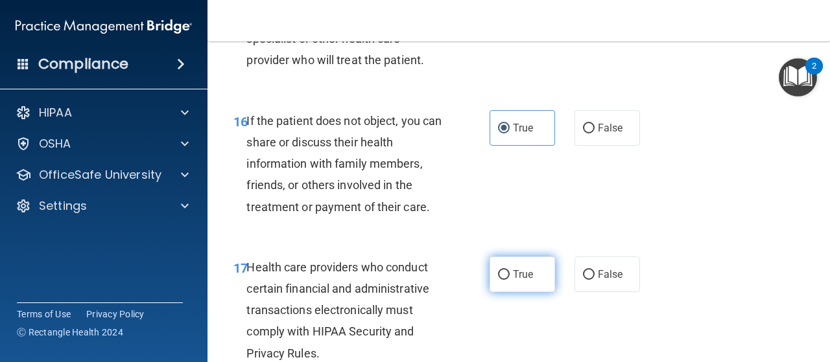
click at [541, 275] on label "True" at bounding box center [522, 275] width 65 height 36
click at [510, 275] on input "True" at bounding box center [504, 275] width 12 height 10
radio input "true"
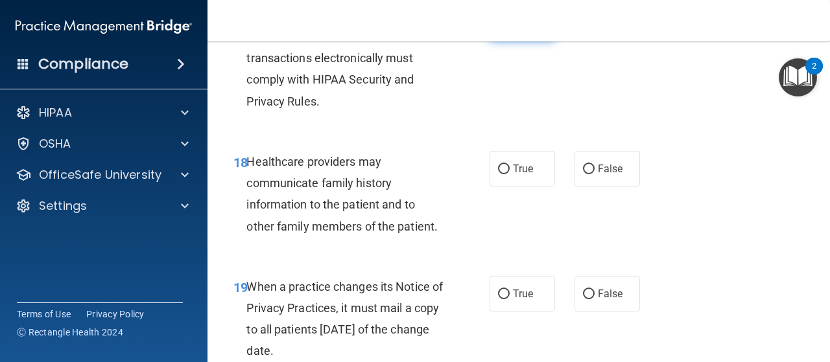
scroll to position [2341, 0]
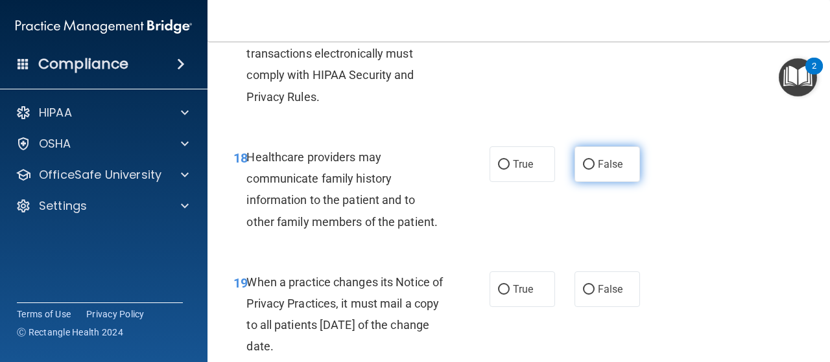
click at [606, 176] on label "False" at bounding box center [607, 165] width 65 height 36
click at [595, 170] on input "False" at bounding box center [589, 165] width 12 height 10
radio input "true"
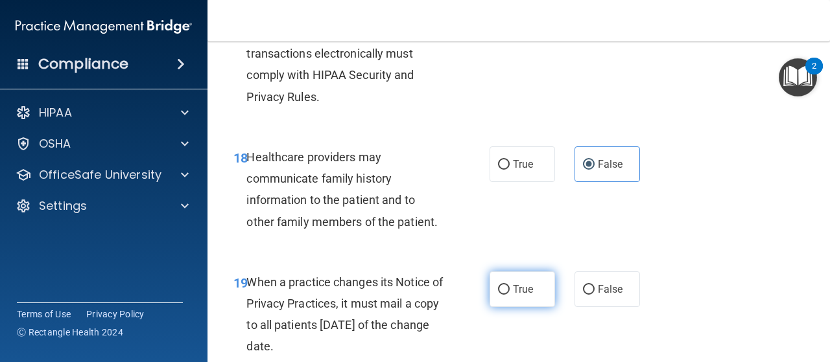
click at [529, 300] on label "True" at bounding box center [522, 290] width 65 height 36
click at [510, 295] on input "True" at bounding box center [504, 290] width 12 height 10
radio input "true"
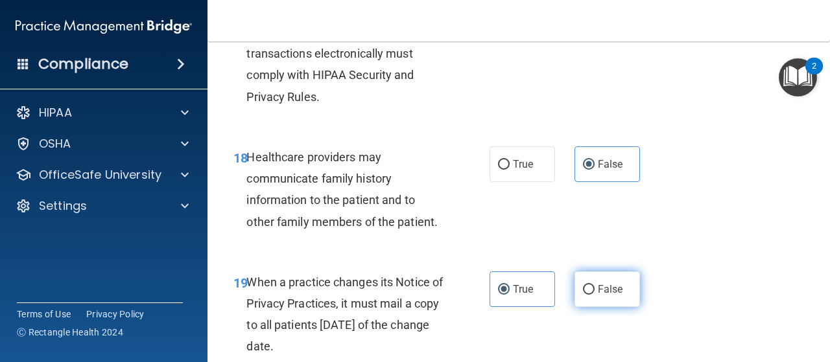
click at [592, 300] on label "False" at bounding box center [607, 290] width 65 height 36
click at [592, 295] on input "False" at bounding box center [589, 290] width 12 height 10
radio input "true"
radio input "false"
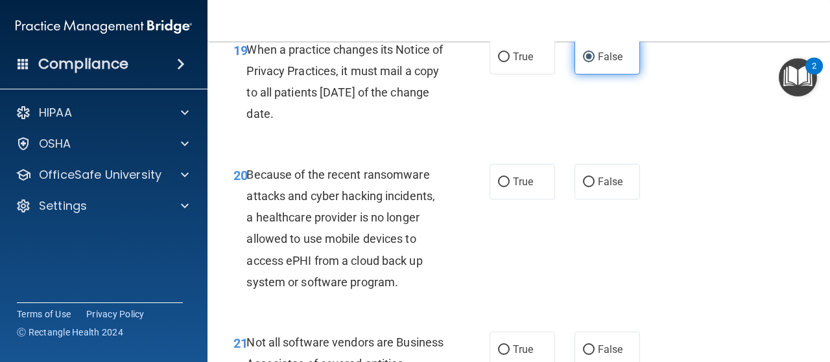
scroll to position [2573, 0]
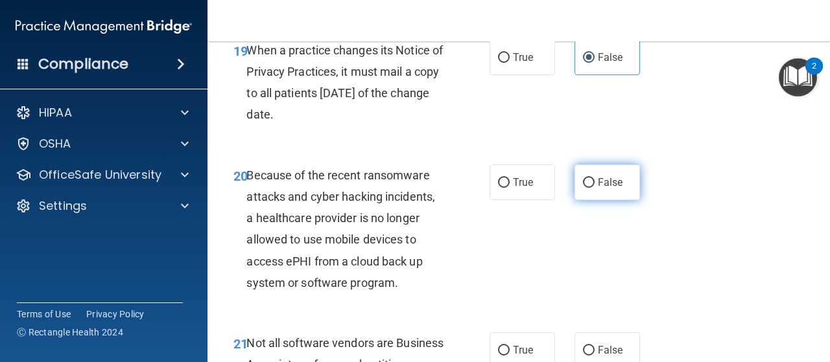
click at [580, 191] on label "False" at bounding box center [607, 183] width 65 height 36
click at [583, 188] on input "False" at bounding box center [589, 183] width 12 height 10
radio input "true"
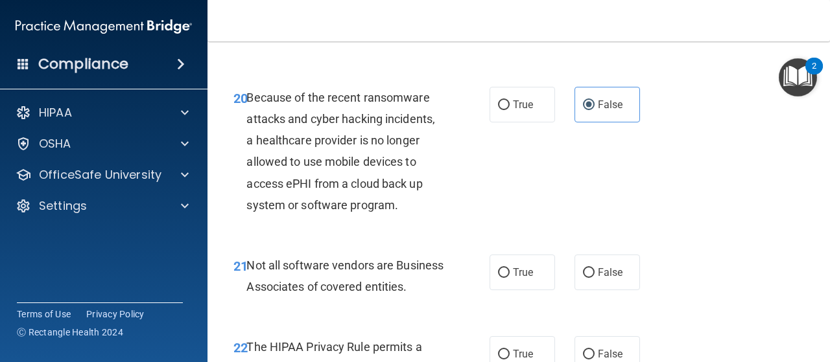
scroll to position [2654, 0]
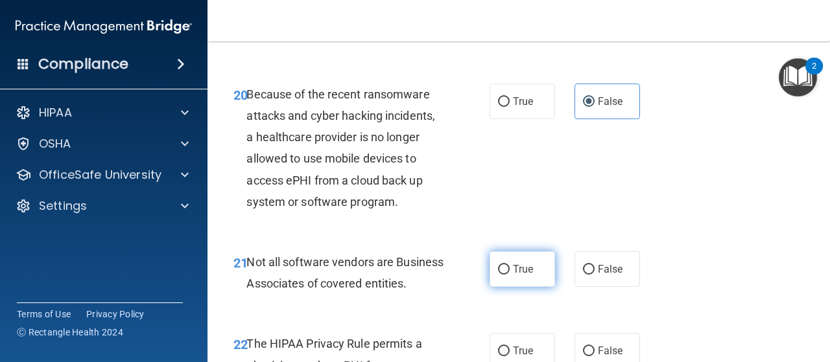
click at [514, 271] on span "True" at bounding box center [523, 269] width 20 height 12
click at [510, 271] on input "True" at bounding box center [504, 270] width 12 height 10
radio input "true"
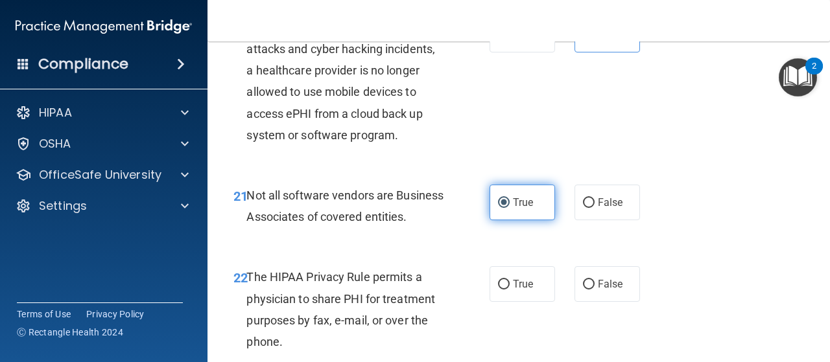
scroll to position [2735, 0]
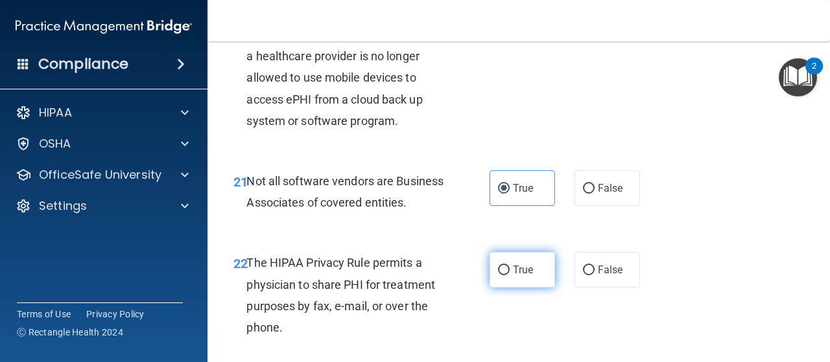
click at [523, 285] on label "True" at bounding box center [522, 270] width 65 height 36
click at [510, 276] on input "True" at bounding box center [504, 271] width 12 height 10
radio input "true"
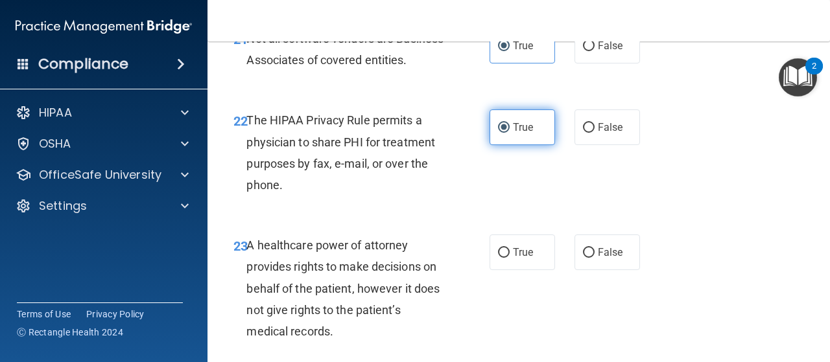
scroll to position [2888, 0]
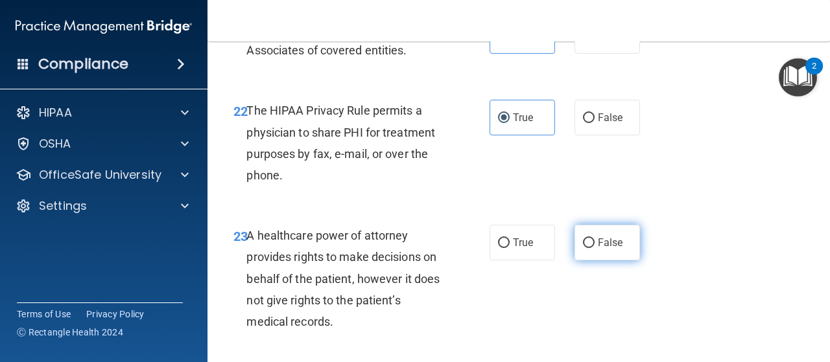
click at [583, 248] on input "False" at bounding box center [589, 244] width 12 height 10
radio input "true"
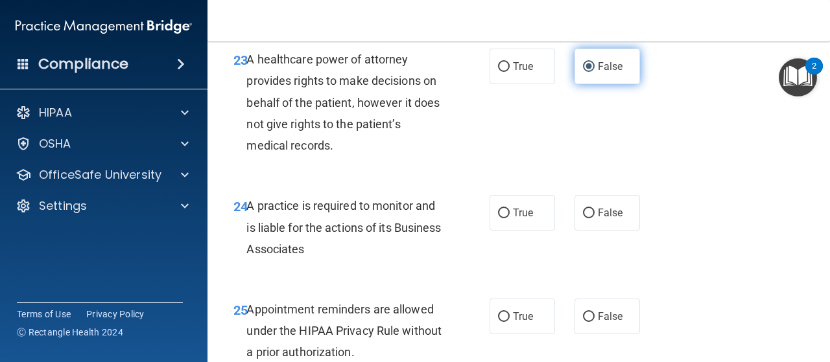
scroll to position [3088, 0]
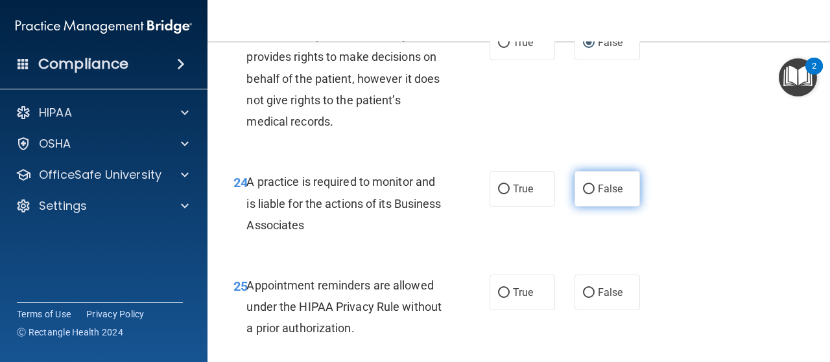
click at [593, 207] on label "False" at bounding box center [607, 189] width 65 height 36
click at [593, 195] on input "False" at bounding box center [589, 190] width 12 height 10
radio input "true"
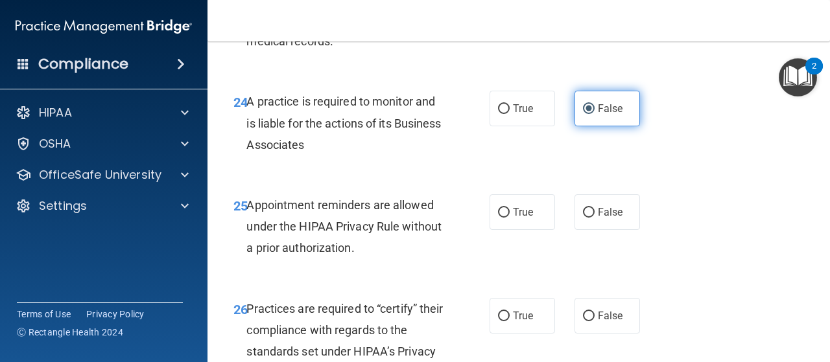
scroll to position [3176, 0]
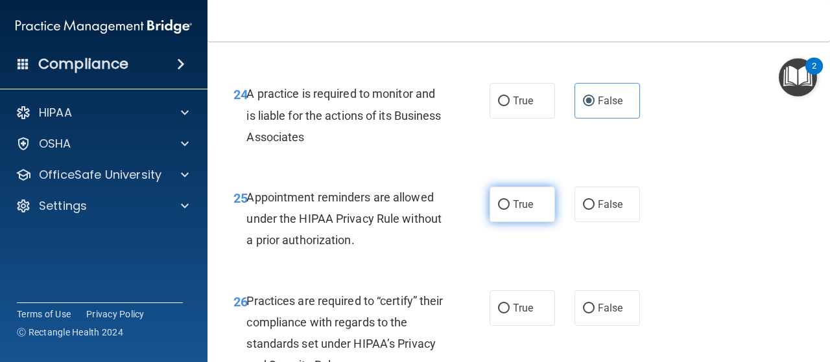
click at [535, 221] on label "True" at bounding box center [522, 205] width 65 height 36
click at [510, 210] on input "True" at bounding box center [504, 205] width 12 height 10
radio input "true"
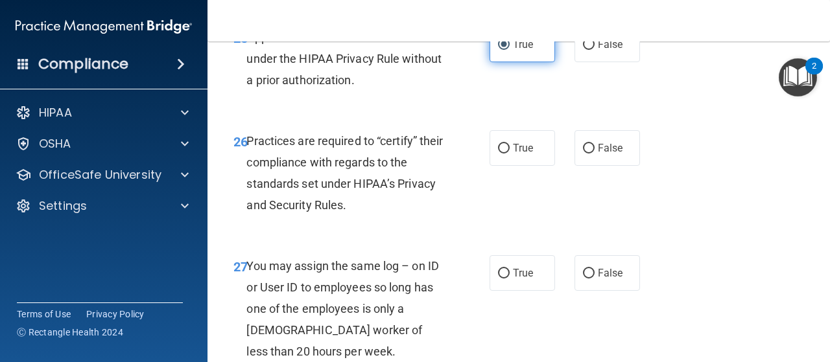
scroll to position [3336, 0]
click at [530, 166] on label "True" at bounding box center [522, 148] width 65 height 36
click at [510, 154] on input "True" at bounding box center [504, 149] width 12 height 10
radio input "true"
click at [589, 166] on label "False" at bounding box center [607, 148] width 65 height 36
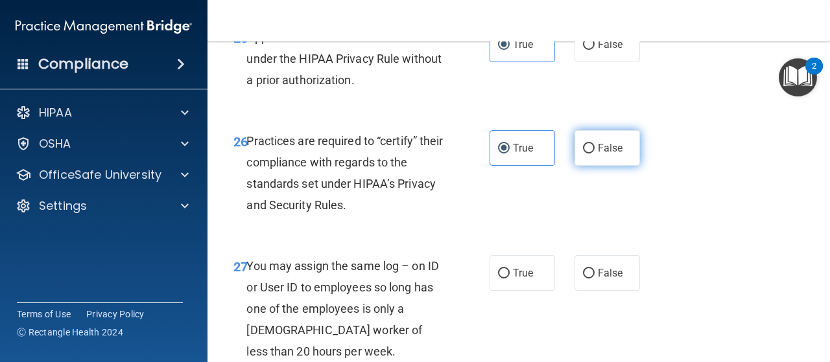
click at [589, 154] on input "False" at bounding box center [589, 149] width 12 height 10
radio input "true"
radio input "false"
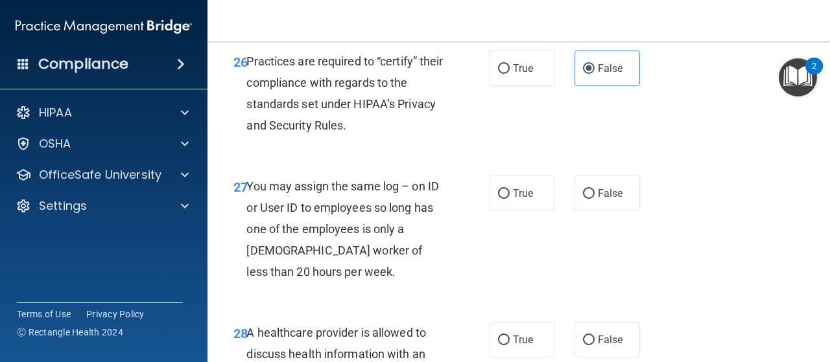
scroll to position [3423, 0]
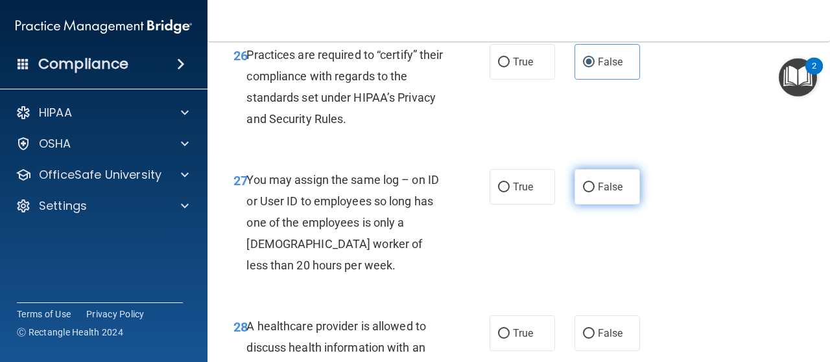
click at [583, 193] on input "False" at bounding box center [589, 188] width 12 height 10
radio input "true"
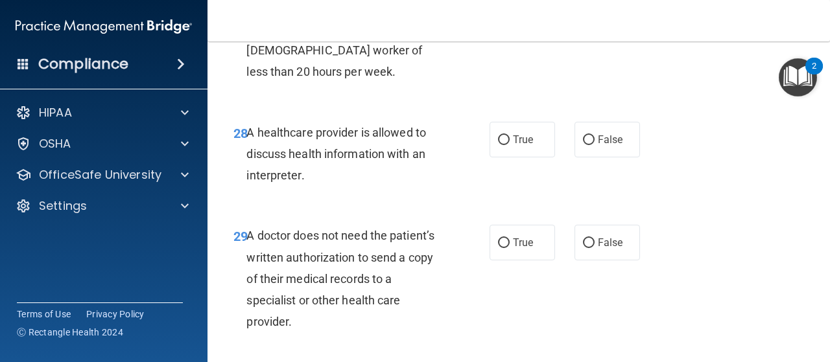
scroll to position [3616, 0]
click at [536, 158] on label "True" at bounding box center [522, 141] width 65 height 36
click at [510, 146] on input "True" at bounding box center [504, 141] width 12 height 10
radio input "true"
click at [540, 261] on label "True" at bounding box center [522, 244] width 65 height 36
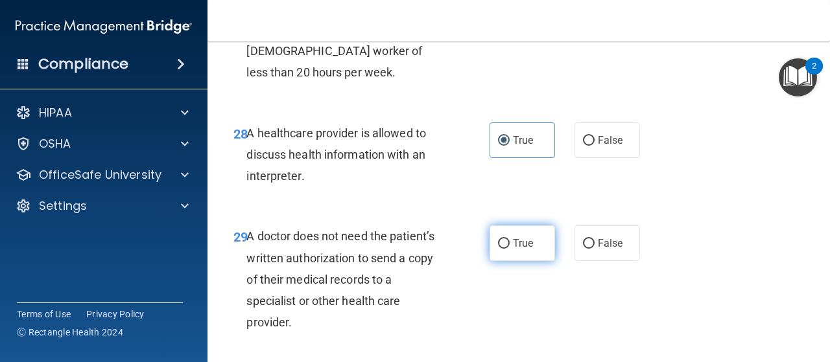
click at [510, 249] on input "True" at bounding box center [504, 244] width 12 height 10
radio input "true"
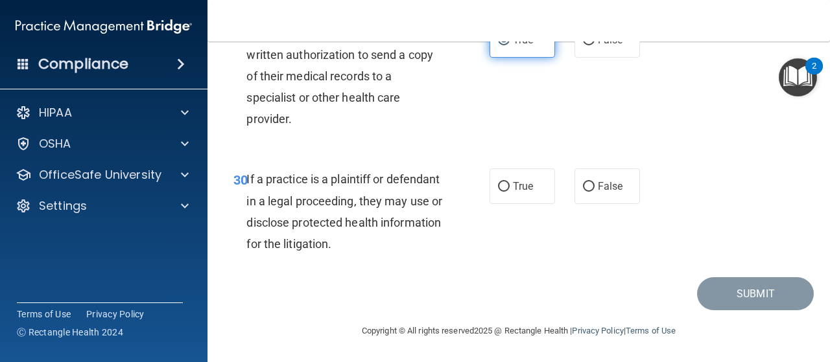
scroll to position [3841, 0]
click at [525, 192] on span "True" at bounding box center [523, 186] width 20 height 12
click at [510, 192] on input "True" at bounding box center [504, 187] width 12 height 10
radio input "true"
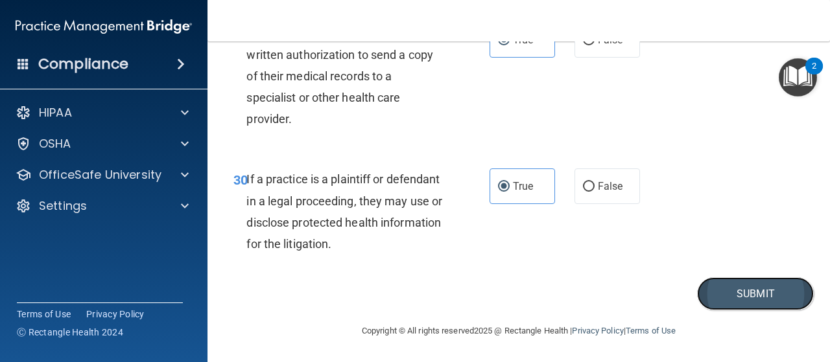
click at [770, 286] on button "Submit" at bounding box center [755, 294] width 117 height 33
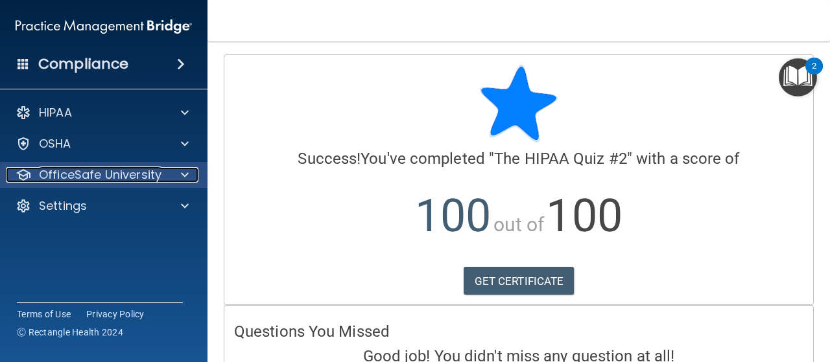
click at [180, 177] on div at bounding box center [183, 175] width 32 height 16
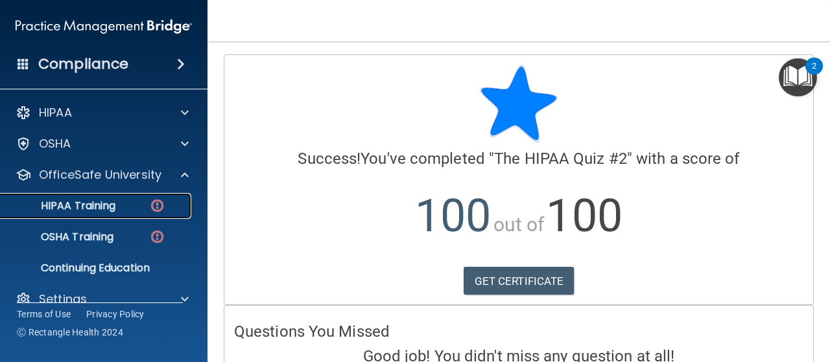
click at [127, 200] on div "HIPAA Training" at bounding box center [96, 206] width 177 height 13
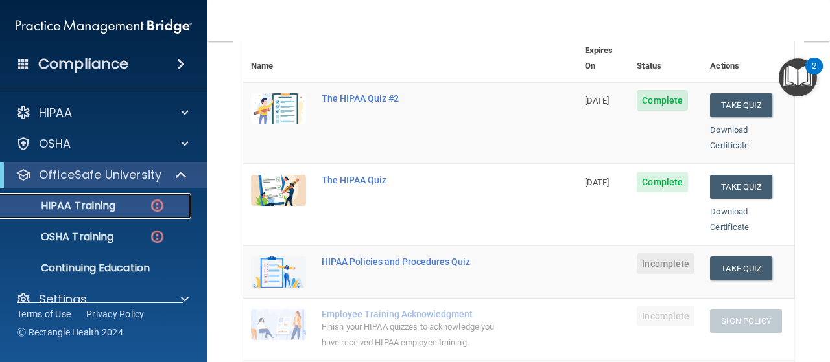
scroll to position [160, 0]
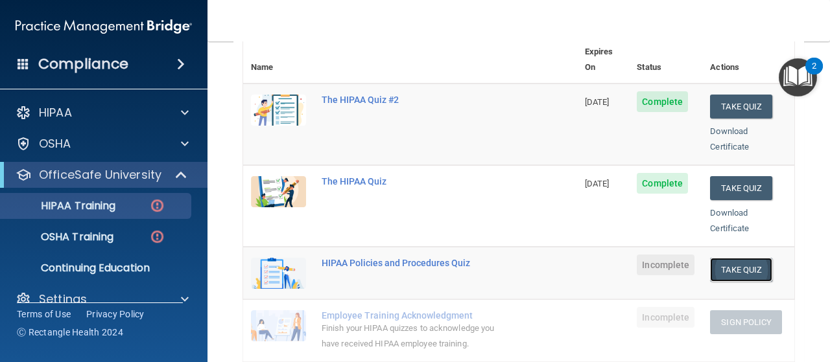
click at [739, 258] on button "Take Quiz" at bounding box center [741, 270] width 62 height 24
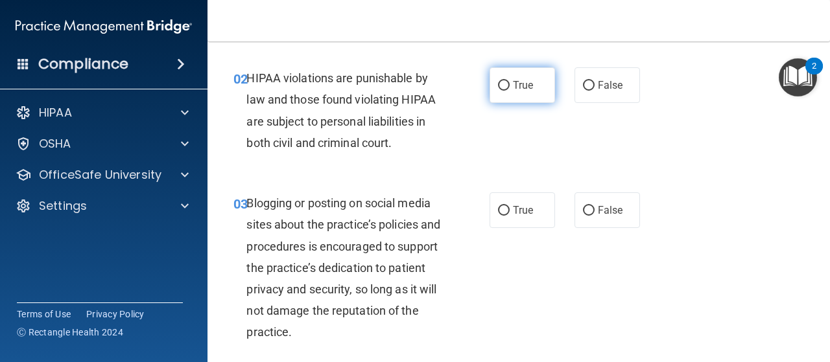
click at [521, 93] on label "True" at bounding box center [522, 85] width 65 height 36
click at [510, 91] on input "True" at bounding box center [504, 86] width 12 height 10
radio input "true"
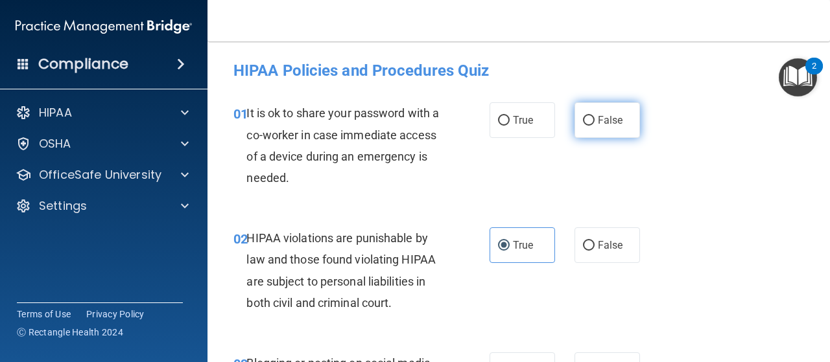
click at [586, 135] on label "False" at bounding box center [607, 120] width 65 height 36
click at [586, 126] on input "False" at bounding box center [589, 121] width 12 height 10
radio input "true"
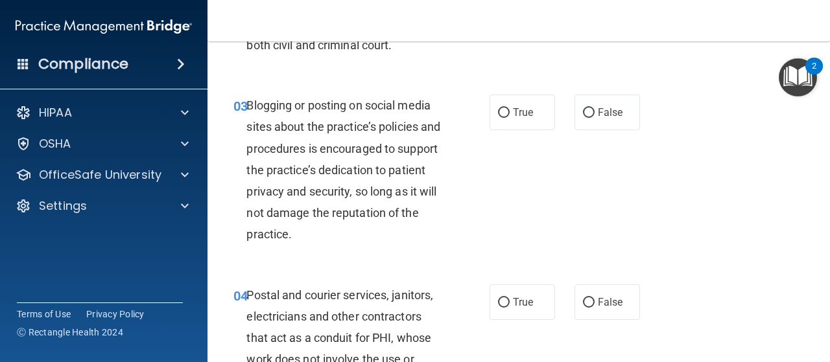
scroll to position [257, 0]
click at [583, 114] on input "False" at bounding box center [589, 114] width 12 height 10
radio input "true"
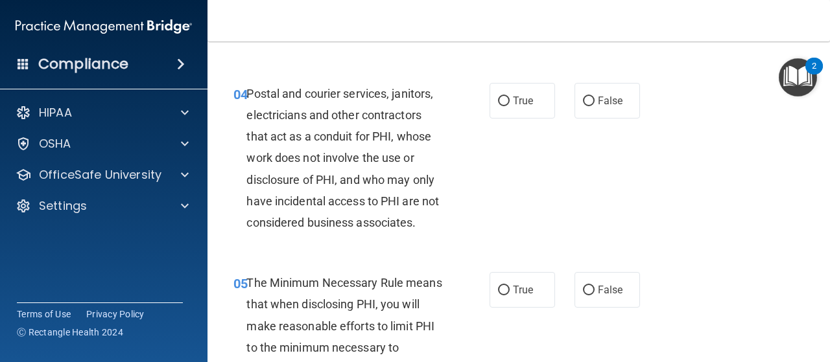
scroll to position [459, 0]
click at [605, 108] on label "False" at bounding box center [607, 102] width 65 height 36
click at [595, 107] on input "False" at bounding box center [589, 102] width 12 height 10
radio input "true"
click at [521, 276] on label "True" at bounding box center [522, 291] width 65 height 36
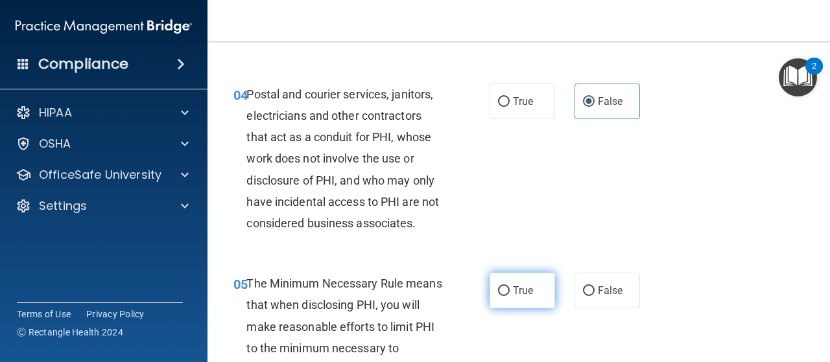
click at [510, 287] on input "True" at bounding box center [504, 292] width 12 height 10
radio input "true"
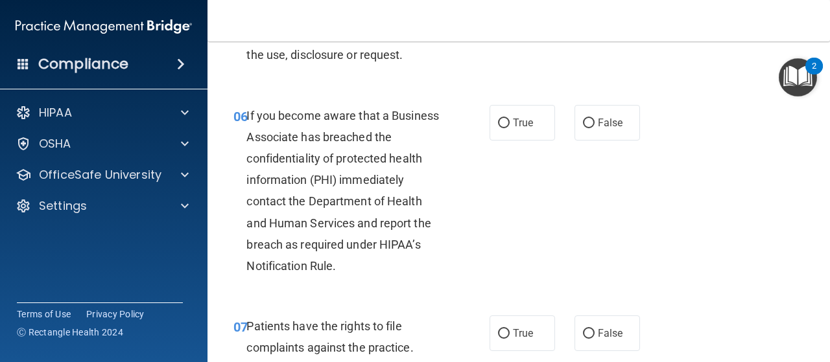
scroll to position [798, 0]
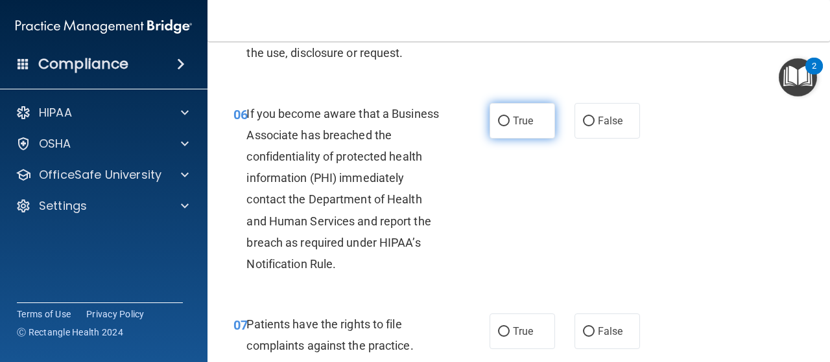
click at [534, 127] on label "True" at bounding box center [522, 121] width 65 height 36
click at [510, 126] on input "True" at bounding box center [504, 122] width 12 height 10
radio input "true"
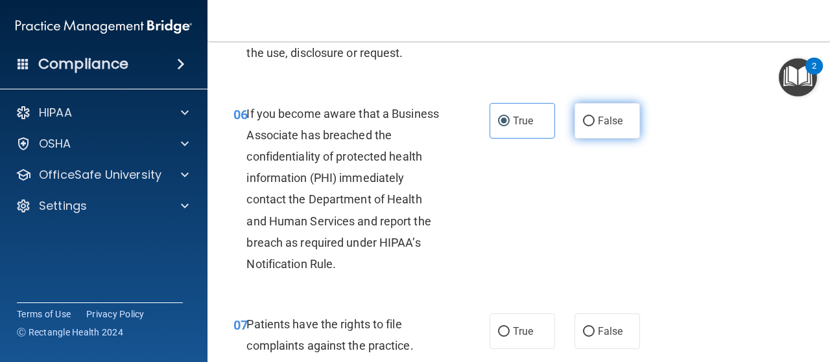
click at [611, 118] on span "False" at bounding box center [610, 121] width 25 height 12
click at [595, 118] on input "False" at bounding box center [589, 122] width 12 height 10
radio input "true"
radio input "false"
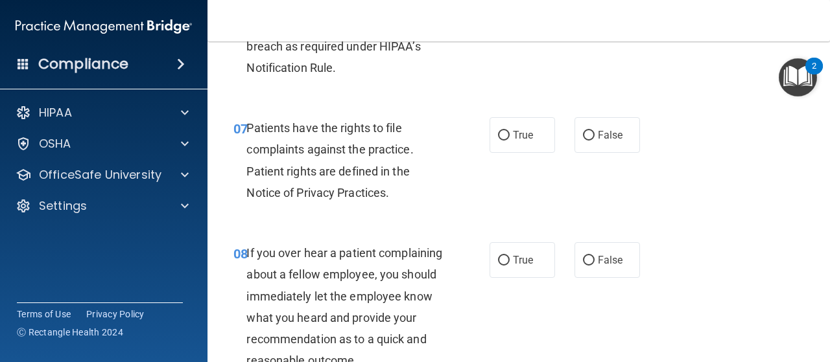
scroll to position [992, 0]
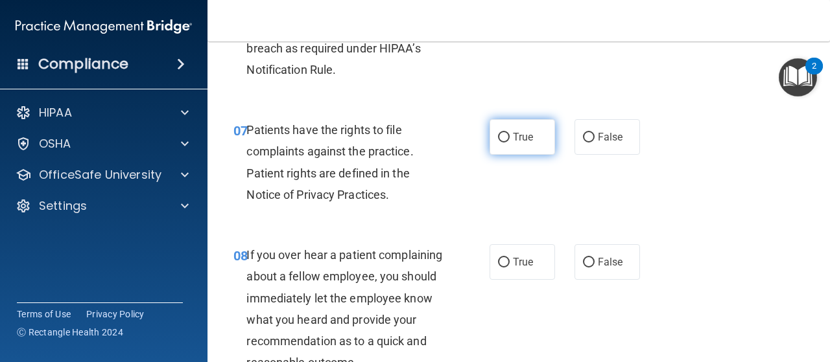
click at [523, 143] on span "True" at bounding box center [523, 137] width 20 height 12
click at [510, 143] on input "True" at bounding box center [504, 138] width 12 height 10
radio input "true"
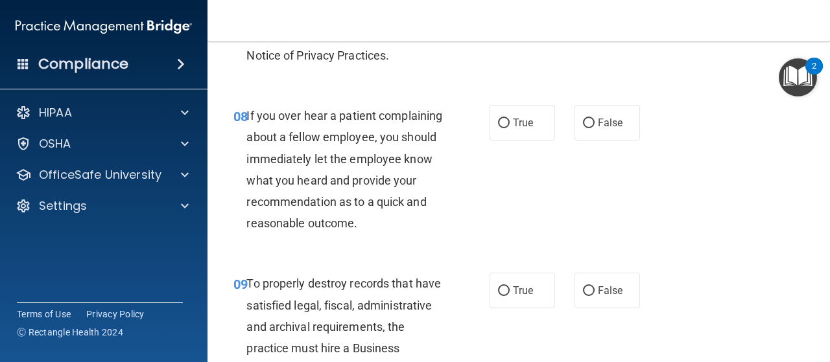
scroll to position [1143, 0]
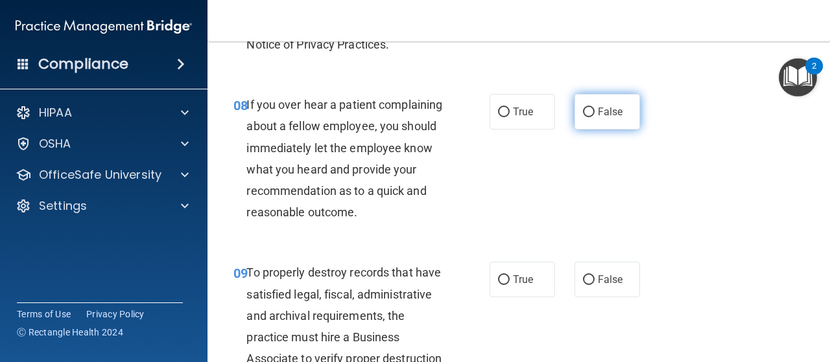
click at [605, 118] on label "False" at bounding box center [607, 112] width 65 height 36
click at [595, 117] on input "False" at bounding box center [589, 113] width 12 height 10
radio input "true"
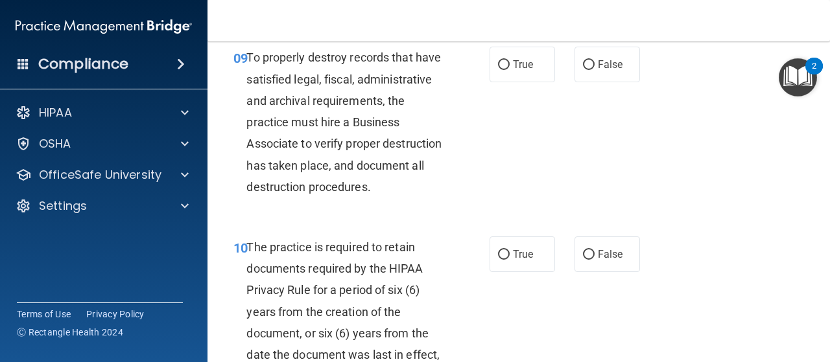
scroll to position [1359, 0]
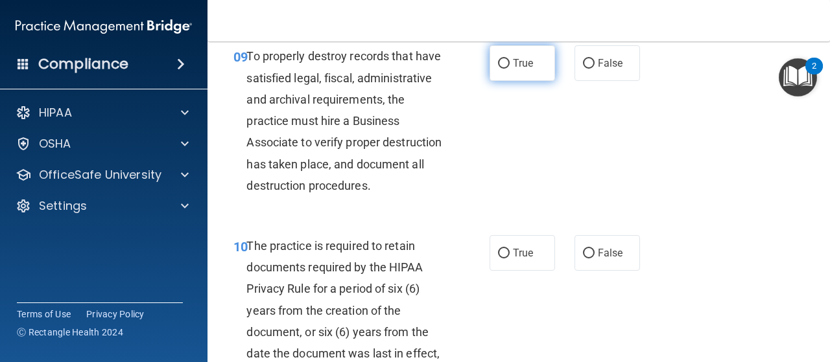
click at [541, 81] on label "True" at bounding box center [522, 63] width 65 height 36
click at [510, 69] on input "True" at bounding box center [504, 64] width 12 height 10
radio input "true"
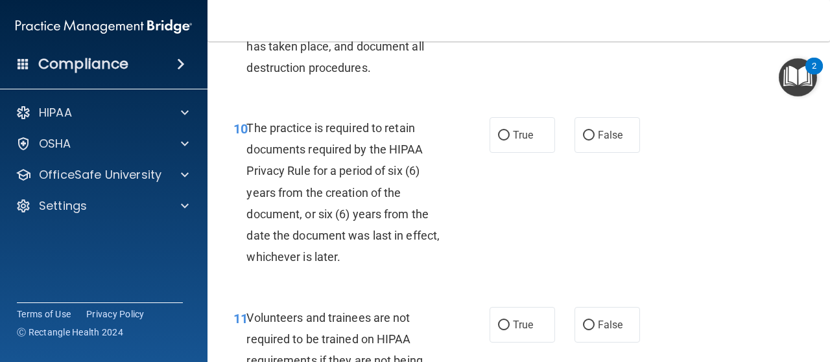
scroll to position [1480, 0]
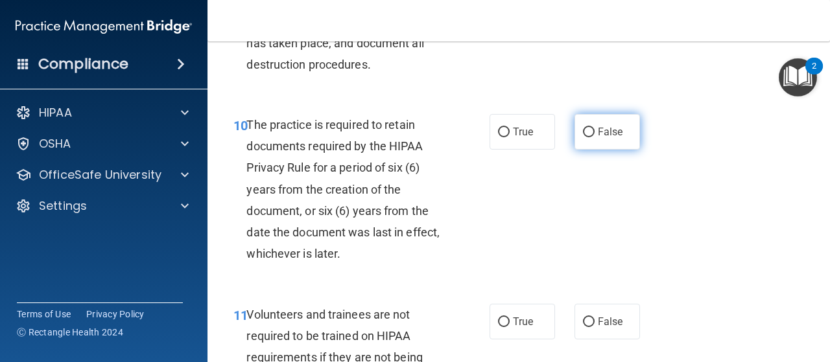
click at [600, 150] on label "False" at bounding box center [607, 132] width 65 height 36
click at [595, 137] on input "False" at bounding box center [589, 133] width 12 height 10
radio input "true"
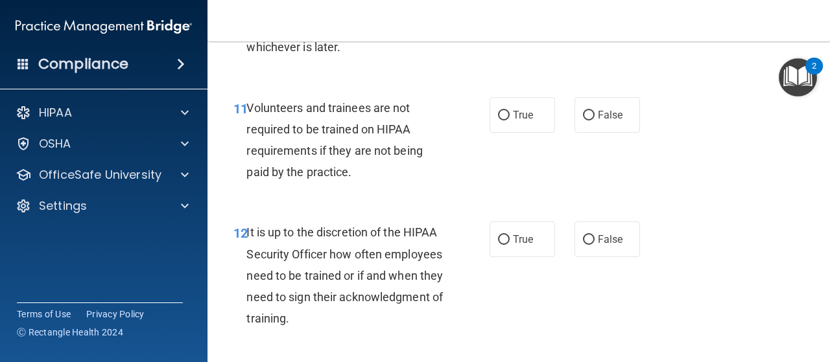
scroll to position [1685, 0]
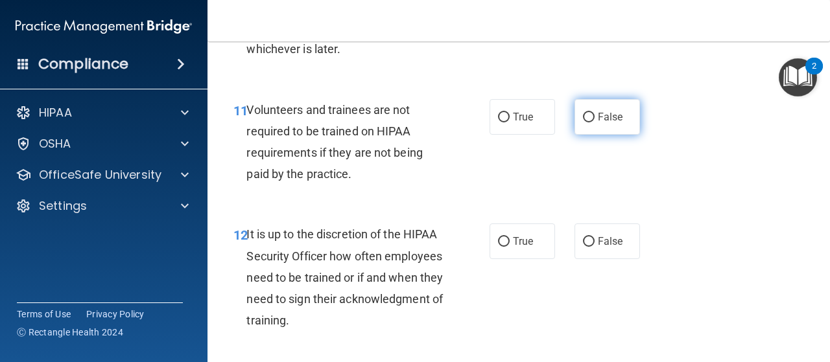
click at [589, 135] on label "False" at bounding box center [607, 117] width 65 height 36
click at [589, 123] on input "False" at bounding box center [589, 118] width 12 height 10
radio input "true"
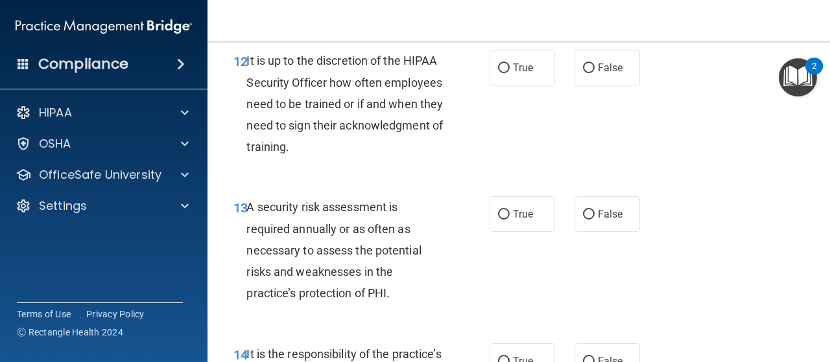
scroll to position [1858, 0]
click at [526, 75] on span "True" at bounding box center [523, 68] width 20 height 12
click at [510, 74] on input "True" at bounding box center [504, 69] width 12 height 10
radio input "true"
click at [524, 221] on span "True" at bounding box center [523, 215] width 20 height 12
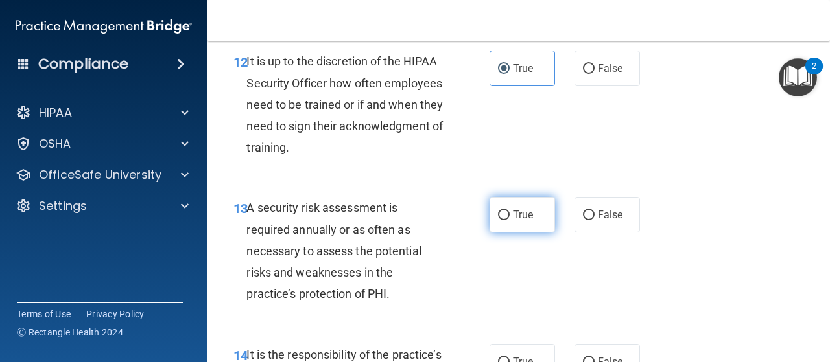
click at [510, 220] on input "True" at bounding box center [504, 216] width 12 height 10
radio input "true"
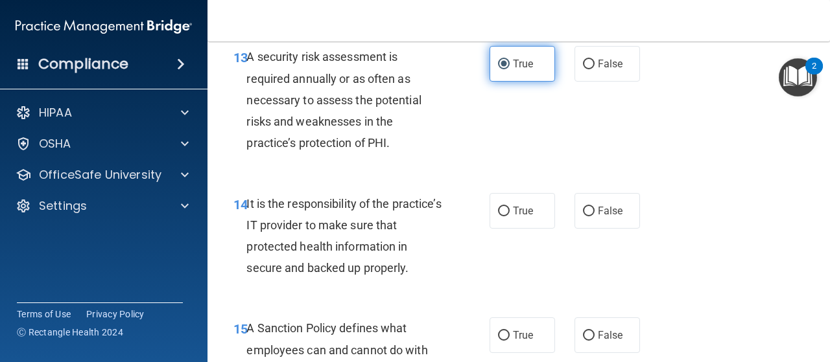
scroll to position [2009, 0]
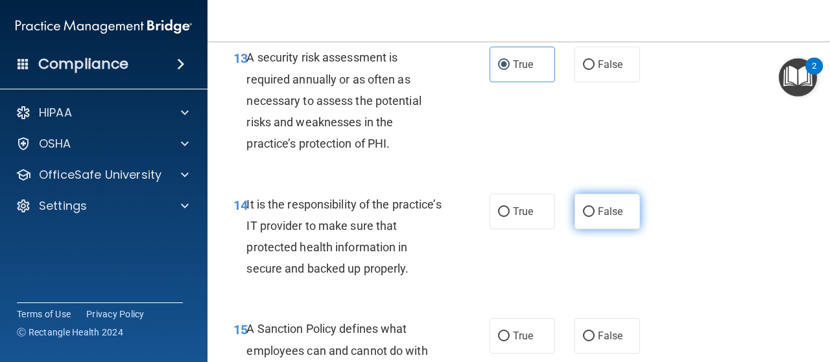
click at [597, 230] on label "False" at bounding box center [607, 212] width 65 height 36
click at [595, 217] on input "False" at bounding box center [589, 213] width 12 height 10
radio input "true"
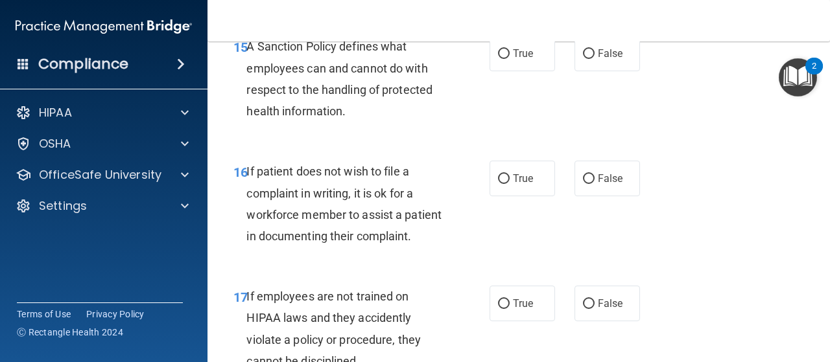
scroll to position [2297, 0]
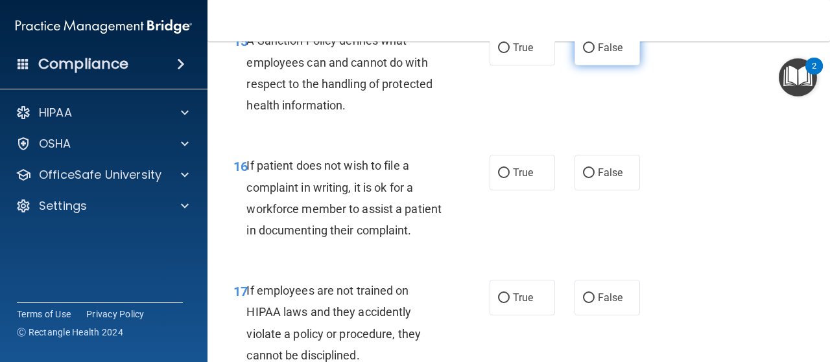
click at [601, 65] on label "False" at bounding box center [607, 48] width 65 height 36
click at [595, 53] on input "False" at bounding box center [589, 48] width 12 height 10
radio input "true"
click at [603, 179] on span "False" at bounding box center [610, 173] width 25 height 12
click at [595, 178] on input "False" at bounding box center [589, 174] width 12 height 10
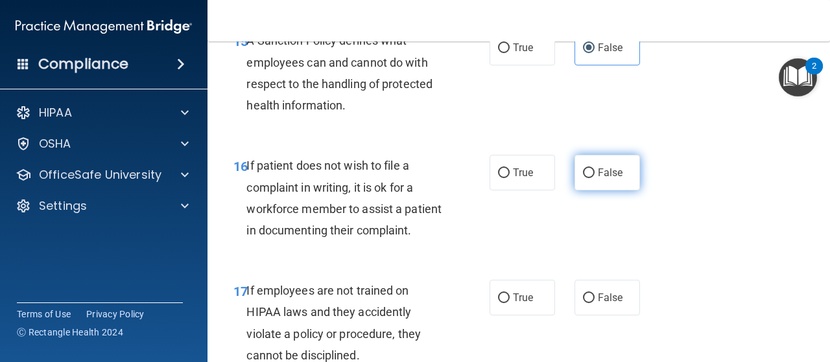
radio input "true"
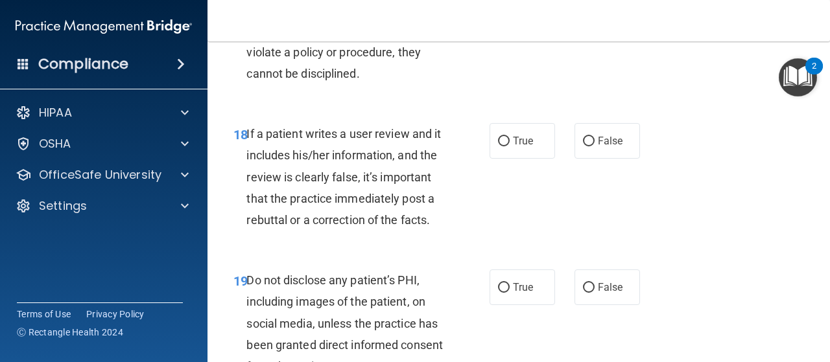
scroll to position [2600, 0]
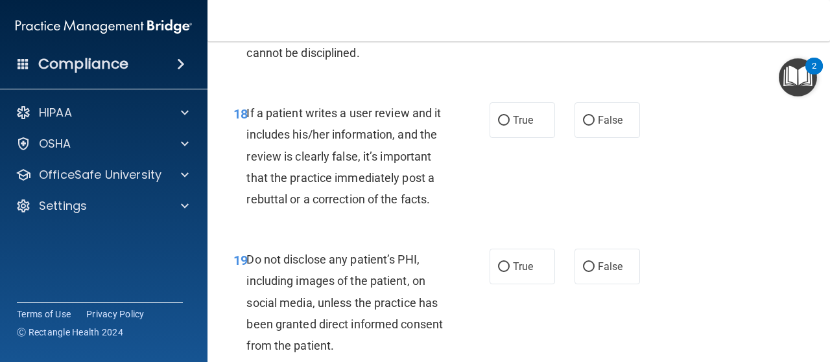
radio input "true"
click at [598, 126] on span "False" at bounding box center [610, 120] width 25 height 12
click at [595, 126] on input "False" at bounding box center [589, 121] width 12 height 10
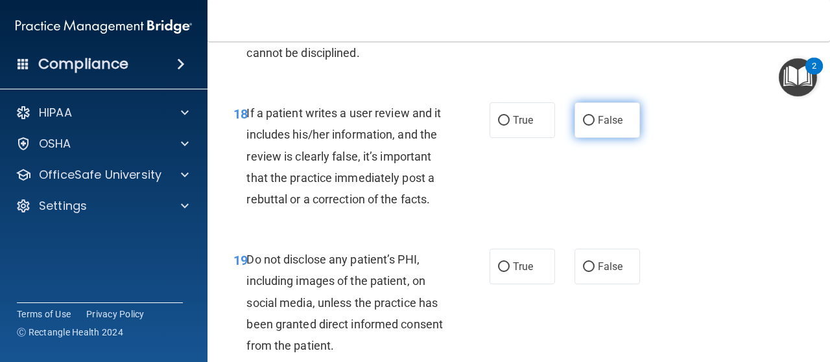
radio input "true"
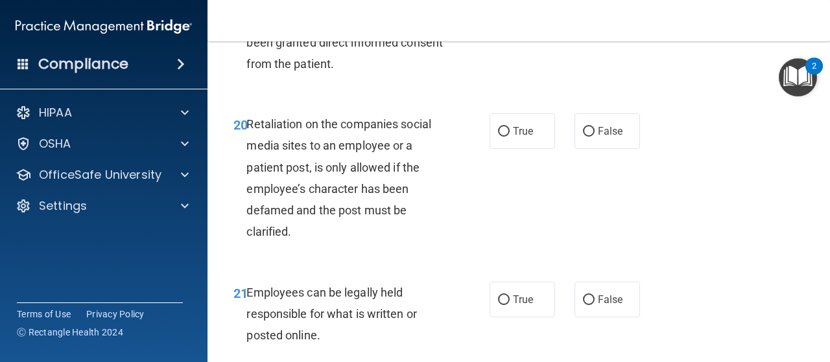
scroll to position [2891, 0]
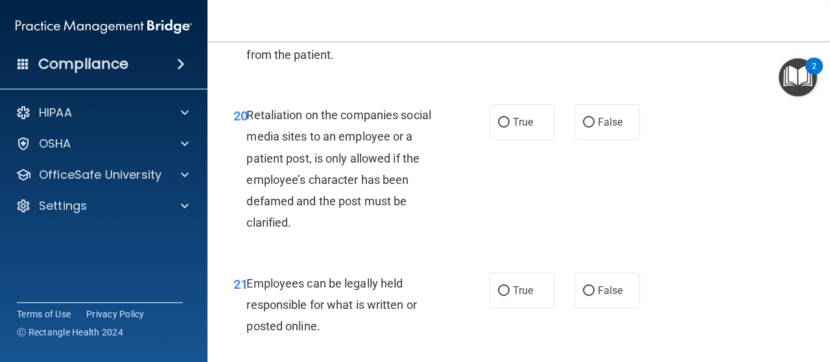
radio input "true"
click at [527, 128] on span "True" at bounding box center [523, 122] width 20 height 12
click at [510, 128] on input "True" at bounding box center [504, 123] width 12 height 10
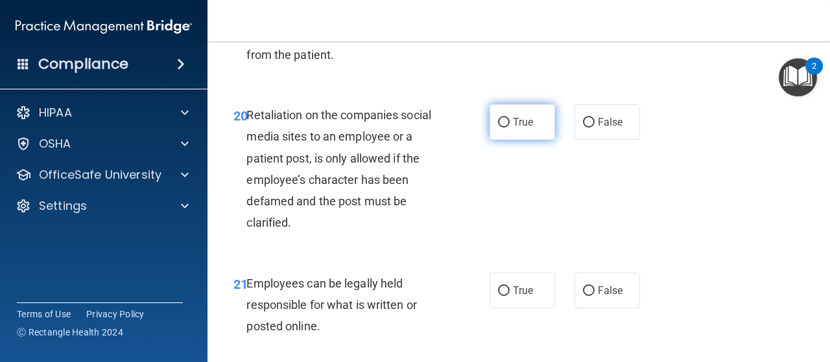
radio input "true"
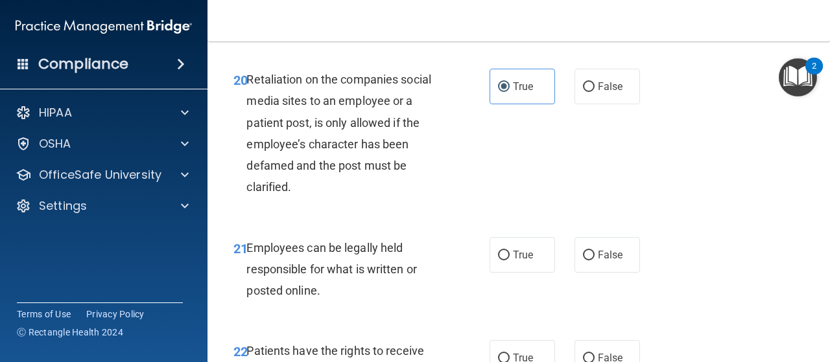
scroll to position [2930, 0]
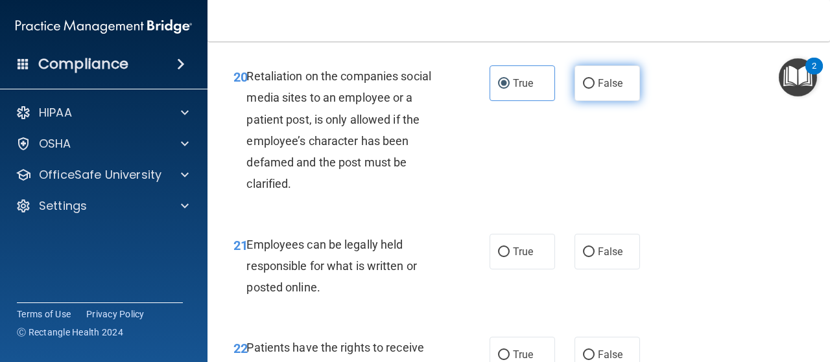
click at [613, 101] on label "False" at bounding box center [607, 83] width 65 height 36
click at [595, 89] on input "False" at bounding box center [589, 84] width 12 height 10
radio input "true"
radio input "false"
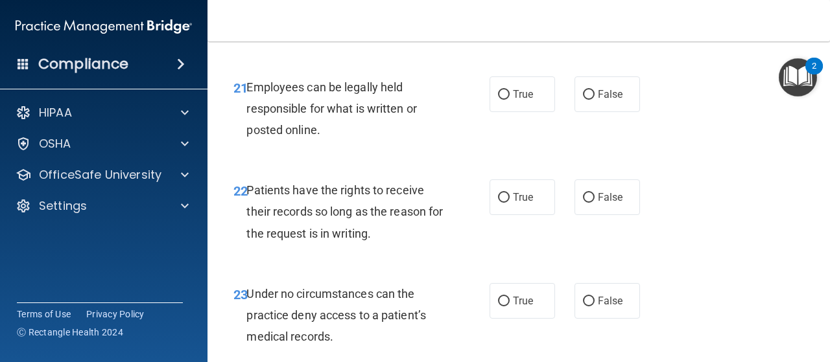
scroll to position [3096, 0]
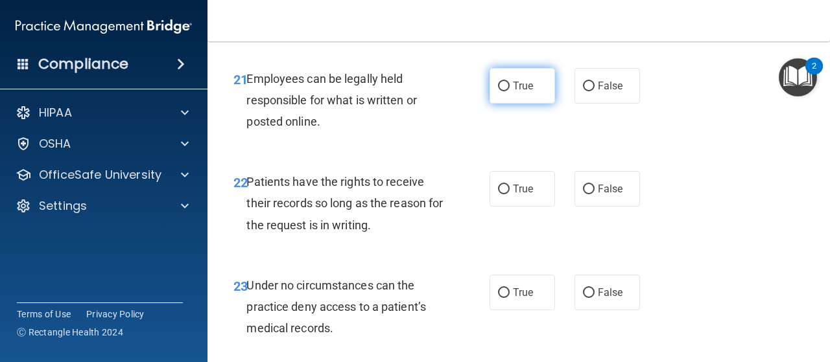
click at [508, 104] on label "True" at bounding box center [522, 86] width 65 height 36
click at [508, 91] on input "True" at bounding box center [504, 87] width 12 height 10
radio input "true"
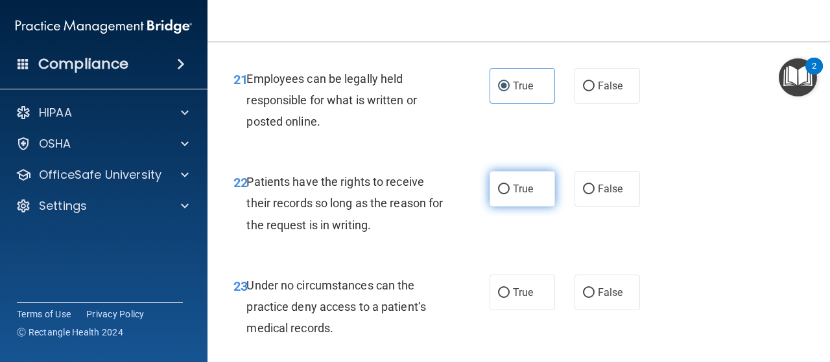
click at [530, 207] on label "True" at bounding box center [522, 189] width 65 height 36
click at [510, 195] on input "True" at bounding box center [504, 190] width 12 height 10
radio input "true"
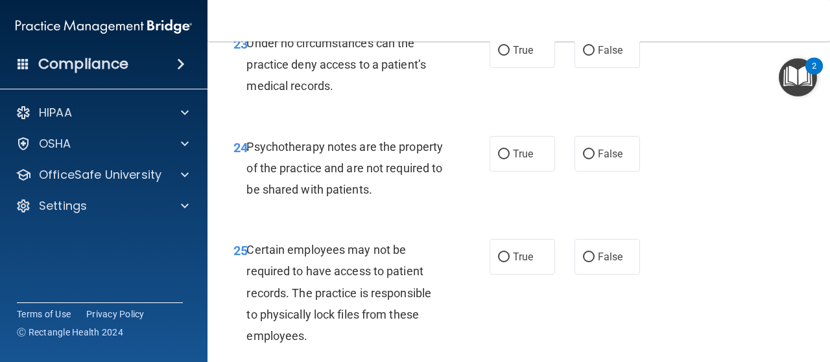
scroll to position [3338, 0]
click at [606, 121] on div "23 Under no circumstances can the practice deny access to a patient’s medical r…" at bounding box center [519, 69] width 590 height 104
click at [604, 69] on label "False" at bounding box center [607, 51] width 65 height 36
click at [595, 56] on input "False" at bounding box center [589, 52] width 12 height 10
radio input "true"
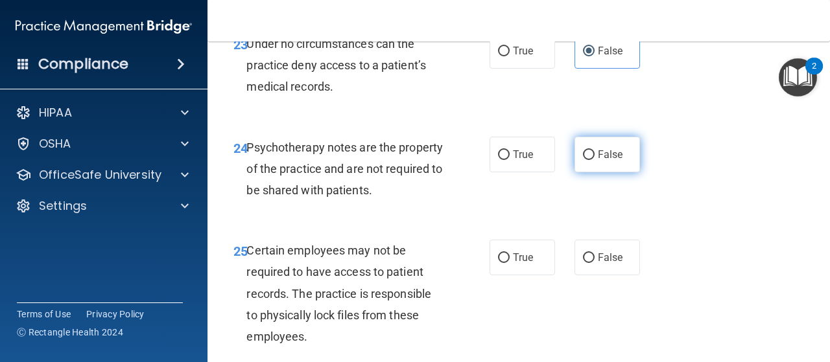
click at [600, 161] on span "False" at bounding box center [610, 154] width 25 height 12
click at [595, 160] on input "False" at bounding box center [589, 155] width 12 height 10
radio input "true"
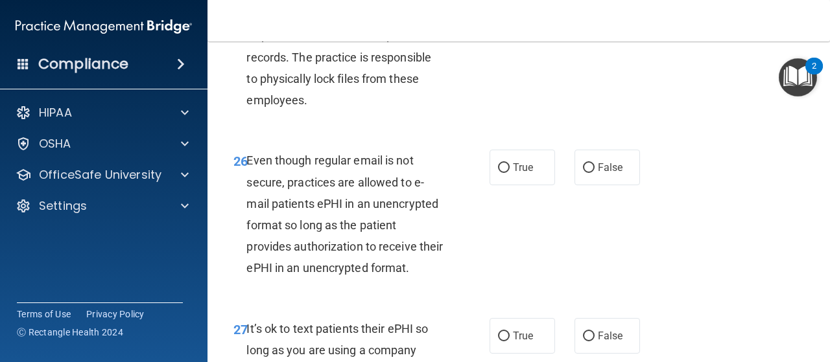
scroll to position [3574, 0]
click at [541, 40] on label "True" at bounding box center [522, 22] width 65 height 36
click at [510, 27] on input "True" at bounding box center [504, 23] width 12 height 10
radio input "true"
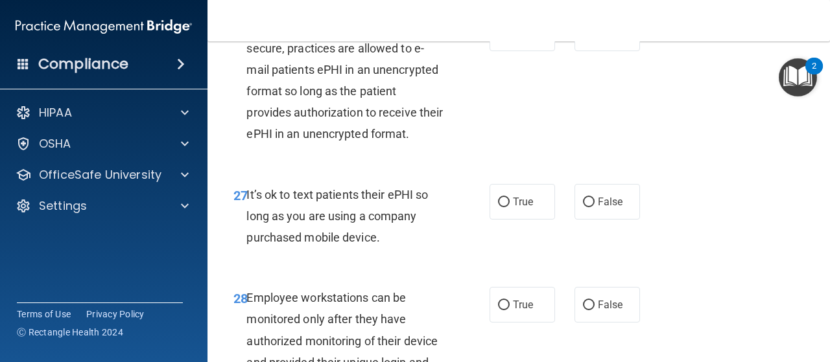
scroll to position [3708, 0]
click at [591, 53] on label "False" at bounding box center [607, 35] width 65 height 36
click at [591, 40] on input "False" at bounding box center [589, 35] width 12 height 10
radio input "true"
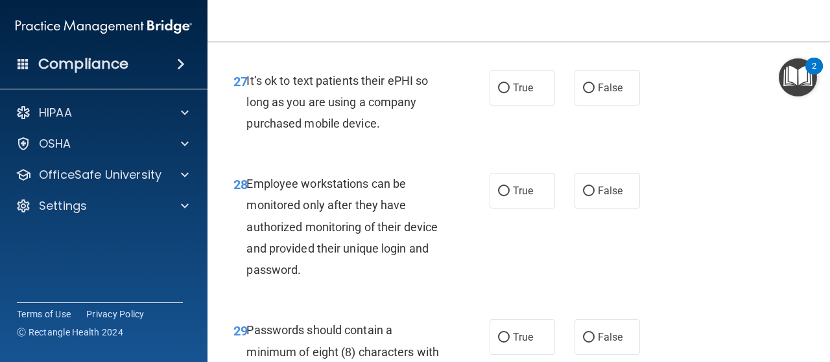
scroll to position [3829, 0]
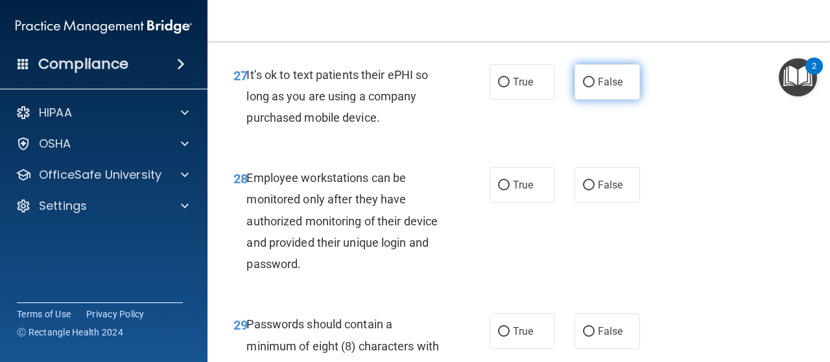
click at [598, 88] on span "False" at bounding box center [610, 82] width 25 height 12
click at [594, 88] on input "False" at bounding box center [589, 83] width 12 height 10
radio input "true"
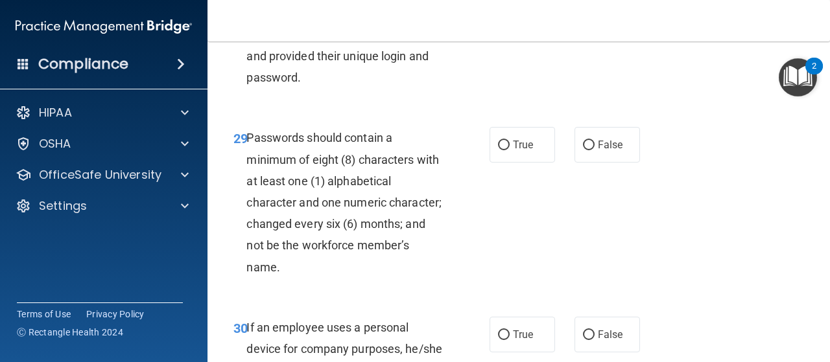
scroll to position [4015, 0]
click at [510, 5] on input "True" at bounding box center [504, 0] width 12 height 10
radio input "true"
click at [533, 163] on label "True" at bounding box center [522, 146] width 65 height 36
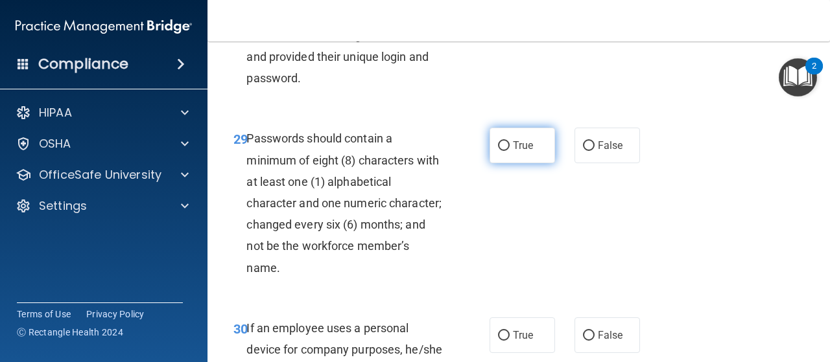
click at [510, 151] on input "True" at bounding box center [504, 146] width 12 height 10
radio input "true"
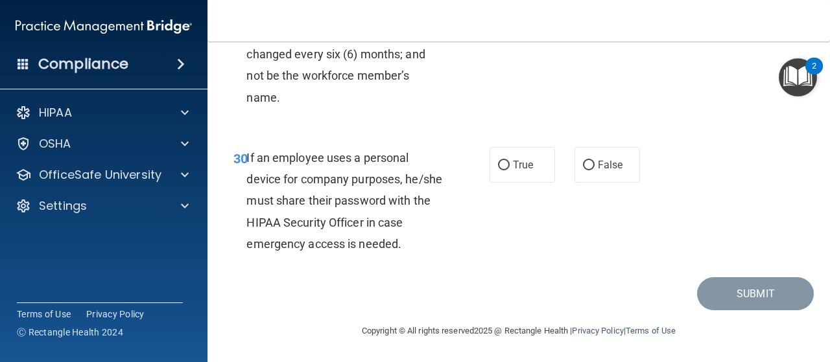
scroll to position [4233, 0]
click at [590, 183] on label "False" at bounding box center [607, 165] width 65 height 36
click at [590, 171] on input "False" at bounding box center [589, 166] width 12 height 10
radio input "true"
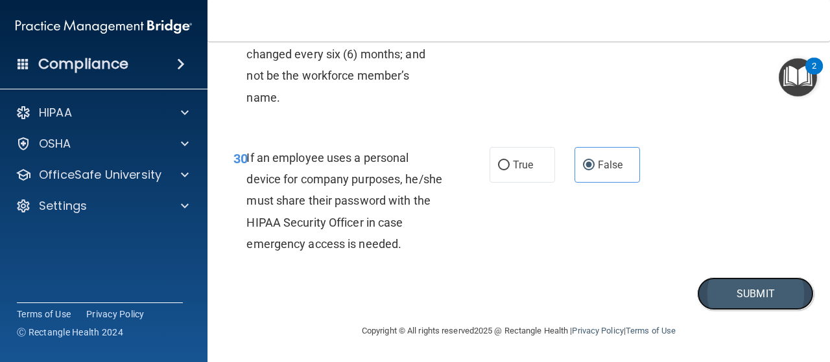
click at [740, 311] on button "Submit" at bounding box center [755, 294] width 117 height 33
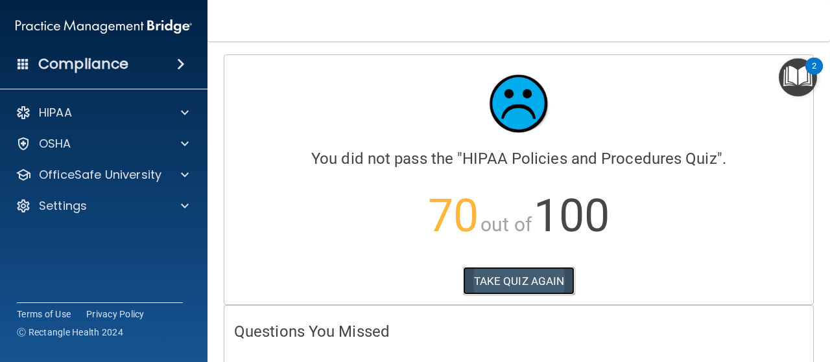
click at [520, 279] on button "TAKE QUIZ AGAIN" at bounding box center [519, 281] width 112 height 29
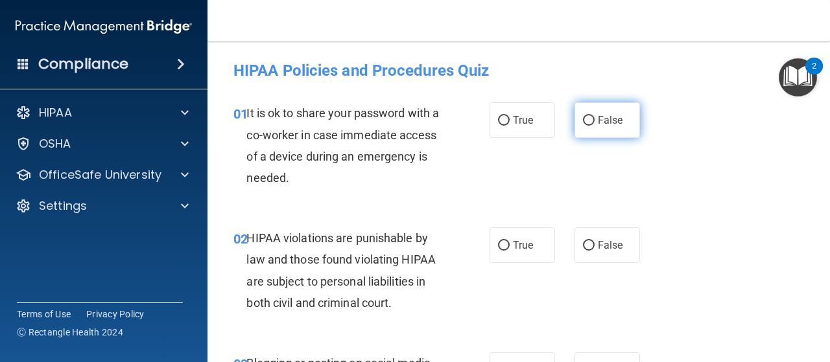
click at [600, 112] on label "False" at bounding box center [607, 120] width 65 height 36
click at [595, 116] on input "False" at bounding box center [589, 121] width 12 height 10
radio input "true"
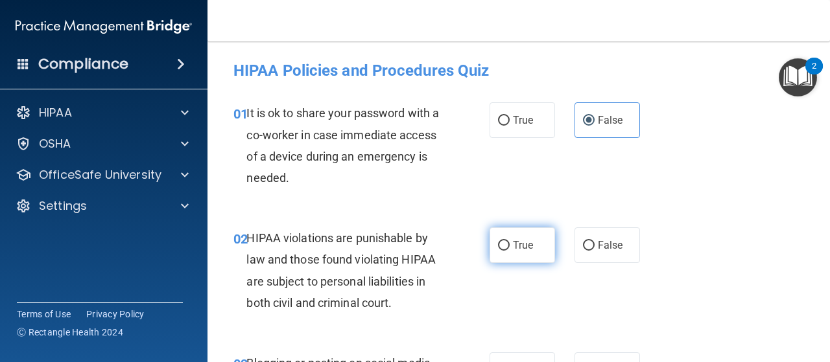
click at [528, 252] on label "True" at bounding box center [522, 246] width 65 height 36
click at [510, 251] on input "True" at bounding box center [504, 246] width 12 height 10
radio input "true"
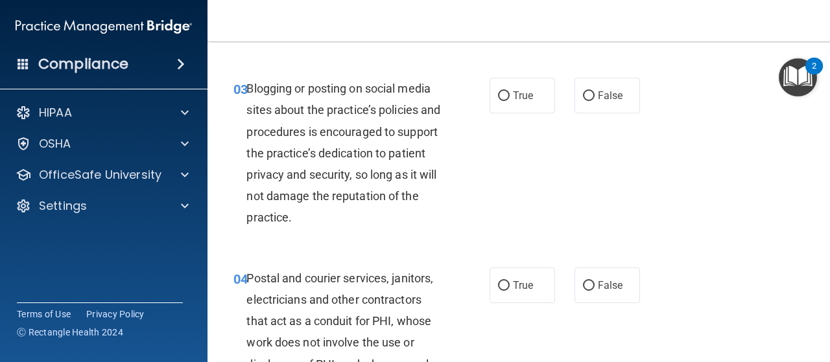
scroll to position [273, 0]
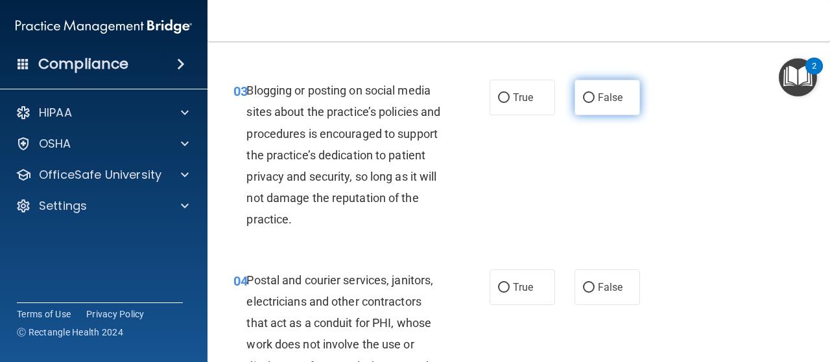
click at [619, 104] on label "False" at bounding box center [607, 98] width 65 height 36
click at [595, 103] on input "False" at bounding box center [589, 98] width 12 height 10
radio input "true"
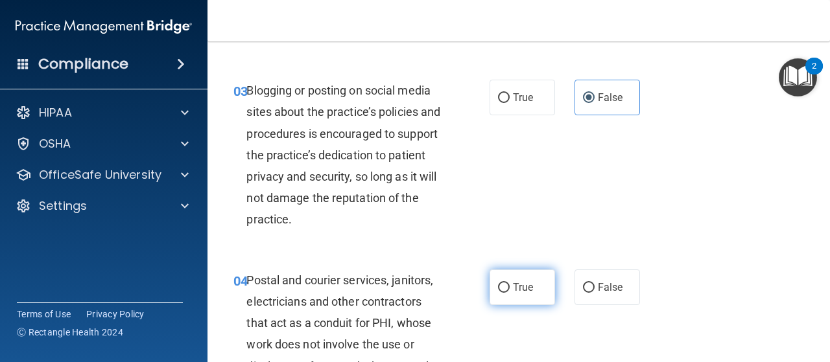
click at [531, 287] on label "True" at bounding box center [522, 288] width 65 height 36
click at [510, 287] on input "True" at bounding box center [504, 288] width 12 height 10
radio input "true"
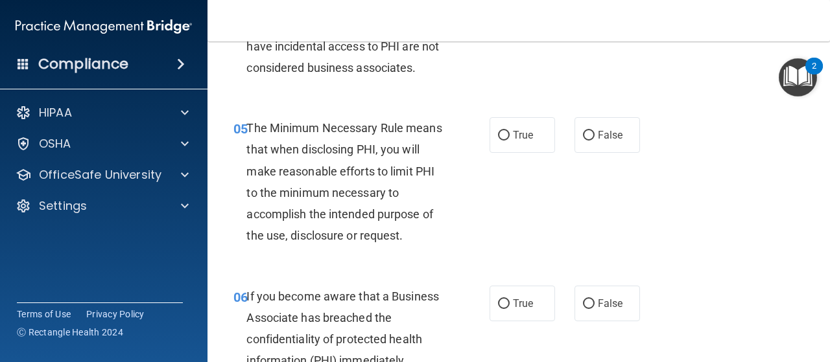
scroll to position [614, 0]
click at [523, 148] on label "True" at bounding box center [522, 136] width 65 height 36
click at [510, 141] on input "True" at bounding box center [504, 137] width 12 height 10
radio input "true"
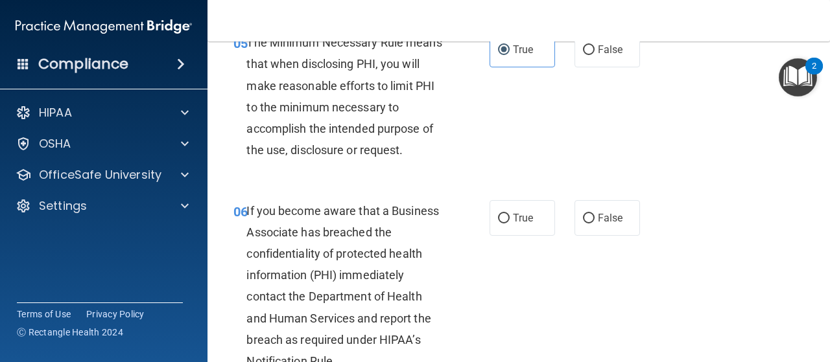
scroll to position [723, 0]
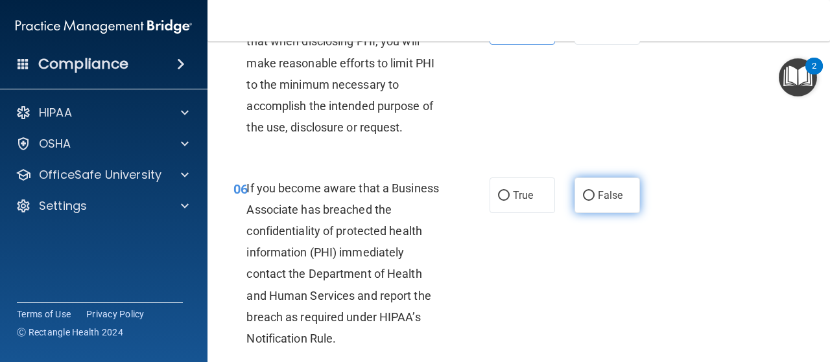
click at [599, 189] on label "False" at bounding box center [607, 196] width 65 height 36
click at [595, 191] on input "False" at bounding box center [589, 196] width 12 height 10
radio input "true"
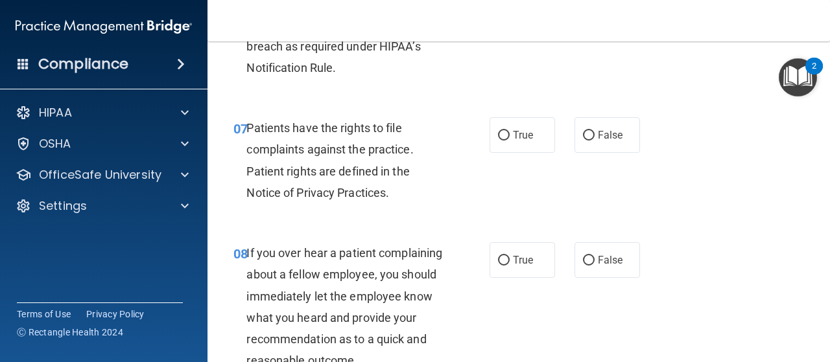
scroll to position [1001, 0]
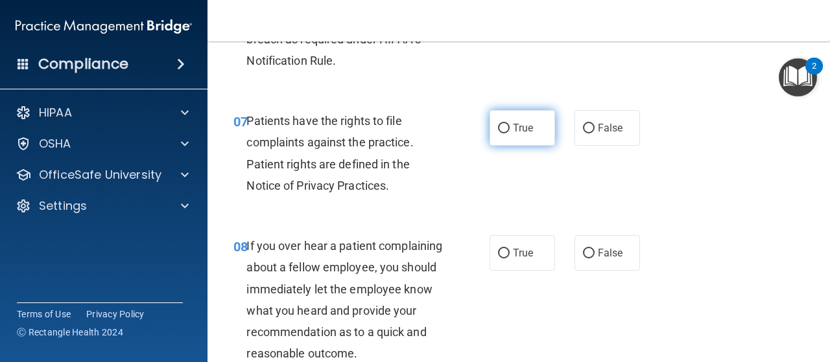
click at [521, 122] on span "True" at bounding box center [523, 128] width 20 height 12
click at [510, 124] on input "True" at bounding box center [504, 129] width 12 height 10
radio input "true"
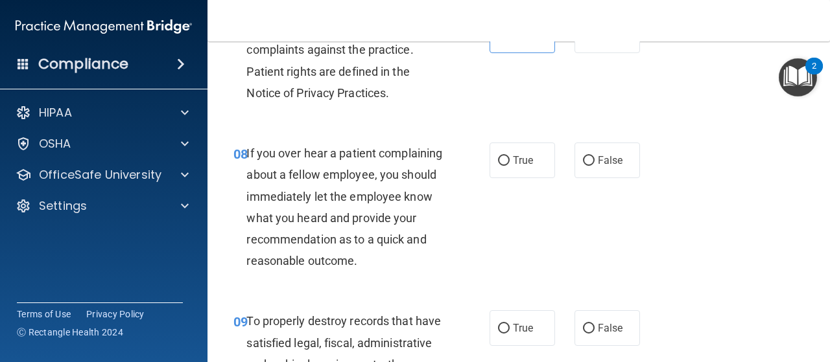
scroll to position [1095, 0]
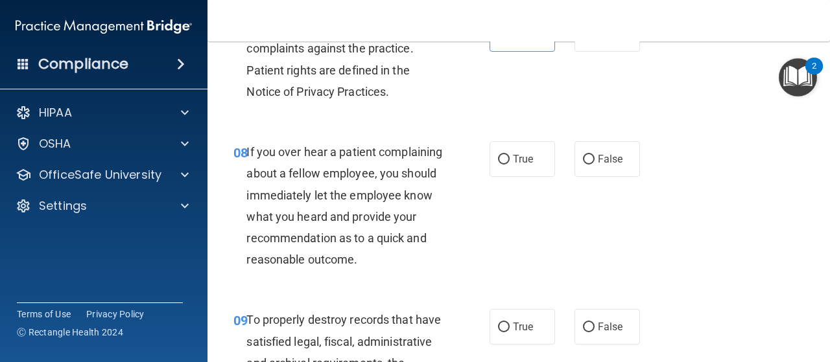
click at [615, 180] on div "08 If you over hear a patient complaining about a fellow employee, you should i…" at bounding box center [519, 209] width 590 height 168
click at [599, 150] on label "False" at bounding box center [607, 159] width 65 height 36
click at [595, 155] on input "False" at bounding box center [589, 160] width 12 height 10
radio input "true"
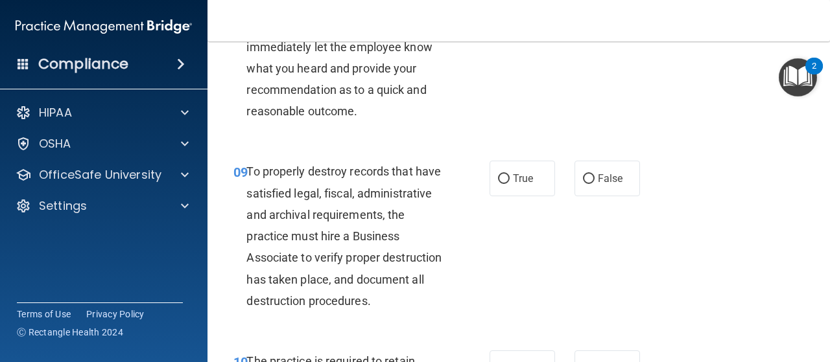
scroll to position [1276, 0]
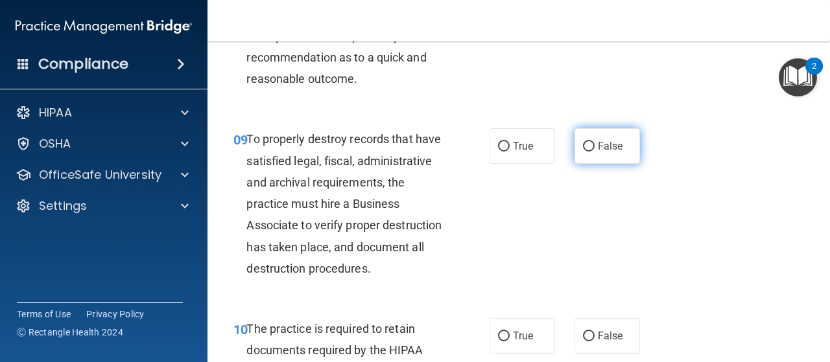
click at [599, 164] on label "False" at bounding box center [607, 146] width 65 height 36
click at [595, 152] on input "False" at bounding box center [589, 147] width 12 height 10
radio input "true"
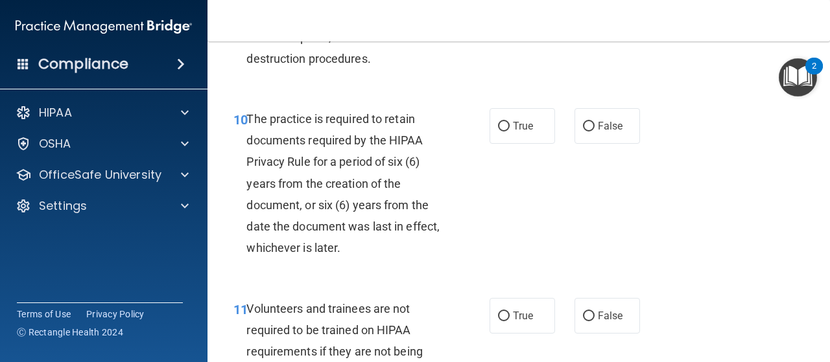
scroll to position [1485, 0]
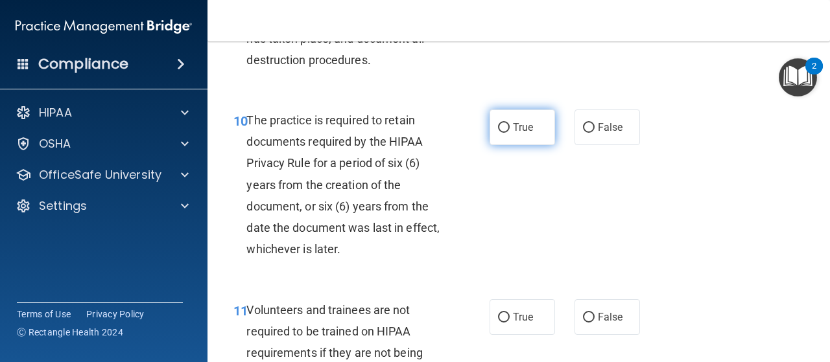
click at [528, 145] on label "True" at bounding box center [522, 128] width 65 height 36
click at [510, 133] on input "True" at bounding box center [504, 128] width 12 height 10
radio input "true"
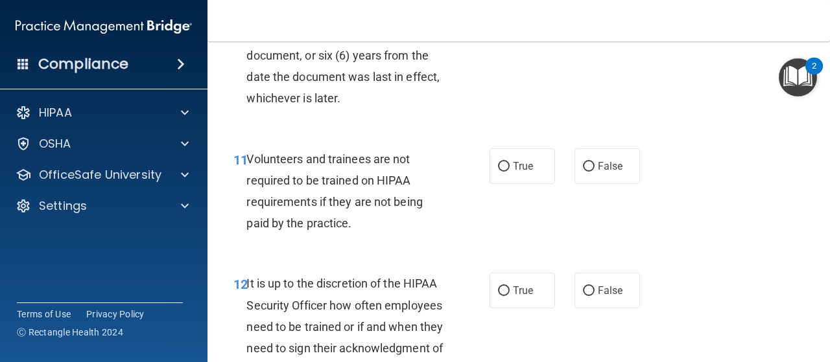
scroll to position [1650, 0]
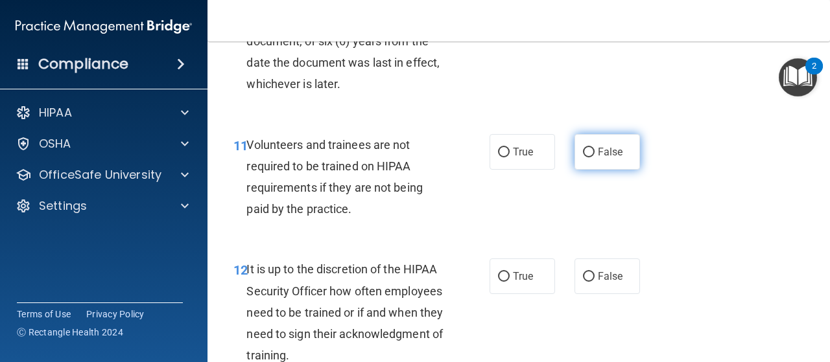
click at [611, 158] on span "False" at bounding box center [610, 152] width 25 height 12
click at [595, 158] on input "False" at bounding box center [589, 153] width 12 height 10
radio input "true"
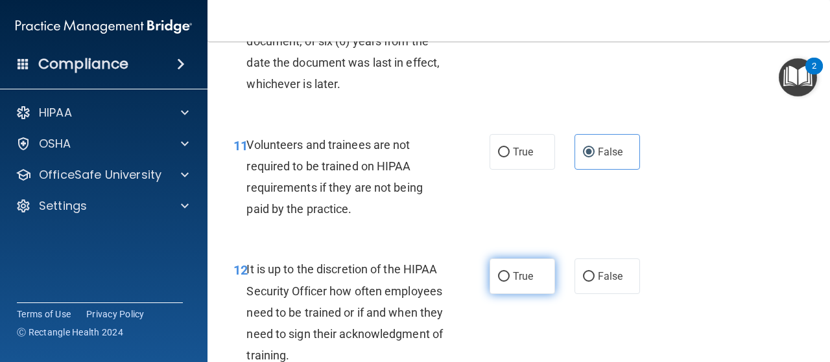
click at [518, 283] on span "True" at bounding box center [523, 276] width 20 height 12
click at [510, 282] on input "True" at bounding box center [504, 277] width 12 height 10
radio input "true"
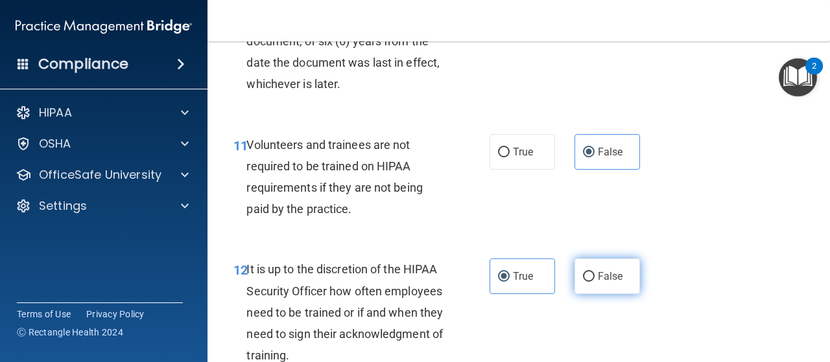
click at [591, 294] on label "False" at bounding box center [607, 277] width 65 height 36
click at [591, 282] on input "False" at bounding box center [589, 277] width 12 height 10
radio input "true"
radio input "false"
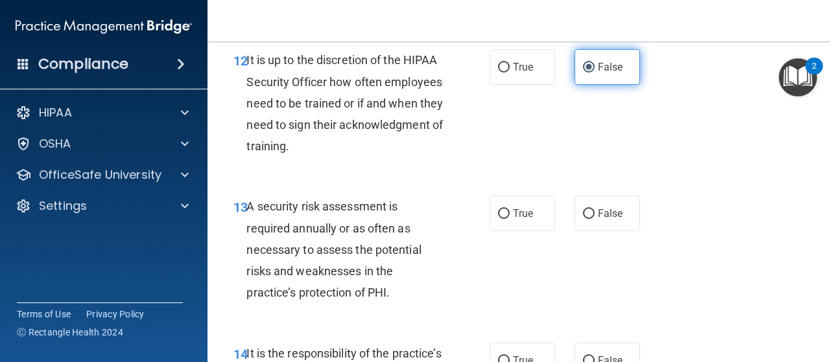
scroll to position [1874, 0]
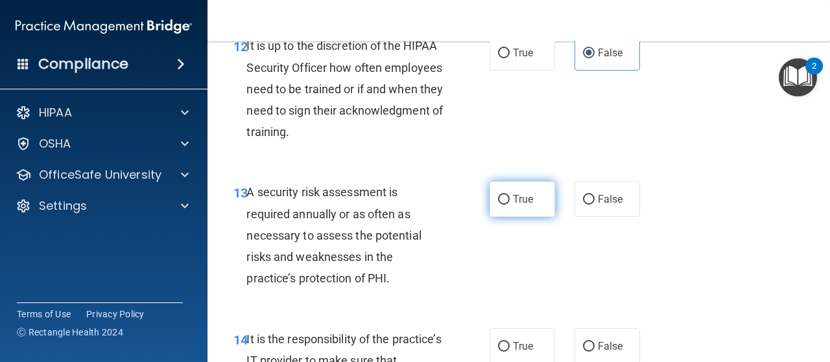
click at [531, 217] on label "True" at bounding box center [522, 200] width 65 height 36
click at [510, 205] on input "True" at bounding box center [504, 200] width 12 height 10
radio input "true"
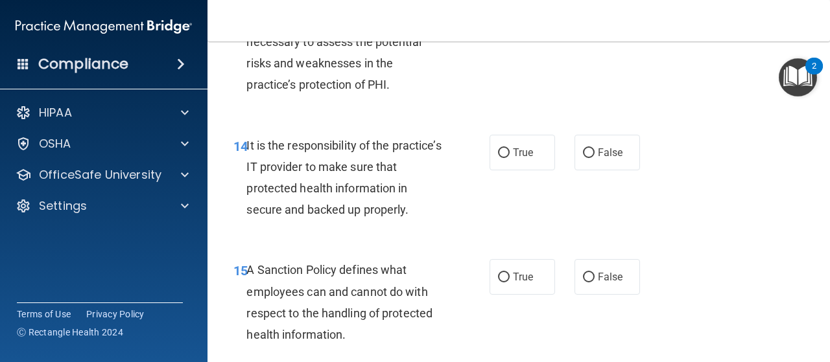
scroll to position [2067, 0]
click at [619, 171] on label "False" at bounding box center [607, 154] width 65 height 36
click at [595, 159] on input "False" at bounding box center [589, 154] width 12 height 10
radio input "true"
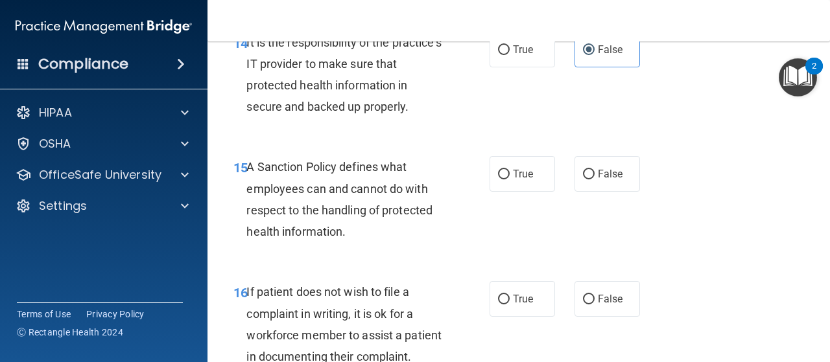
scroll to position [2185, 0]
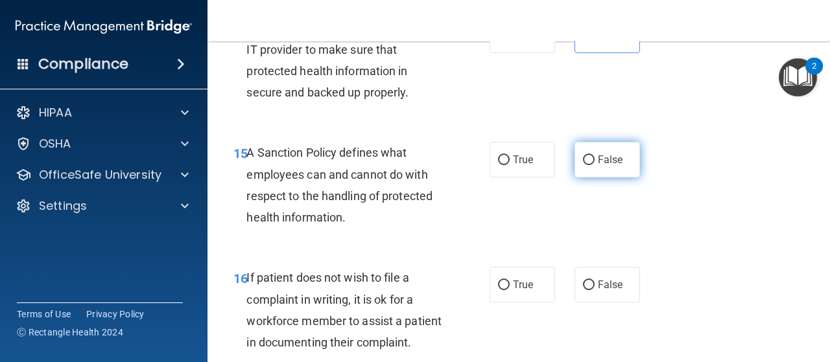
click at [600, 166] on span "False" at bounding box center [610, 160] width 25 height 12
click at [595, 165] on input "False" at bounding box center [589, 161] width 12 height 10
radio input "true"
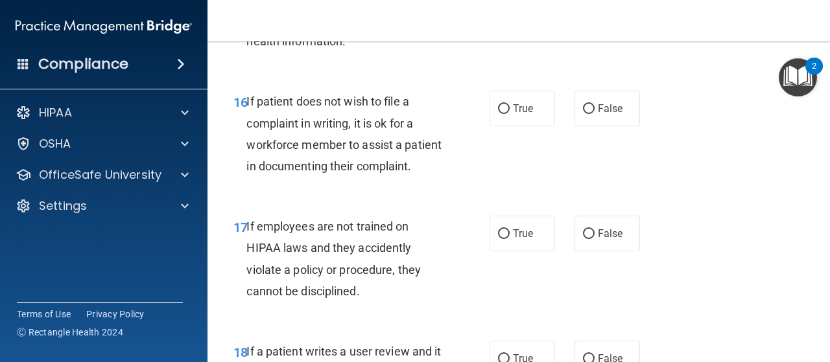
scroll to position [2361, 0]
click at [532, 272] on div "17 If employees are not trained on HIPAA laws and they accidently violate a pol…" at bounding box center [519, 262] width 590 height 125
click at [505, 127] on label "True" at bounding box center [522, 109] width 65 height 36
click at [505, 115] on input "True" at bounding box center [504, 110] width 12 height 10
radio input "true"
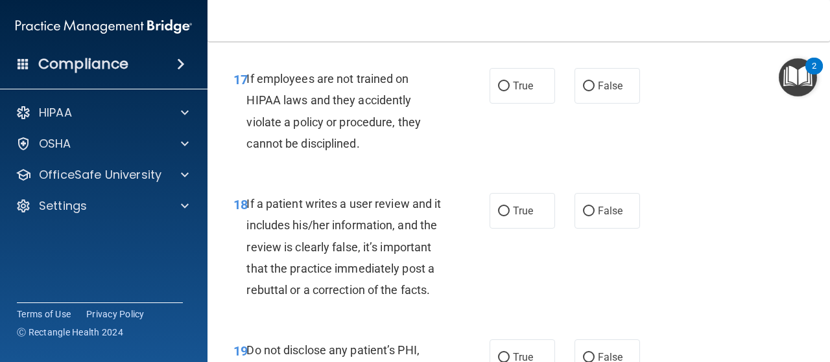
scroll to position [2509, 0]
click at [591, 104] on label "False" at bounding box center [607, 87] width 65 height 36
click at [591, 92] on input "False" at bounding box center [589, 87] width 12 height 10
radio input "true"
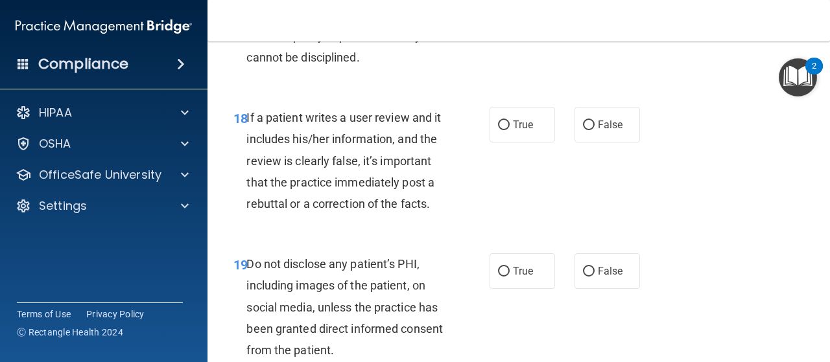
scroll to position [2600, 0]
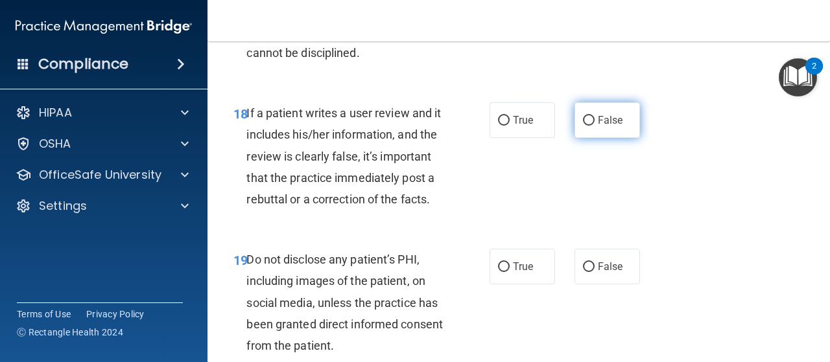
click at [593, 138] on label "False" at bounding box center [607, 120] width 65 height 36
click at [593, 126] on input "False" at bounding box center [589, 121] width 12 height 10
radio input "true"
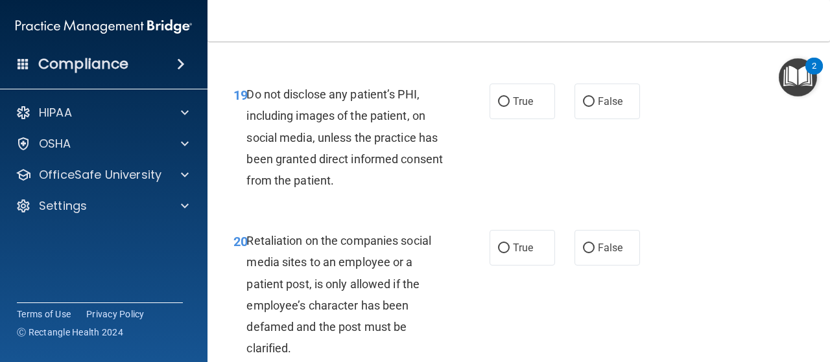
scroll to position [2765, 0]
click at [501, 120] on label "True" at bounding box center [522, 102] width 65 height 36
click at [501, 108] on input "True" at bounding box center [504, 103] width 12 height 10
radio input "true"
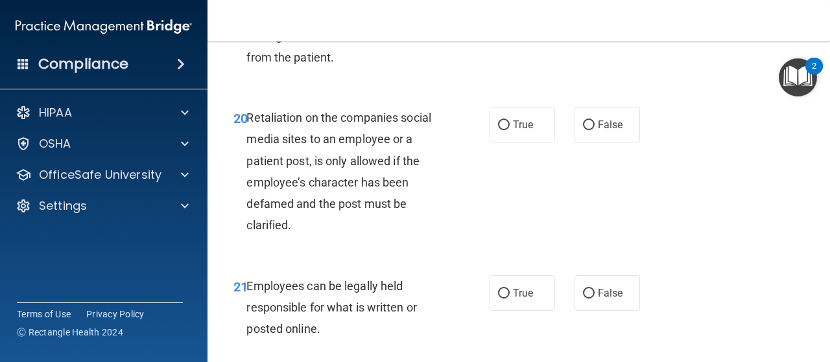
scroll to position [2891, 0]
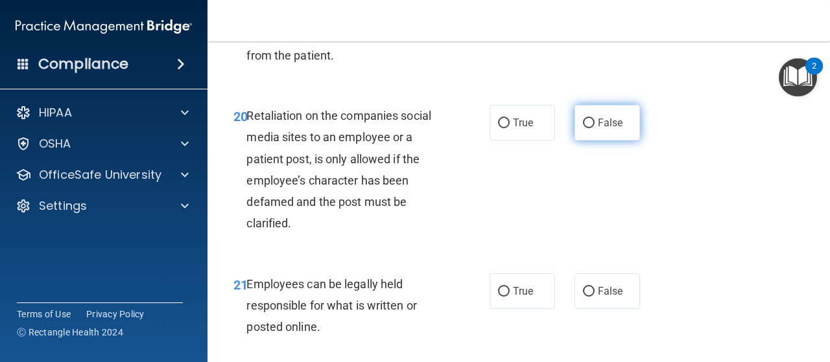
click at [618, 141] on label "False" at bounding box center [607, 123] width 65 height 36
click at [595, 128] on input "False" at bounding box center [589, 124] width 12 height 10
radio input "true"
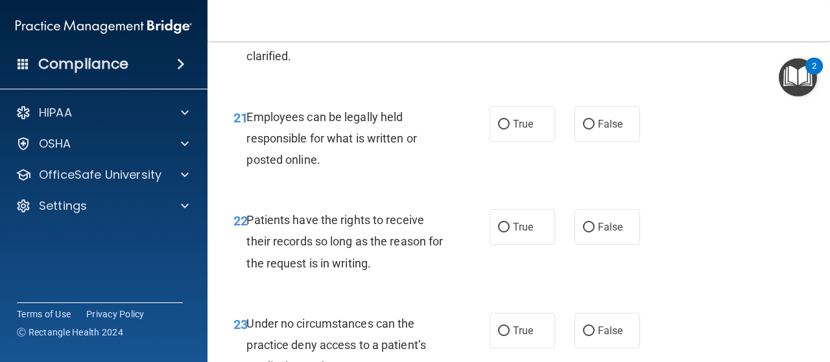
scroll to position [3065, 0]
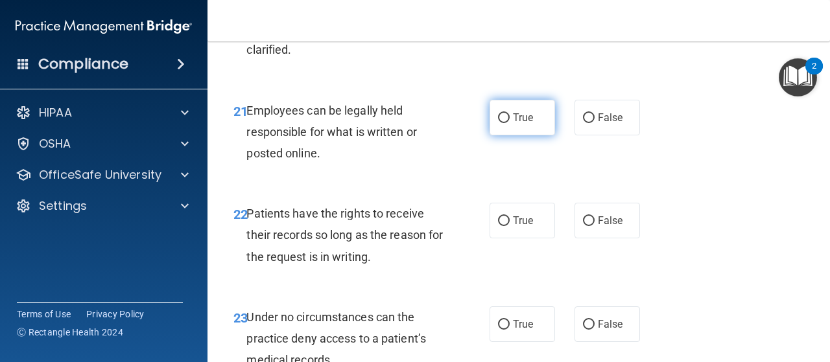
click at [517, 136] on label "True" at bounding box center [522, 118] width 65 height 36
click at [510, 123] on input "True" at bounding box center [504, 118] width 12 height 10
radio input "true"
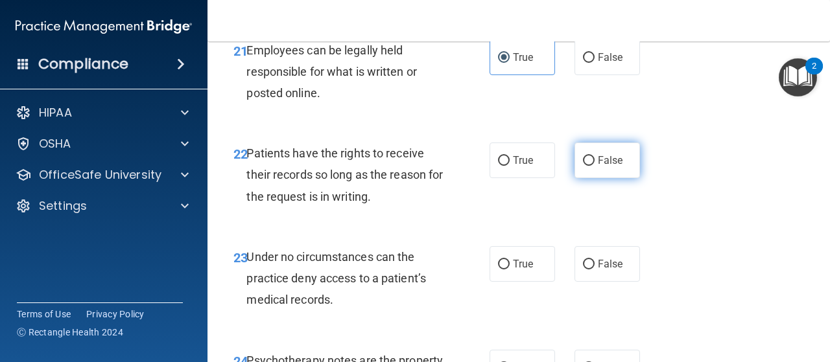
scroll to position [3139, 0]
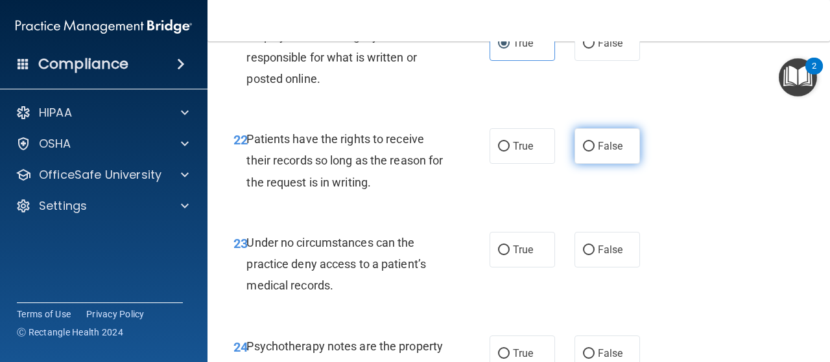
drag, startPoint x: 587, startPoint y: 241, endPoint x: 575, endPoint y: 245, distance: 12.5
drag, startPoint x: 575, startPoint y: 245, endPoint x: 569, endPoint y: 243, distance: 7.0
click at [575, 164] on label "False" at bounding box center [607, 146] width 65 height 36
click at [583, 152] on input "False" at bounding box center [589, 147] width 12 height 10
radio input "true"
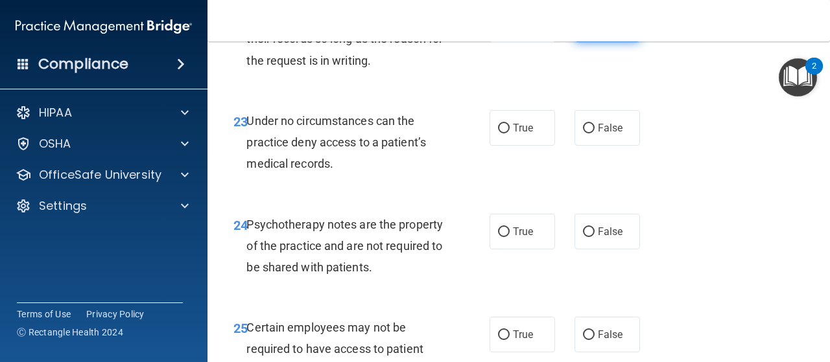
scroll to position [3265, 0]
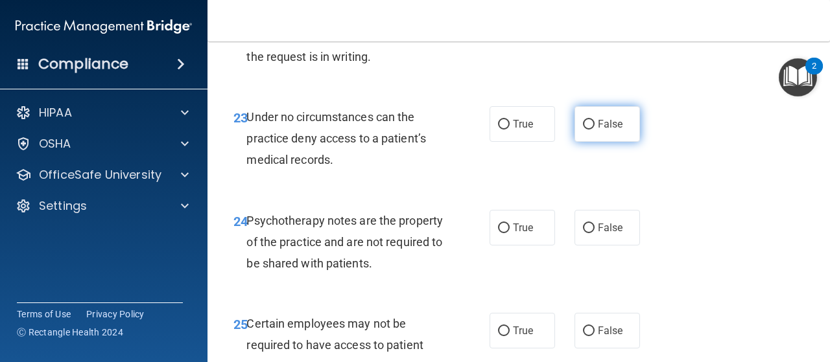
click at [596, 142] on label "False" at bounding box center [607, 124] width 65 height 36
click at [595, 130] on input "False" at bounding box center [589, 125] width 12 height 10
radio input "true"
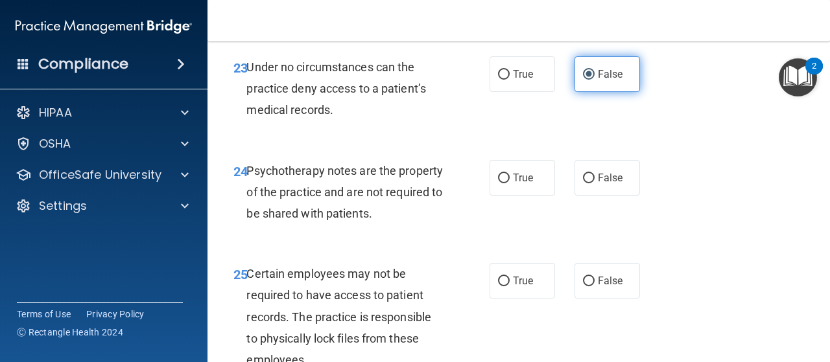
scroll to position [3316, 0]
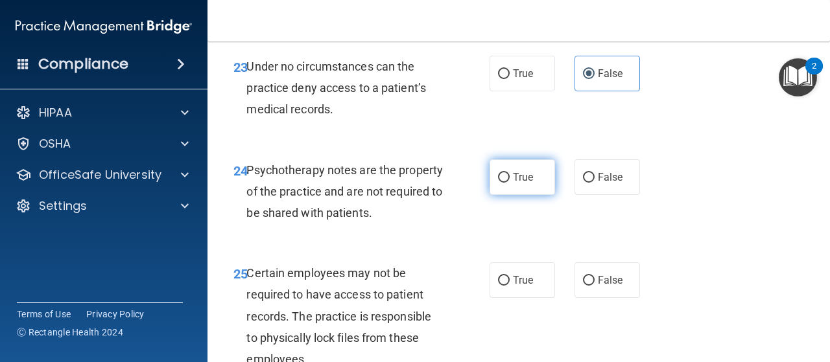
click at [522, 184] on span "True" at bounding box center [523, 177] width 20 height 12
click at [510, 183] on input "True" at bounding box center [504, 178] width 12 height 10
radio input "true"
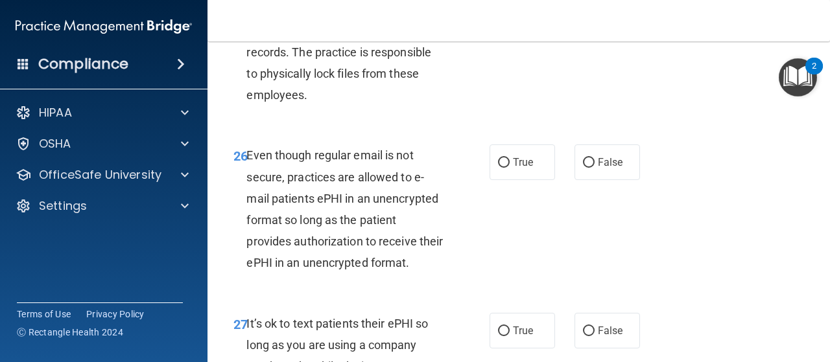
scroll to position [3579, 0]
click at [523, 23] on span "True" at bounding box center [523, 16] width 20 height 12
click at [510, 22] on input "True" at bounding box center [504, 17] width 12 height 10
radio input "true"
click at [513, 181] on label "True" at bounding box center [522, 163] width 65 height 36
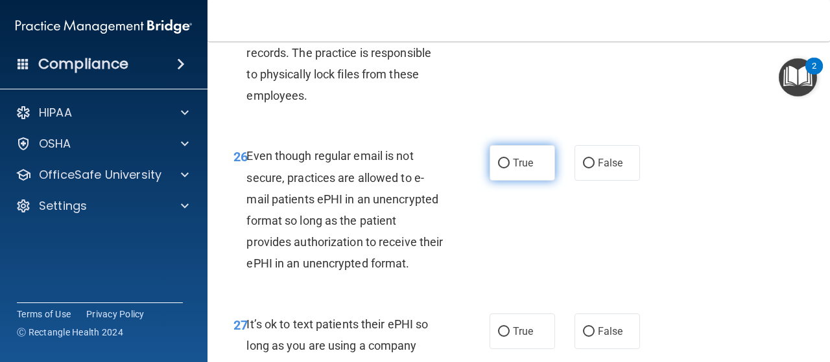
click at [510, 169] on input "True" at bounding box center [504, 164] width 12 height 10
radio input "true"
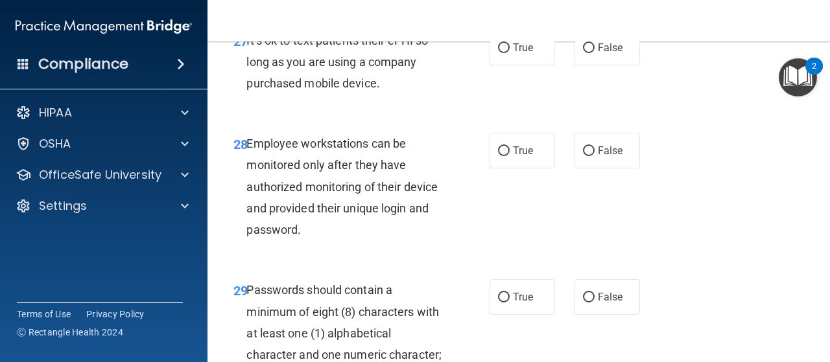
scroll to position [3863, 0]
click at [607, 54] on span "False" at bounding box center [610, 48] width 25 height 12
click at [595, 54] on input "False" at bounding box center [589, 49] width 12 height 10
radio input "true"
click at [540, 169] on label "True" at bounding box center [522, 152] width 65 height 36
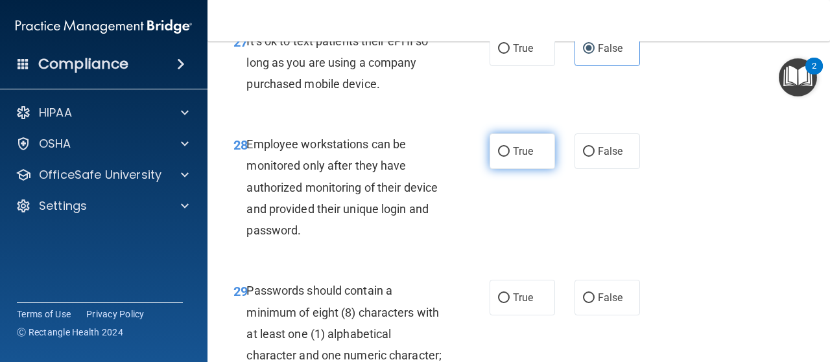
click at [510, 157] on input "True" at bounding box center [504, 152] width 12 height 10
radio input "true"
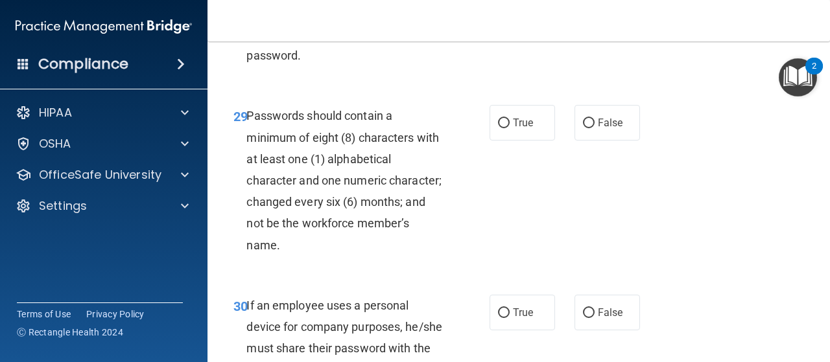
scroll to position [4052, 0]
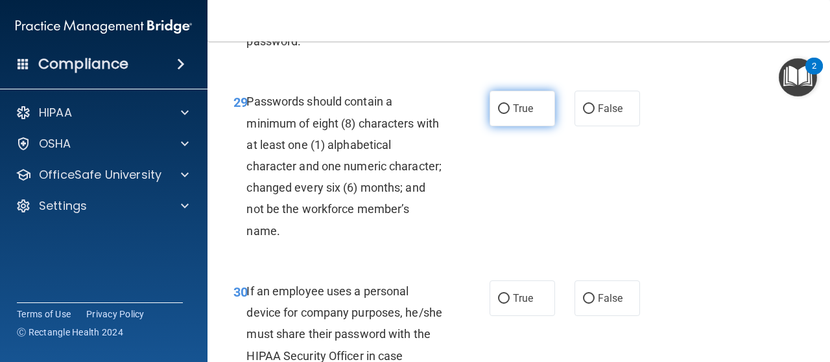
click at [532, 126] on label "True" at bounding box center [522, 109] width 65 height 36
click at [510, 114] on input "True" at bounding box center [504, 109] width 12 height 10
radio input "true"
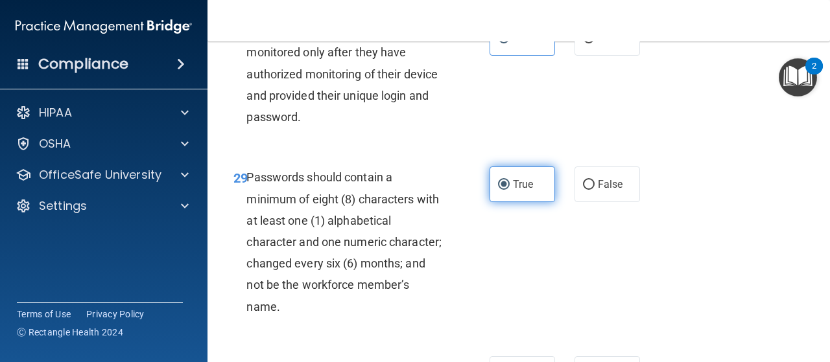
scroll to position [3963, 0]
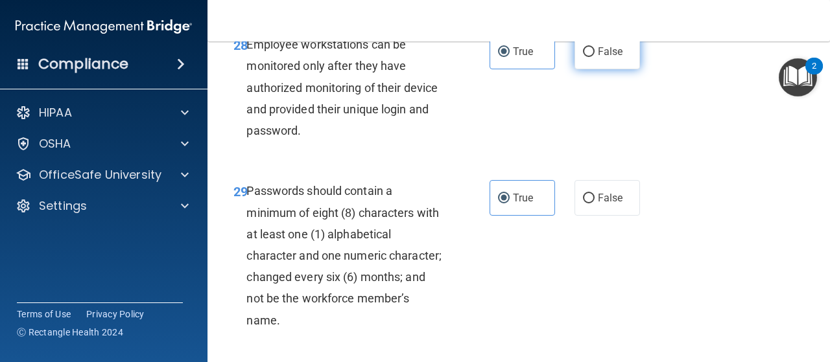
click at [608, 58] on span "False" at bounding box center [610, 51] width 25 height 12
click at [595, 57] on input "False" at bounding box center [589, 52] width 12 height 10
radio input "true"
radio input "false"
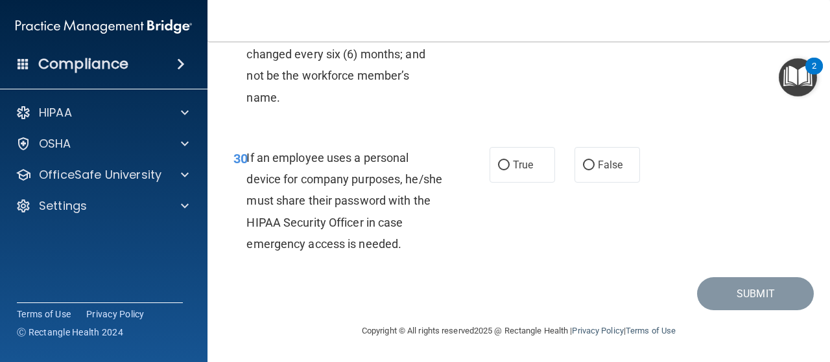
scroll to position [4270, 0]
click at [604, 183] on label "False" at bounding box center [607, 165] width 65 height 36
click at [595, 171] on input "False" at bounding box center [589, 166] width 12 height 10
radio input "true"
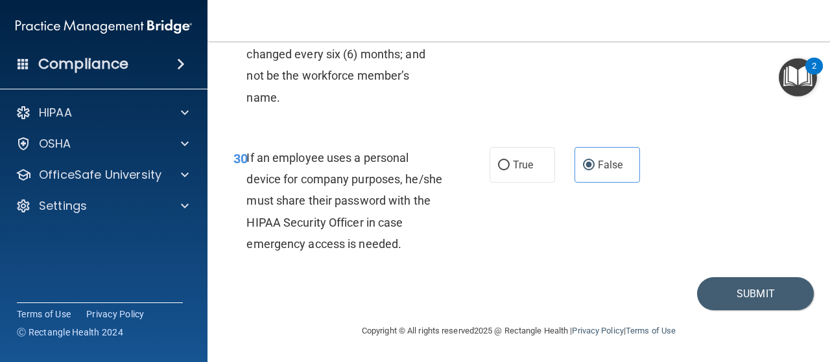
scroll to position [4240, 0]
click at [722, 311] on button "Submit" at bounding box center [755, 294] width 117 height 33
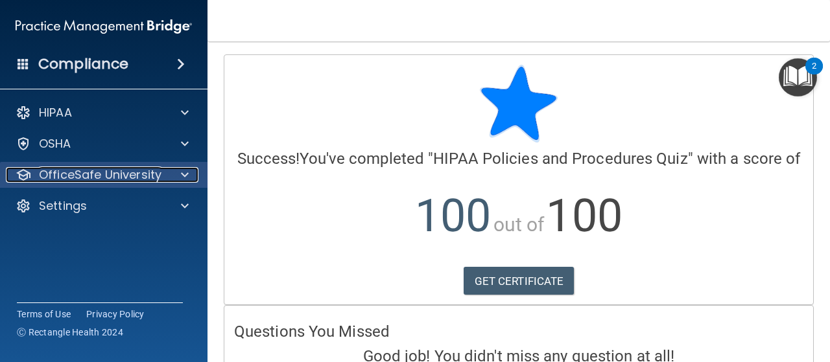
click at [180, 180] on div at bounding box center [183, 175] width 32 height 16
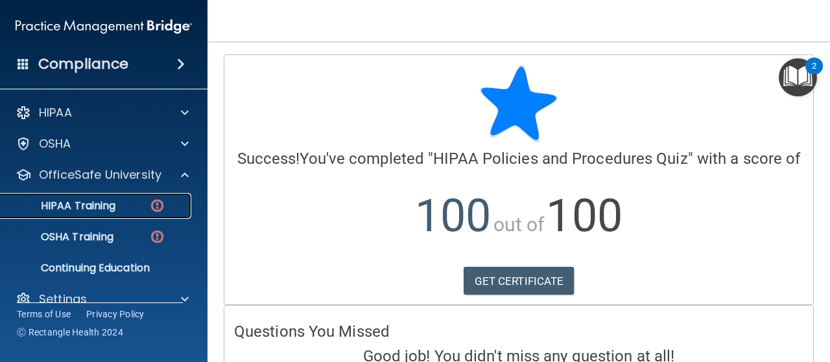
click at [141, 209] on div "HIPAA Training" at bounding box center [96, 206] width 177 height 13
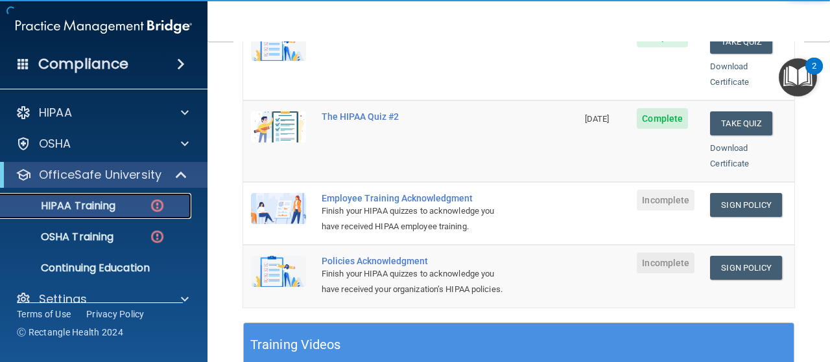
scroll to position [306, 0]
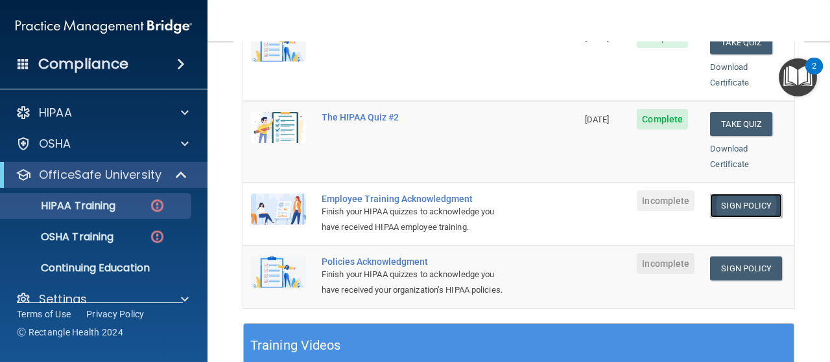
click at [750, 199] on link "Sign Policy" at bounding box center [746, 206] width 72 height 24
click at [139, 202] on div "HIPAA Training" at bounding box center [96, 206] width 177 height 13
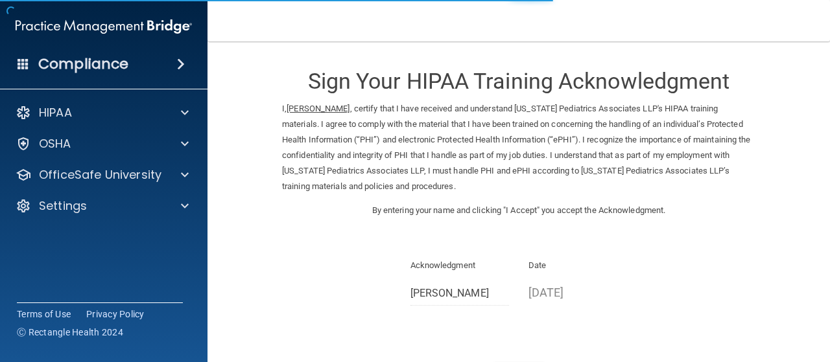
scroll to position [107, 0]
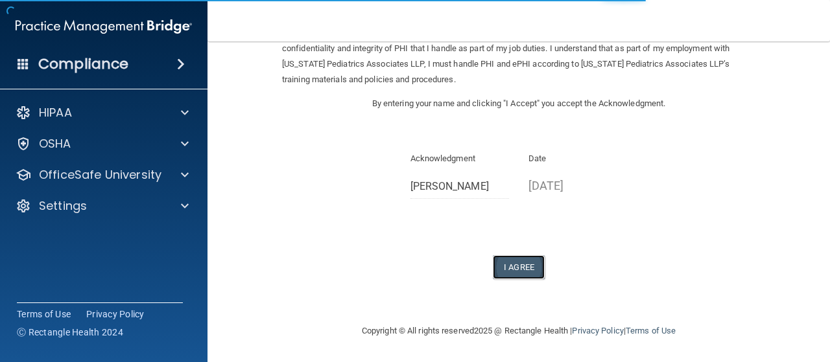
click at [521, 263] on button "I Agree" at bounding box center [519, 267] width 52 height 24
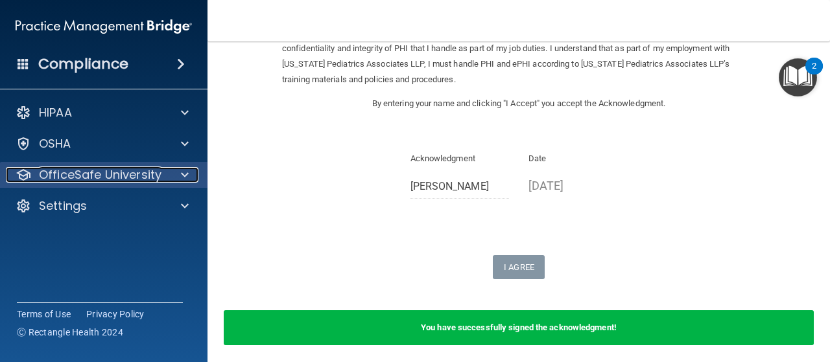
click at [187, 172] on span at bounding box center [185, 175] width 8 height 16
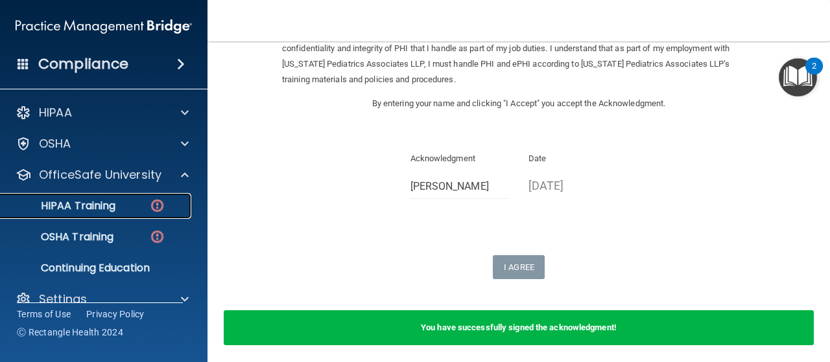
click at [123, 203] on div "HIPAA Training" at bounding box center [96, 206] width 177 height 13
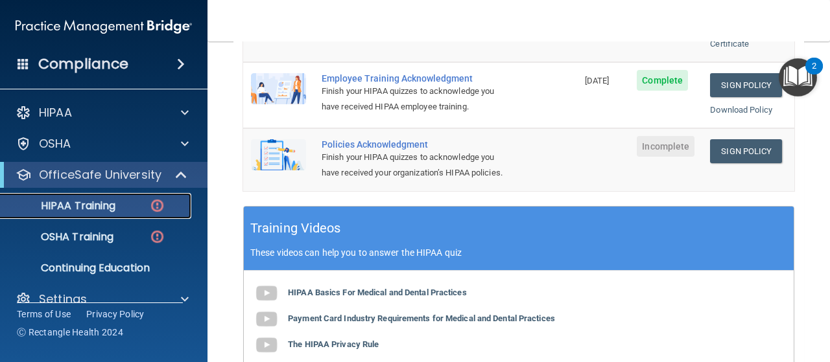
scroll to position [401, 0]
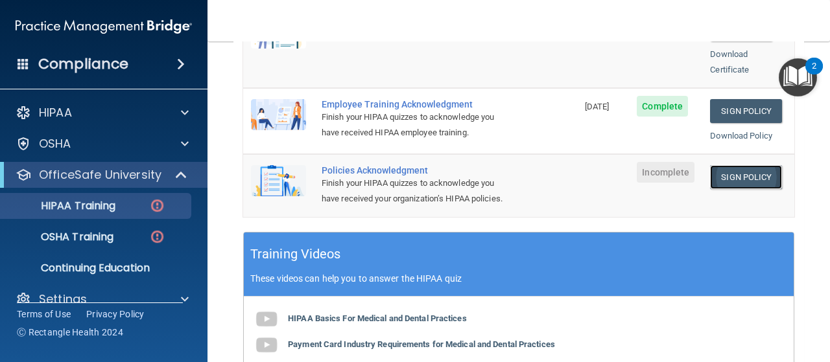
click at [748, 165] on link "Sign Policy" at bounding box center [746, 177] width 72 height 24
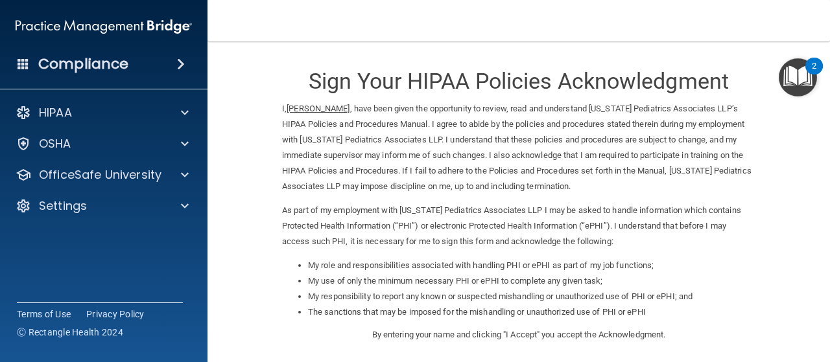
scroll to position [231, 0]
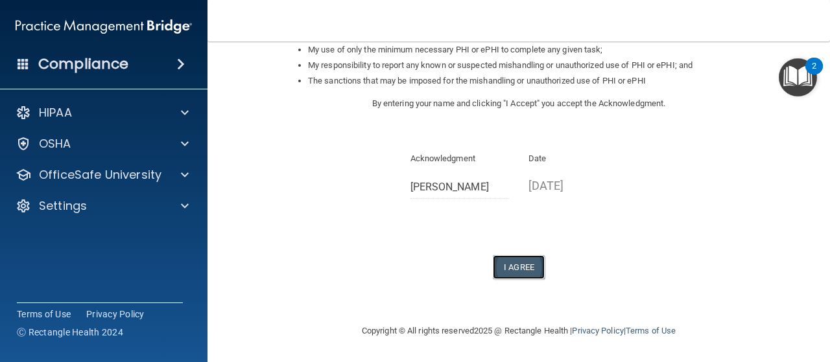
click at [519, 272] on button "I Agree" at bounding box center [519, 267] width 52 height 24
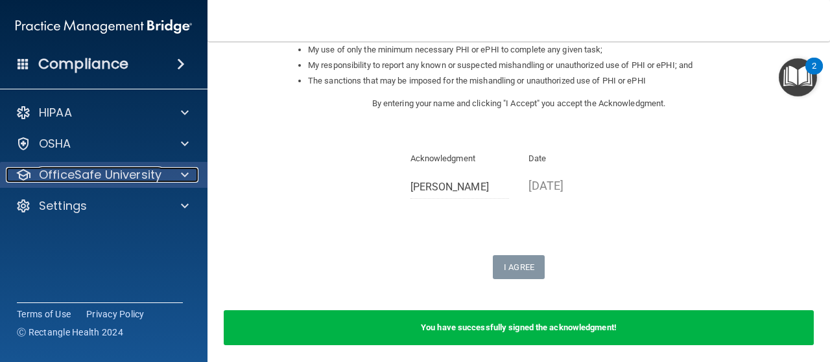
click at [138, 182] on p "OfficeSafe University" at bounding box center [100, 175] width 123 height 16
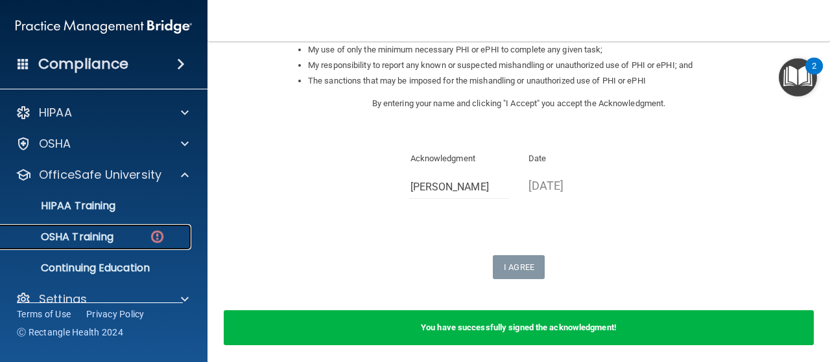
click at [146, 240] on div "OSHA Training" at bounding box center [96, 237] width 177 height 13
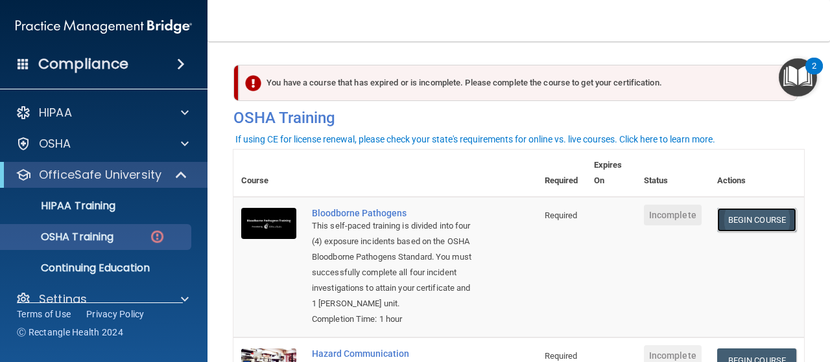
click at [719, 220] on link "Begin Course" at bounding box center [756, 220] width 79 height 24
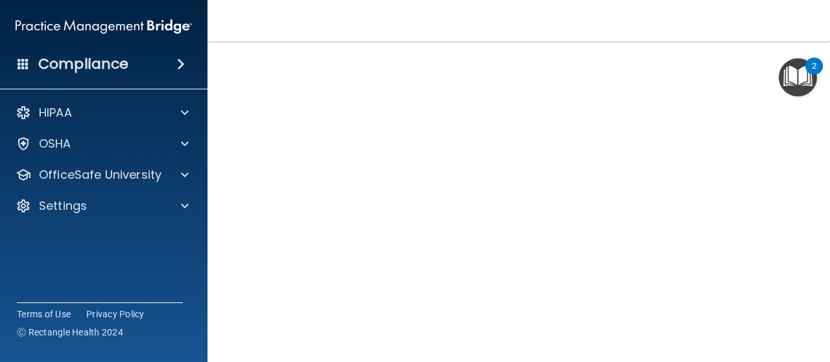
scroll to position [112, 0]
drag, startPoint x: 658, startPoint y: 3, endPoint x: 522, endPoint y: 1, distance: 135.5
click at [522, 1] on nav "Toggle navigation Kelly Hess [EMAIL_ADDRESS][DOMAIN_NAME] Manage My Enterprise …" at bounding box center [519, 21] width 623 height 42
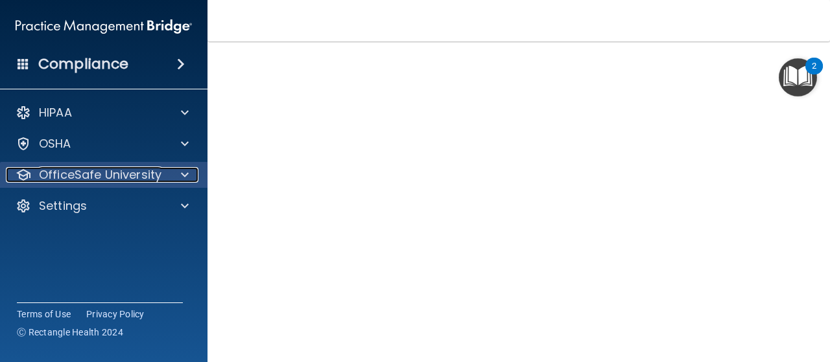
click at [187, 179] on span at bounding box center [185, 175] width 8 height 16
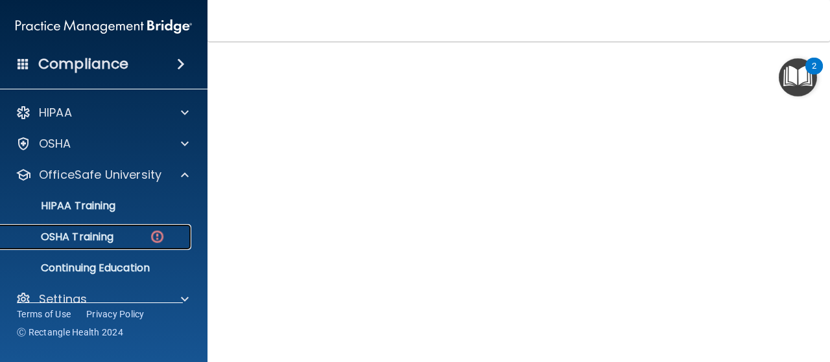
click at [150, 234] on img at bounding box center [157, 237] width 16 height 16
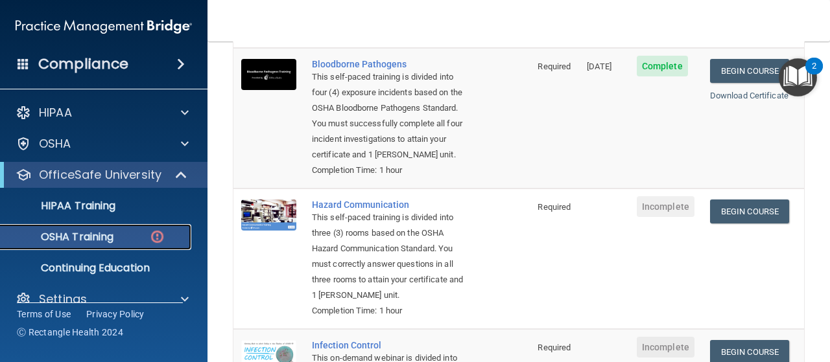
scroll to position [152, 0]
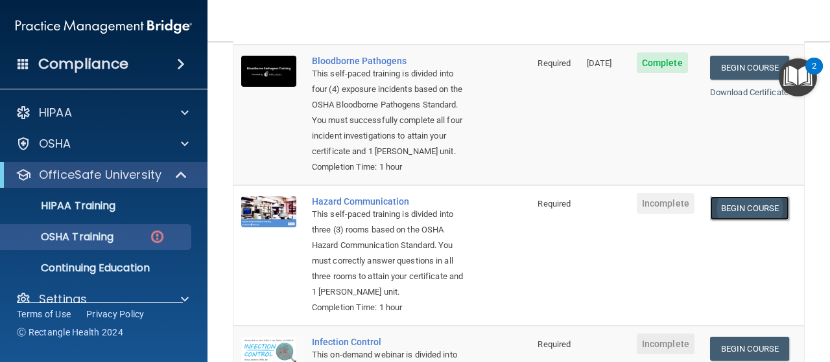
click at [727, 213] on link "Begin Course" at bounding box center [749, 208] width 79 height 24
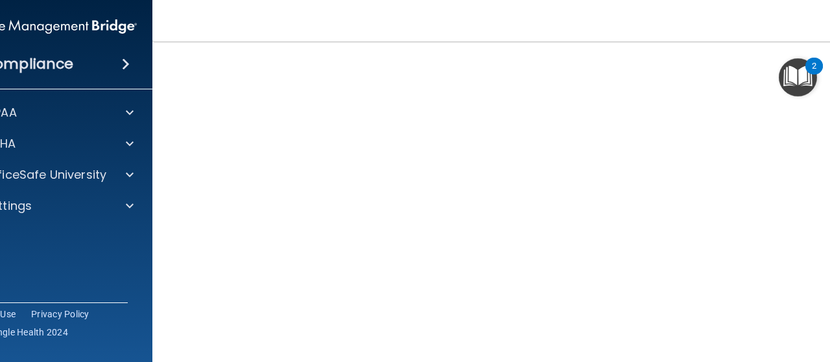
scroll to position [82, 0]
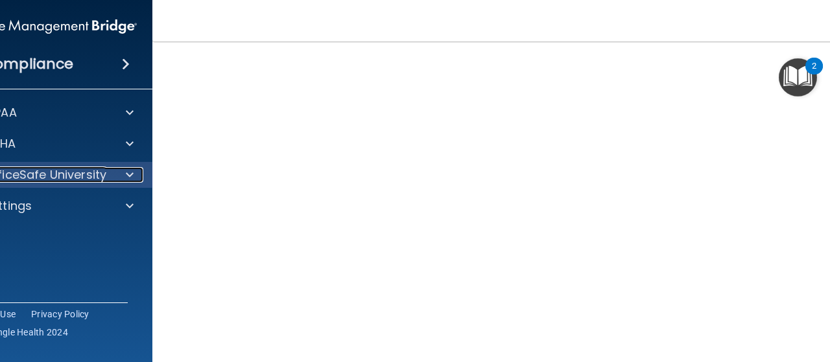
click at [117, 172] on div at bounding box center [128, 175] width 32 height 16
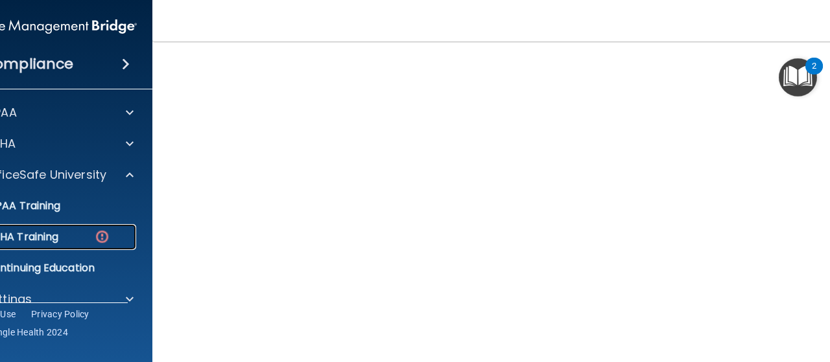
click at [94, 235] on img at bounding box center [102, 237] width 16 height 16
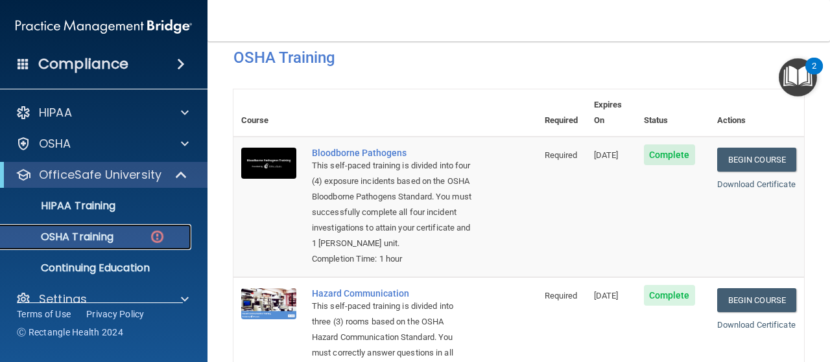
scroll to position [464, 0]
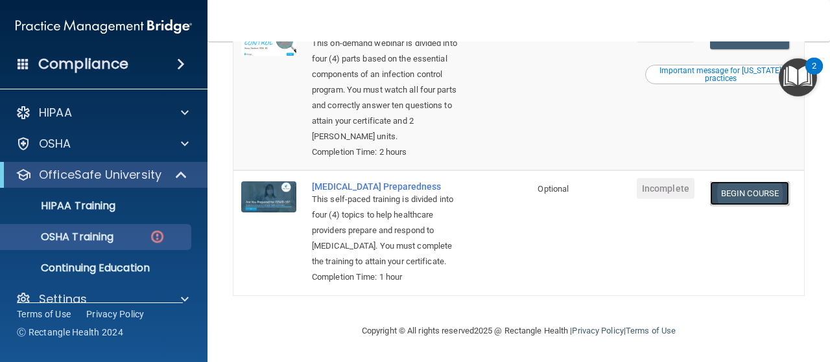
click at [752, 201] on link "Begin Course" at bounding box center [749, 194] width 79 height 24
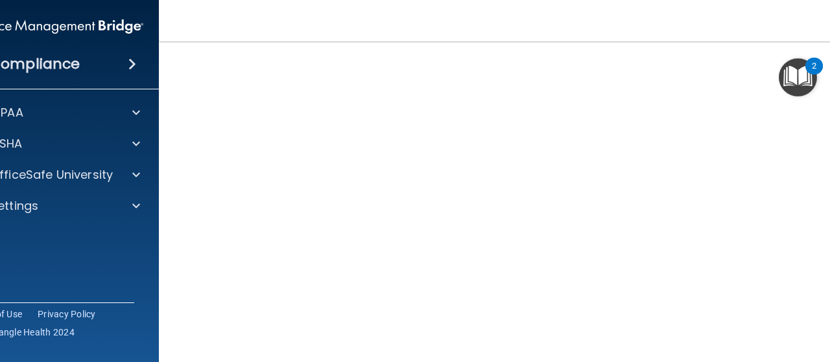
scroll to position [66, 0]
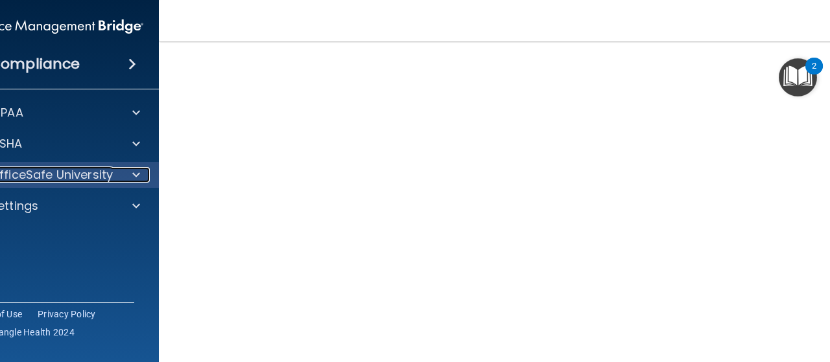
click at [59, 176] on p "OfficeSafe University" at bounding box center [51, 175] width 123 height 16
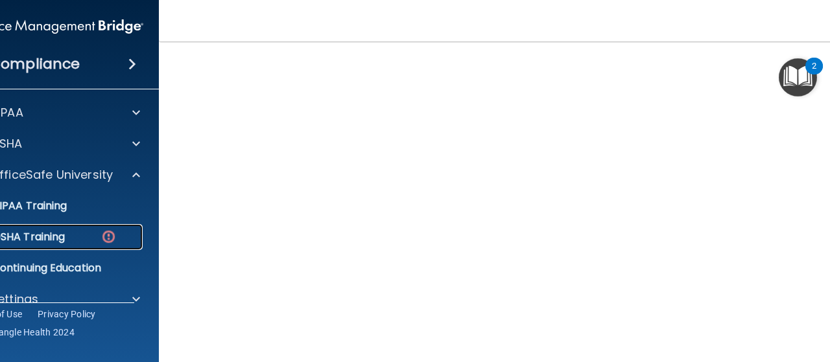
click at [95, 244] on link "OSHA Training" at bounding box center [40, 237] width 204 height 26
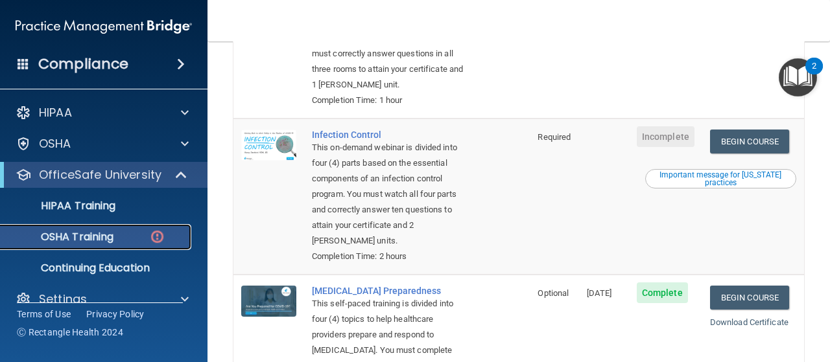
scroll to position [364, 0]
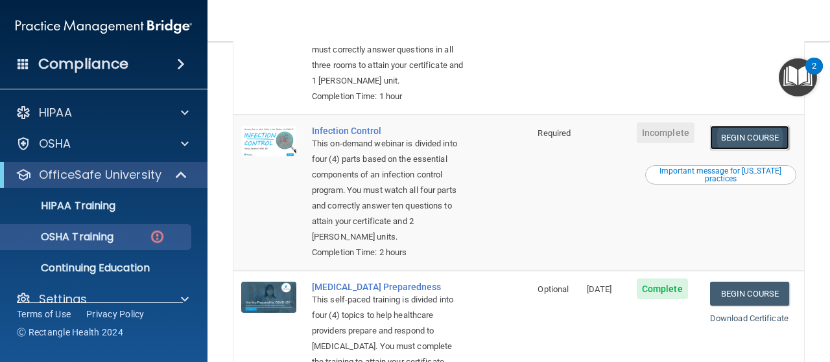
click at [759, 137] on link "Begin Course" at bounding box center [749, 138] width 79 height 24
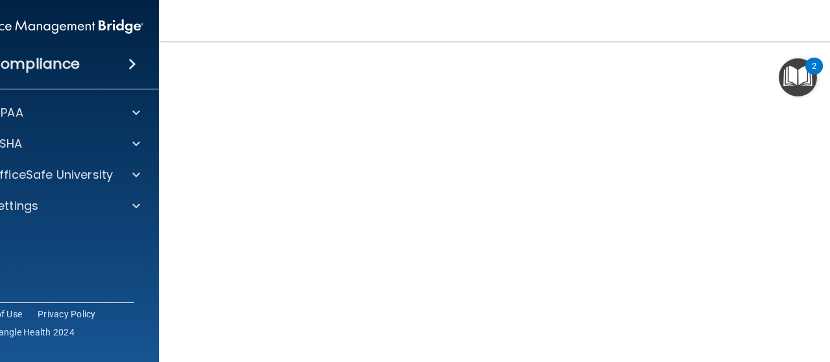
scroll to position [90, 0]
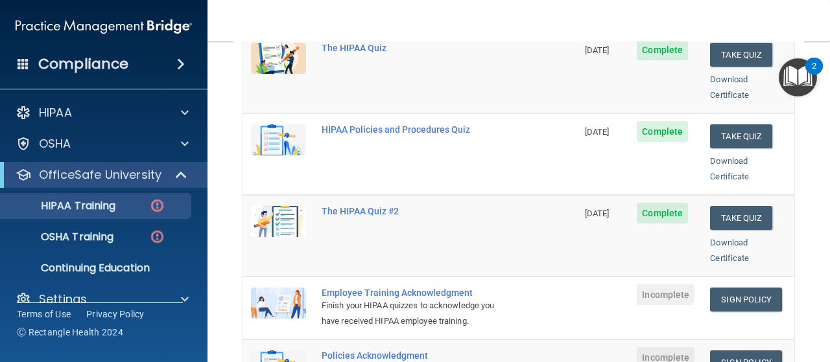
scroll to position [224, 0]
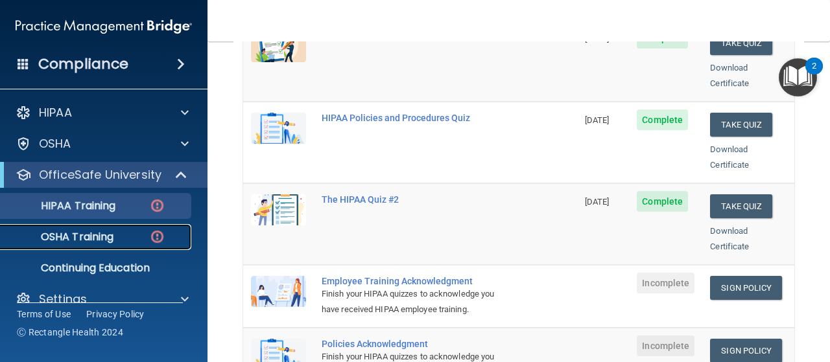
click at [104, 228] on link "OSHA Training" at bounding box center [89, 237] width 204 height 26
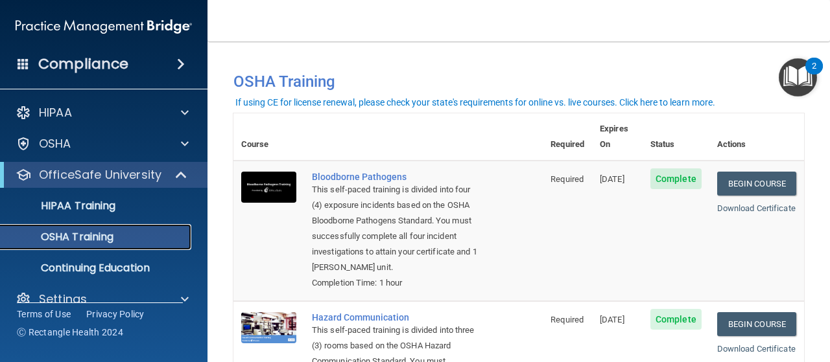
scroll to position [1, 0]
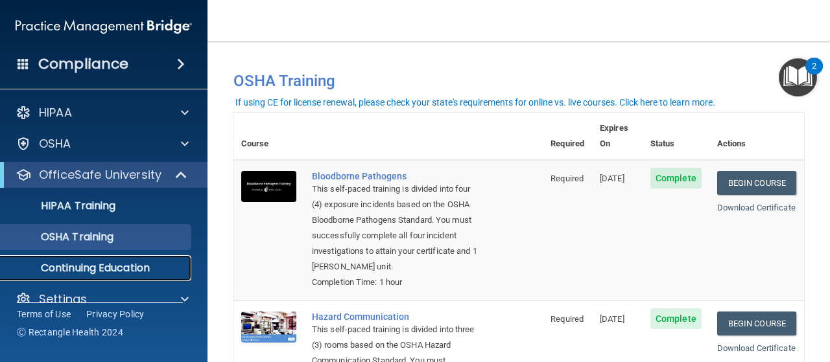
click at [119, 262] on p "Continuing Education" at bounding box center [96, 268] width 177 height 13
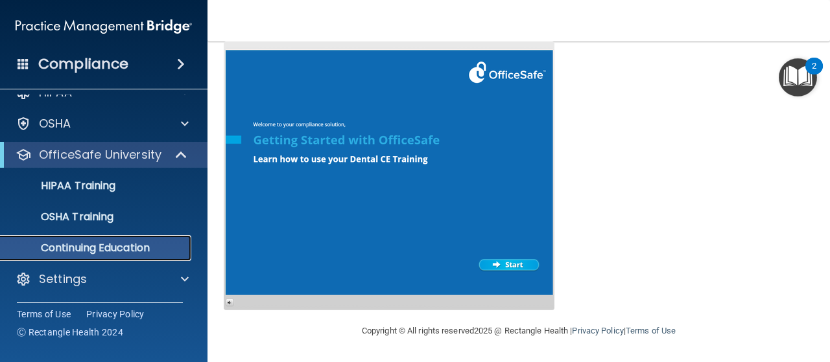
scroll to position [19, 0]
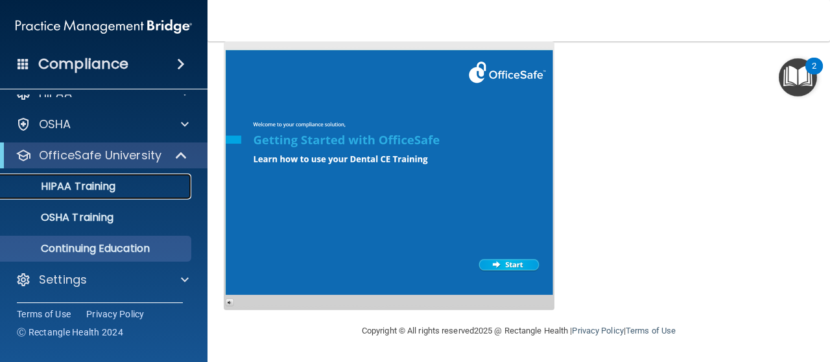
click at [130, 180] on div "HIPAA Training" at bounding box center [96, 186] width 177 height 13
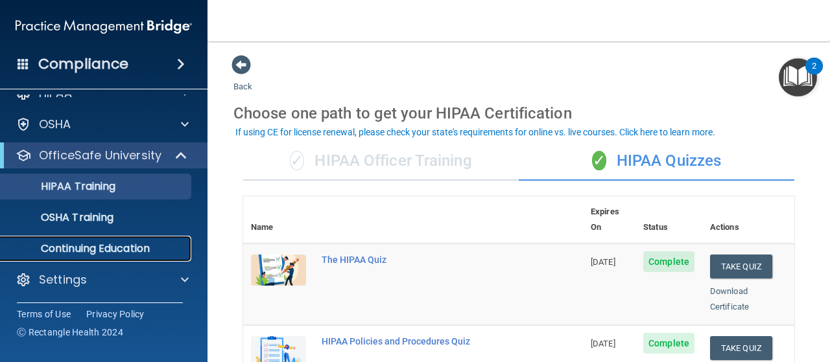
click at [110, 243] on p "Continuing Education" at bounding box center [96, 249] width 177 height 13
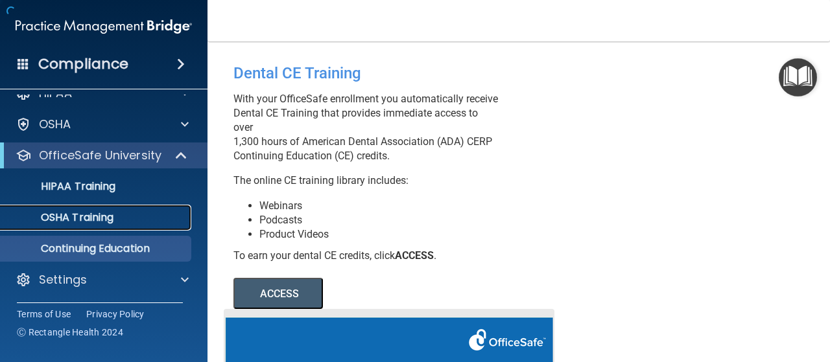
click at [103, 221] on p "OSHA Training" at bounding box center [60, 217] width 105 height 13
